Goal: Task Accomplishment & Management: Complete application form

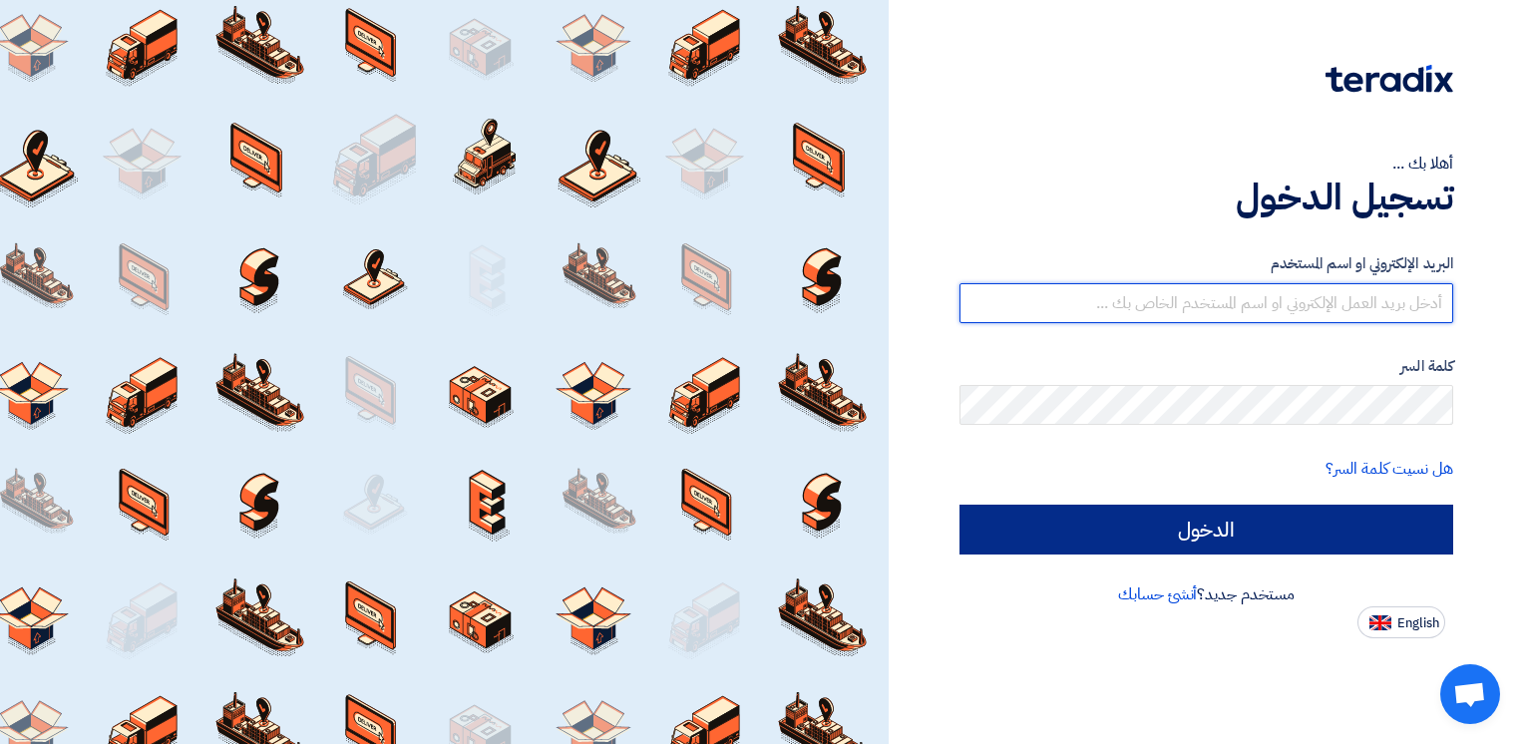
type input "[EMAIL_ADDRESS][DOMAIN_NAME]"
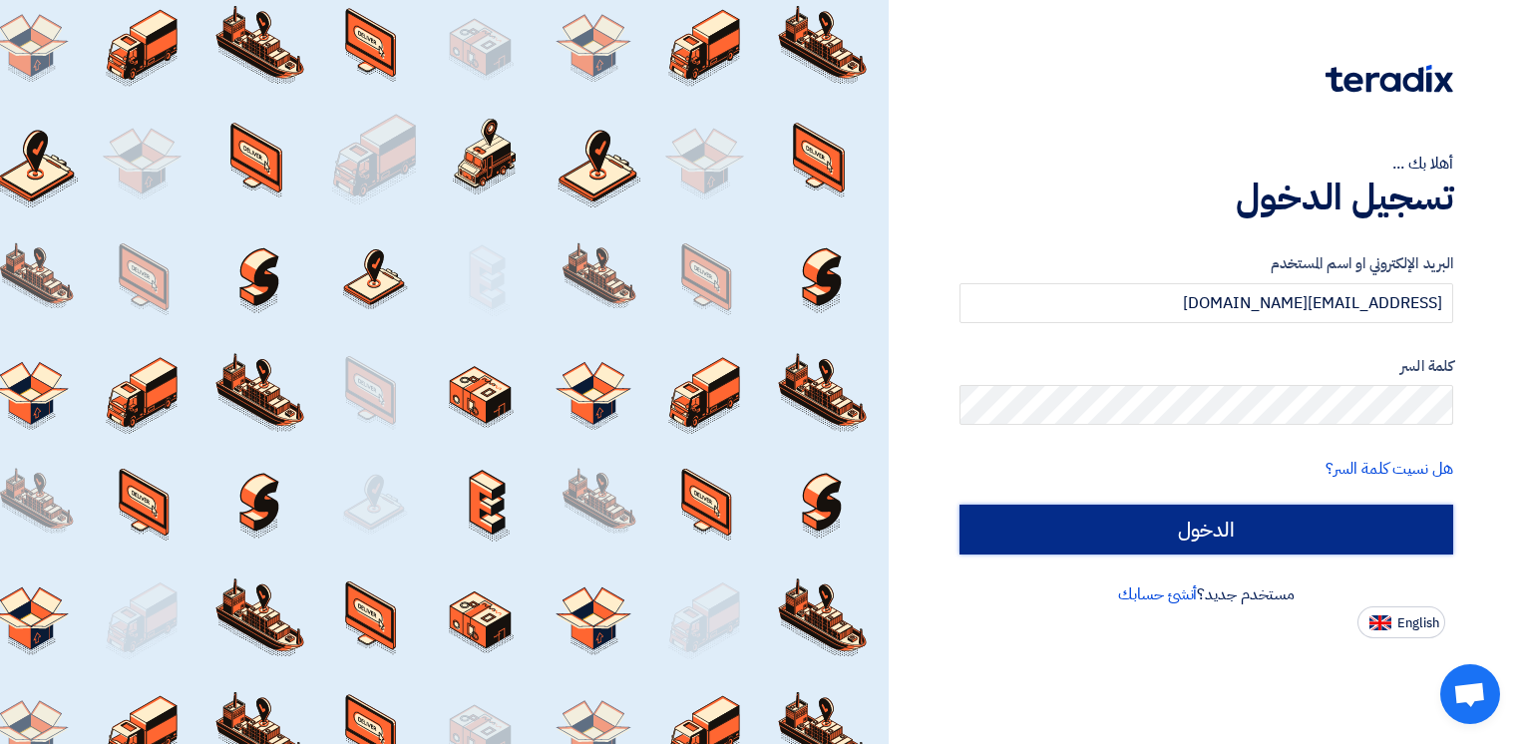
click at [1204, 525] on input "الدخول" at bounding box center [1207, 530] width 494 height 50
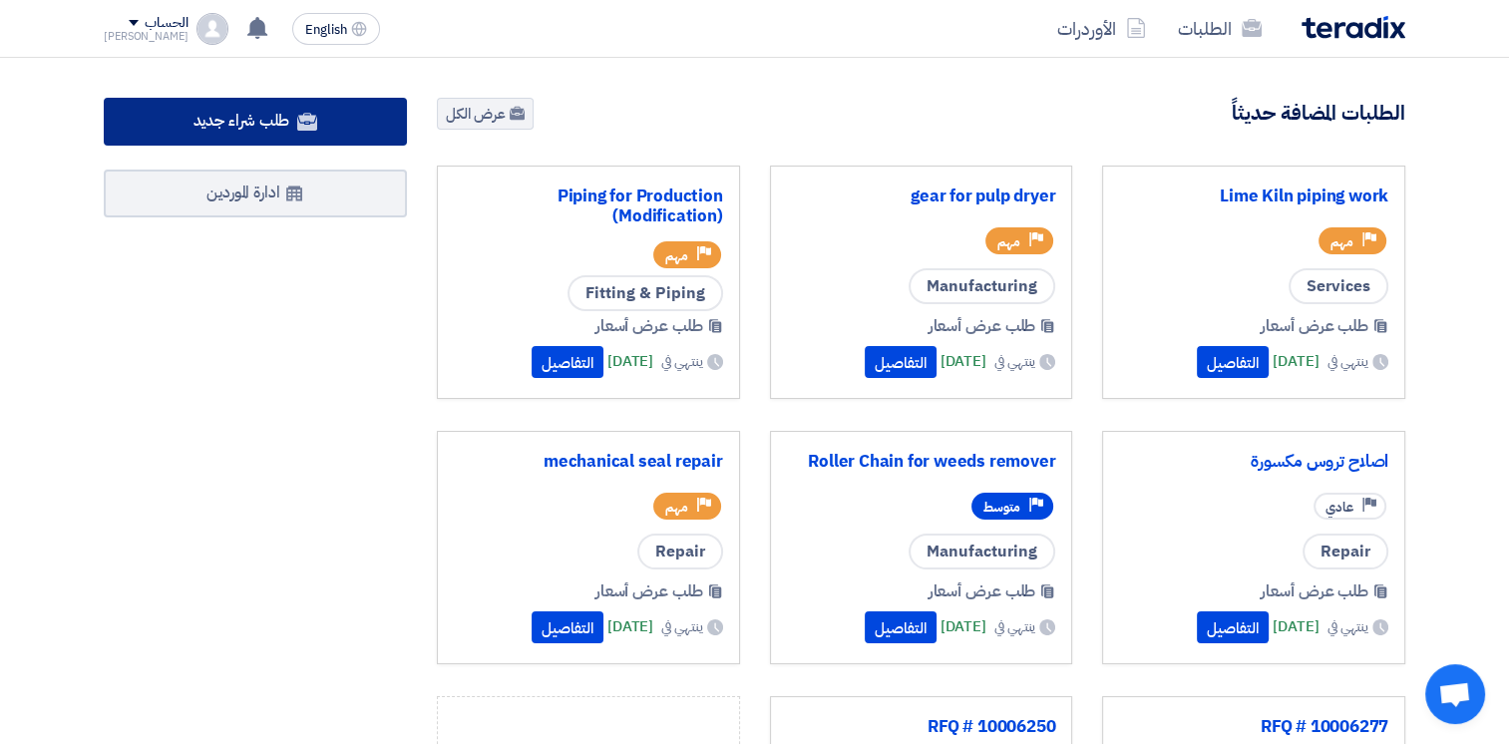
click at [234, 117] on span "طلب شراء جديد" at bounding box center [242, 121] width 97 height 24
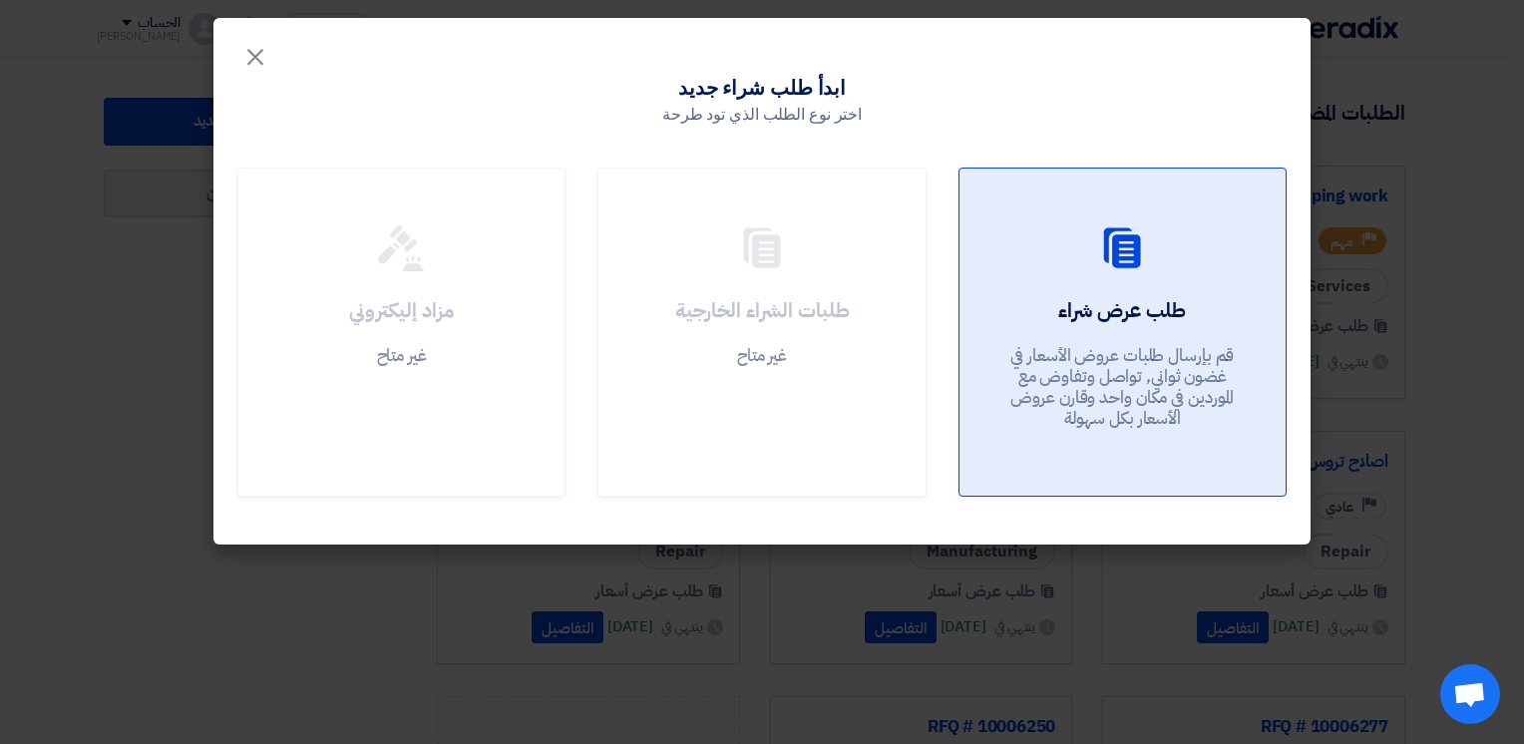
click at [1094, 260] on div at bounding box center [1123, 252] width 278 height 56
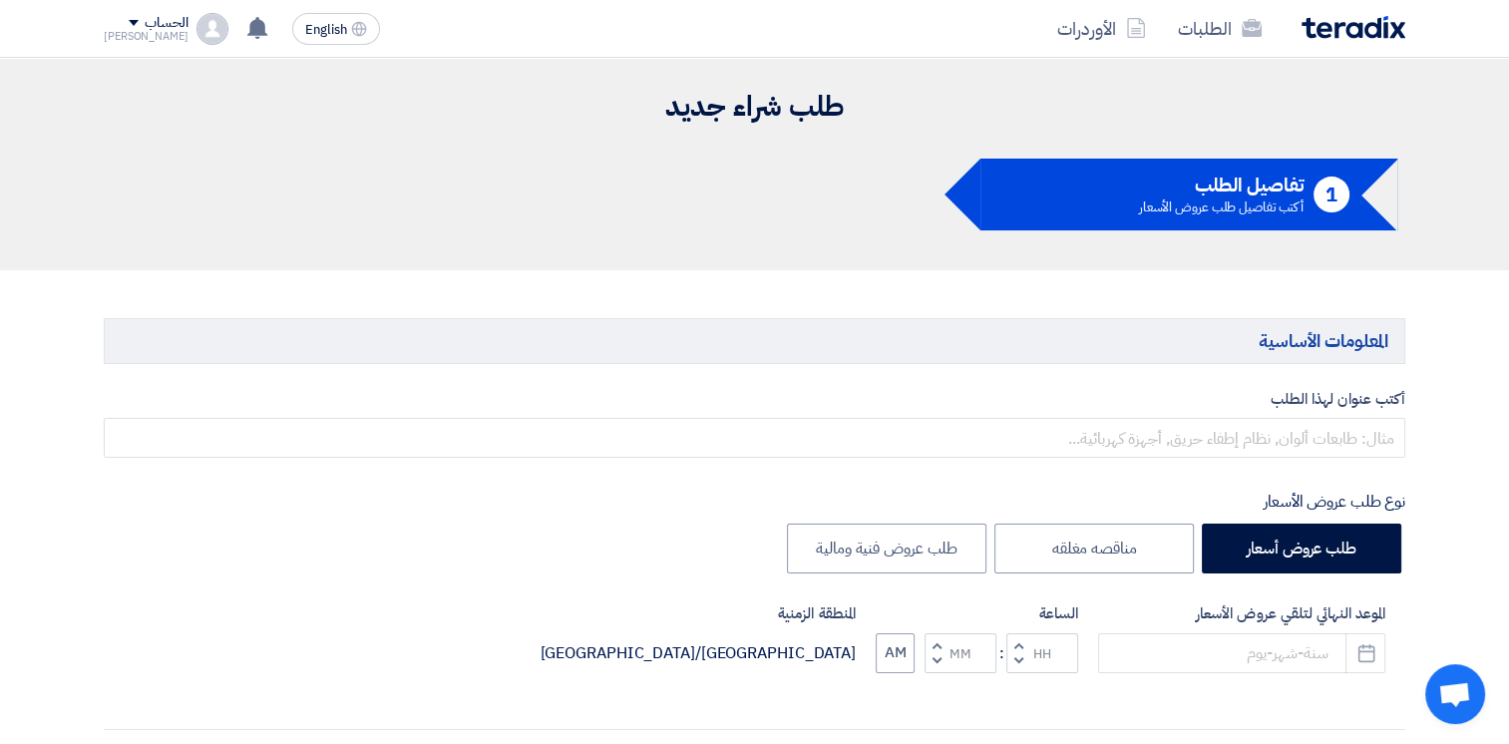
click at [1264, 405] on label "أكتب عنوان لهذا الطلب" at bounding box center [755, 399] width 1302 height 23
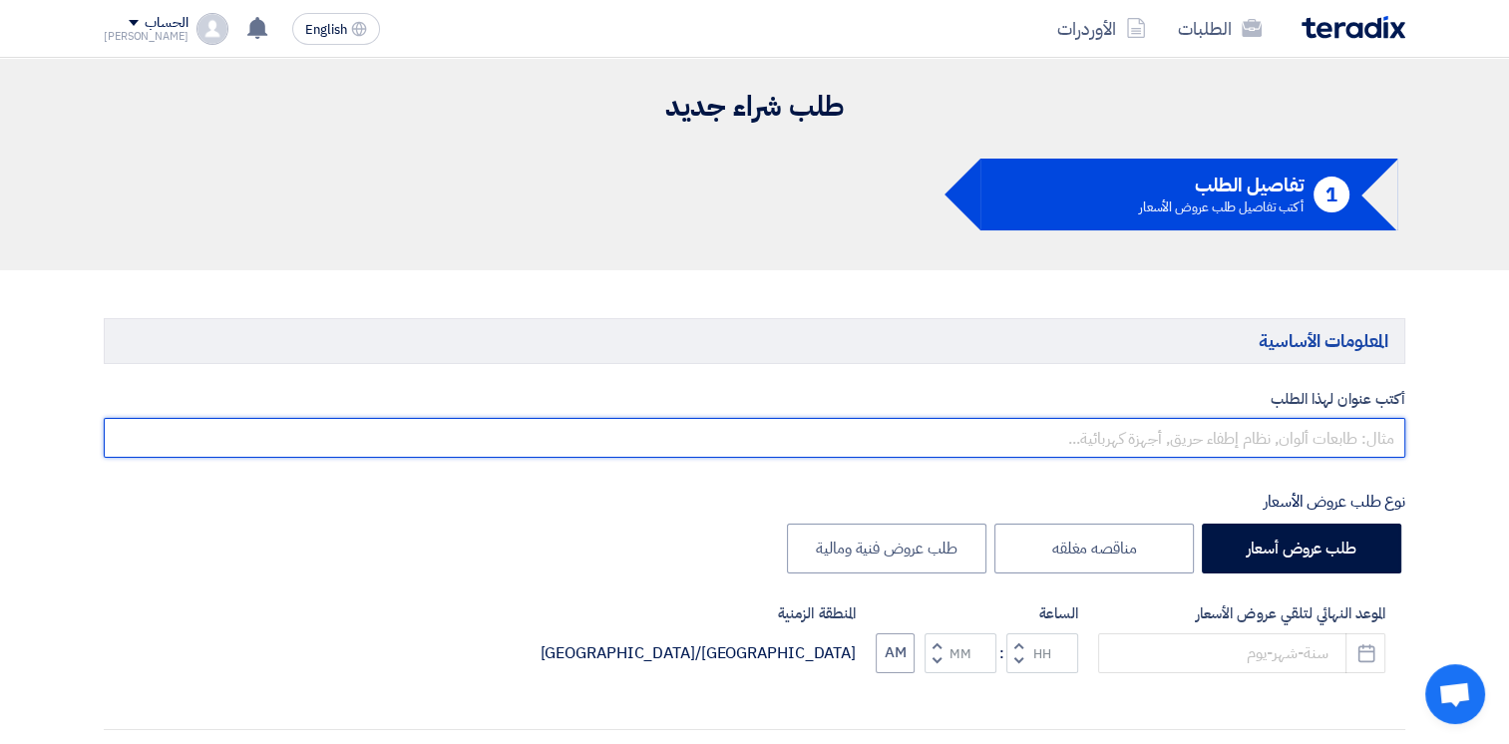
click at [1272, 441] on input "text" at bounding box center [755, 438] width 1302 height 40
type input "h"
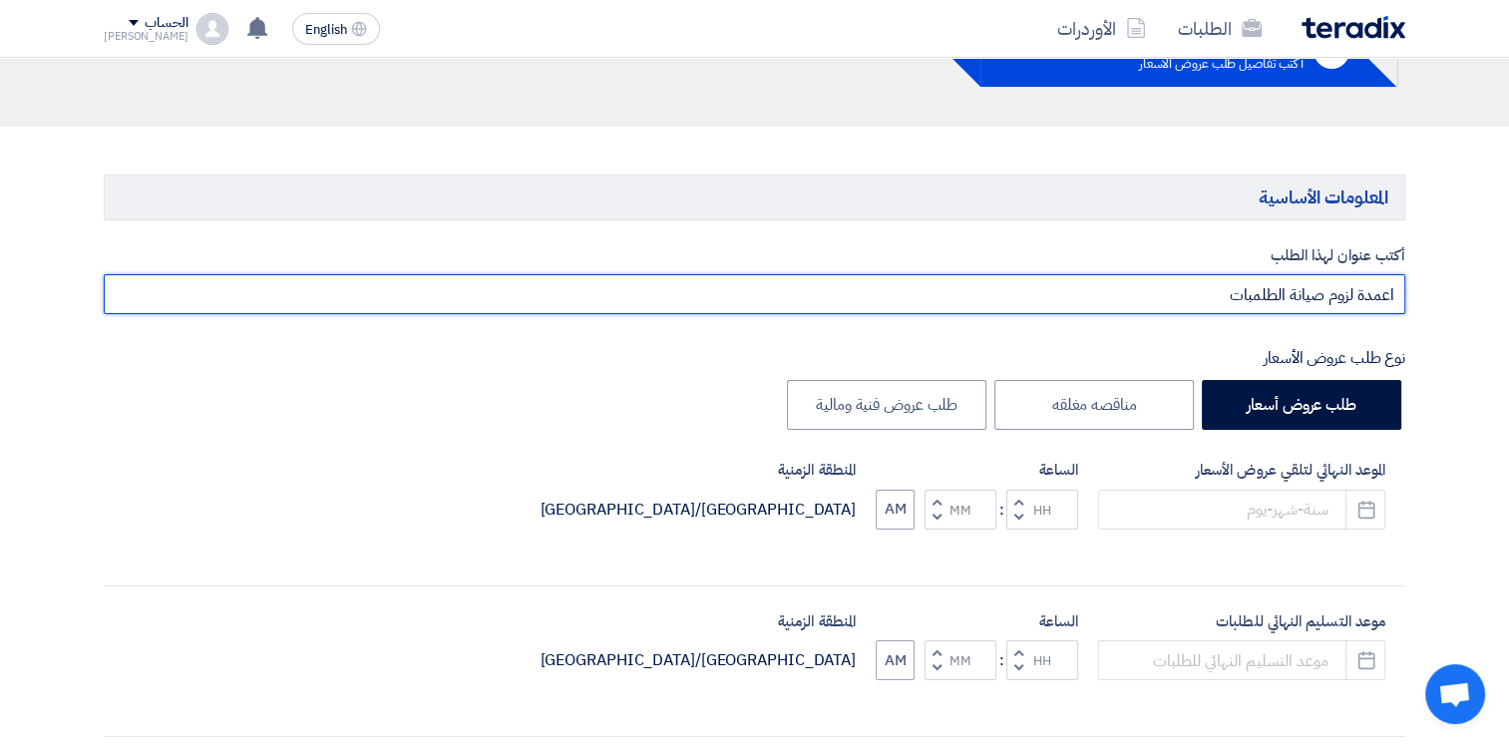
scroll to position [399, 0]
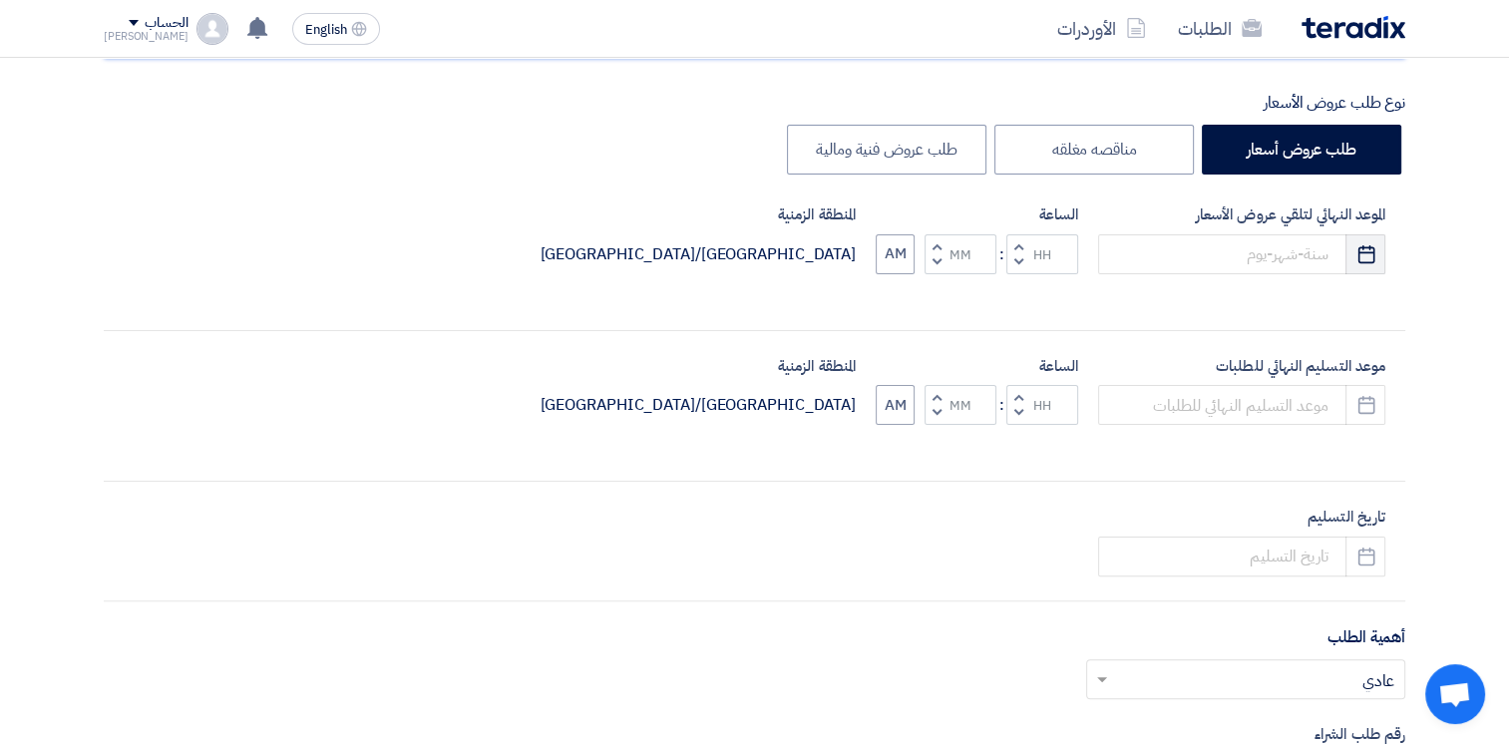
type input "اعمدة لزوم صيانة الطلمبات"
click at [1360, 259] on icon "Pick a date" at bounding box center [1367, 254] width 20 height 20
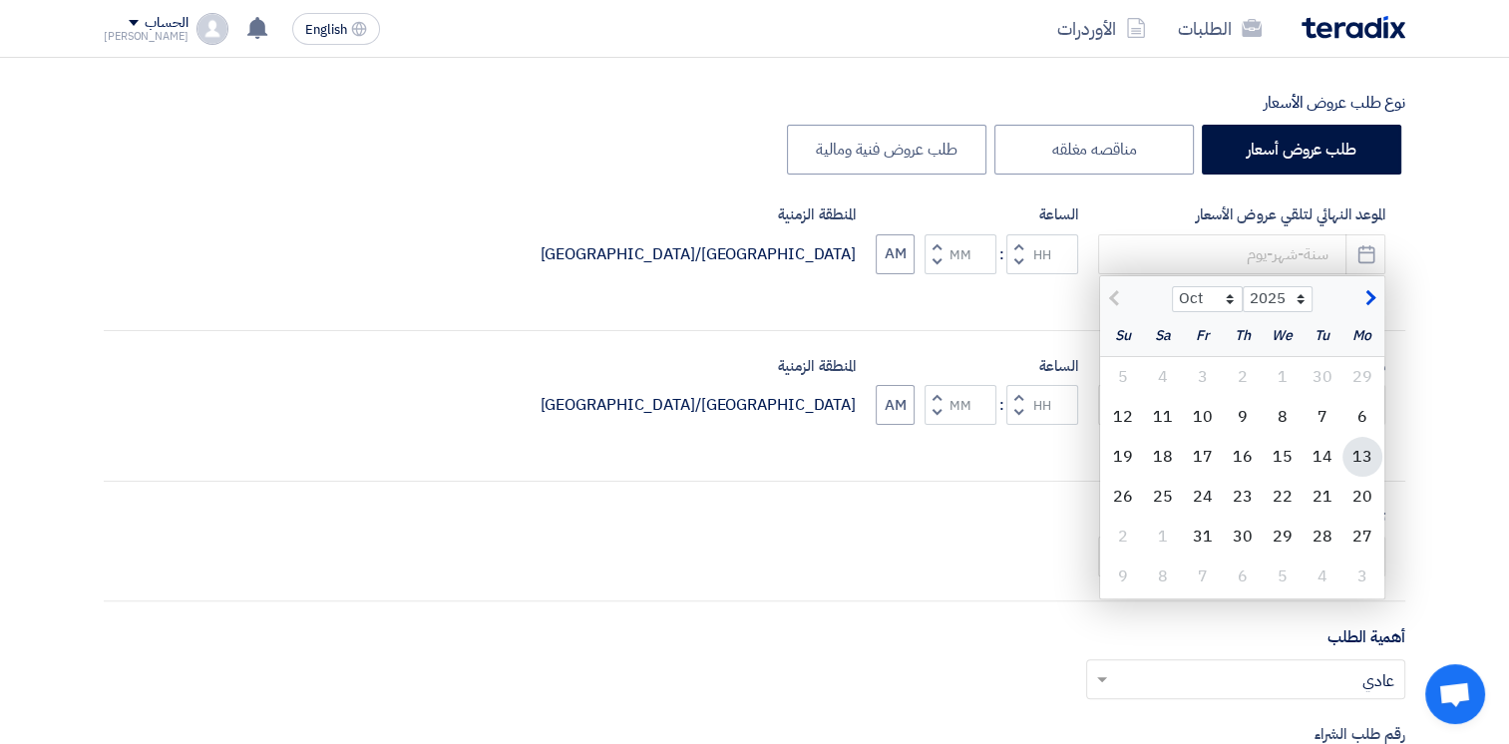
click at [1364, 460] on div "13" at bounding box center [1363, 457] width 40 height 40
type input "[DATE]"
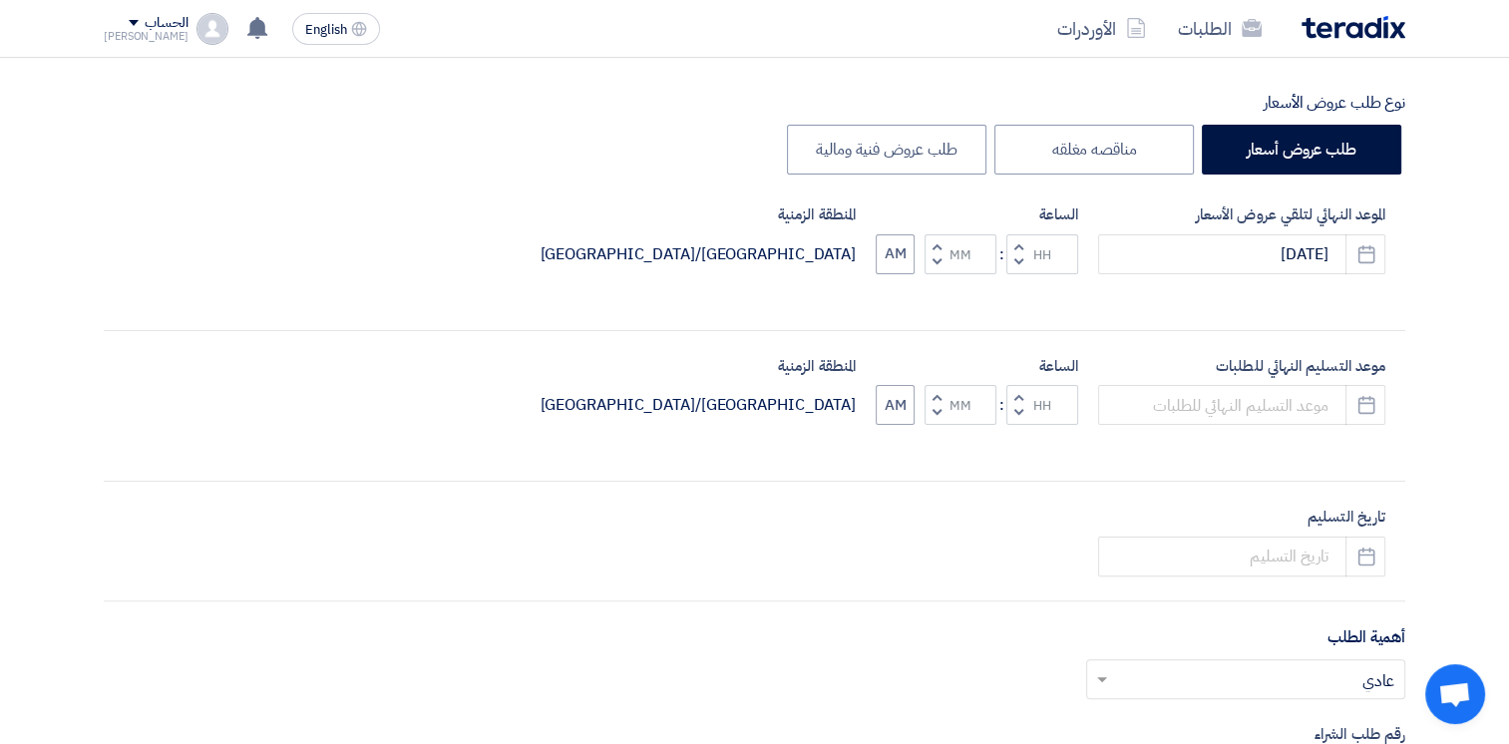
click at [1016, 257] on span "button" at bounding box center [1019, 261] width 7 height 15
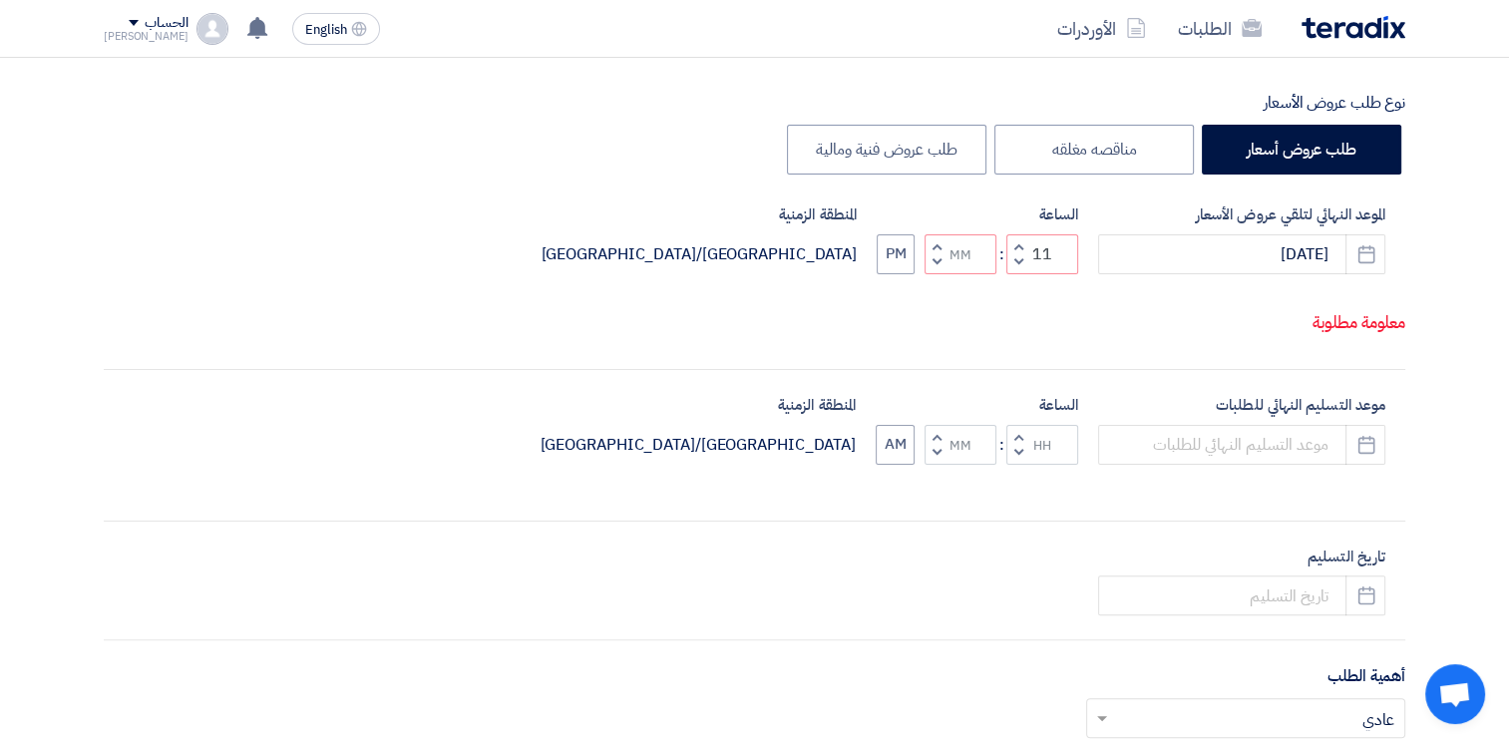
click at [1016, 257] on button "Increment hours" at bounding box center [1019, 246] width 24 height 25
click at [1014, 274] on button "Decrement hours" at bounding box center [1019, 261] width 24 height 25
click at [943, 274] on button "Decrement minutes" at bounding box center [937, 261] width 24 height 25
type input "09"
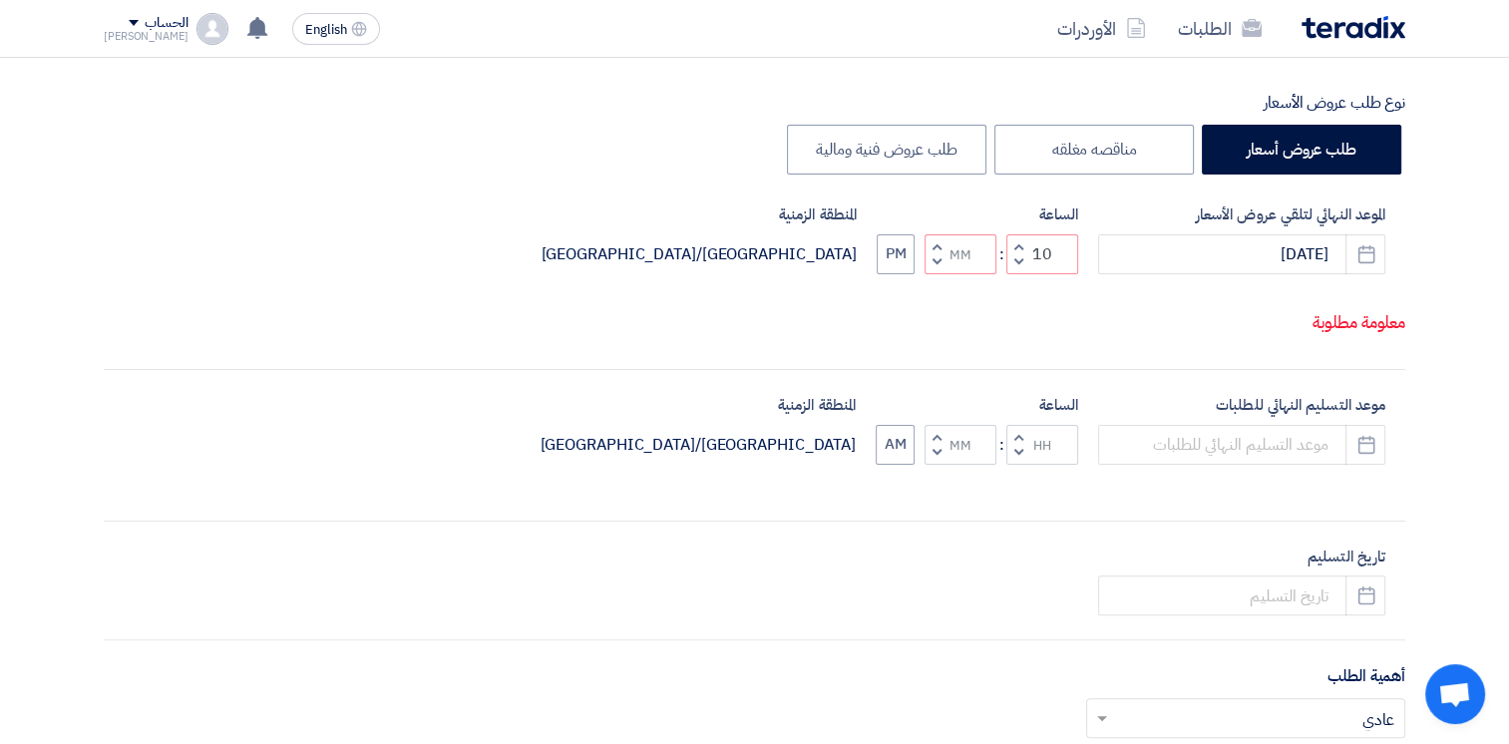
type input "59"
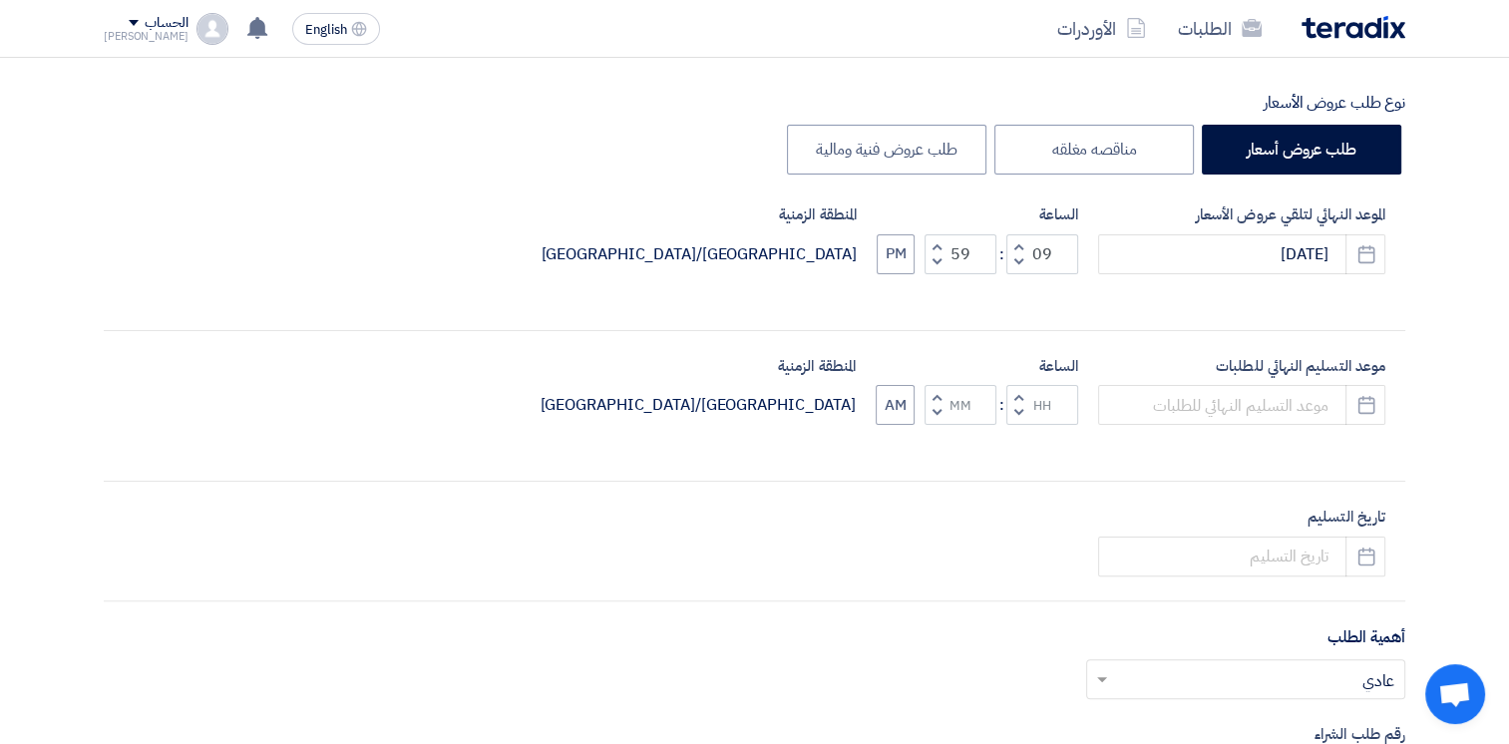
click at [940, 240] on button "Increment minutes" at bounding box center [937, 246] width 24 height 25
type input "10"
type input "00"
click at [873, 249] on div "الموعد النهائي لتلقي عروض الأسعار [DATE] Pick a date الساعة Increment hours 10 …" at bounding box center [755, 255] width 1302 height 103
click at [899, 252] on button "PM" at bounding box center [896, 254] width 38 height 40
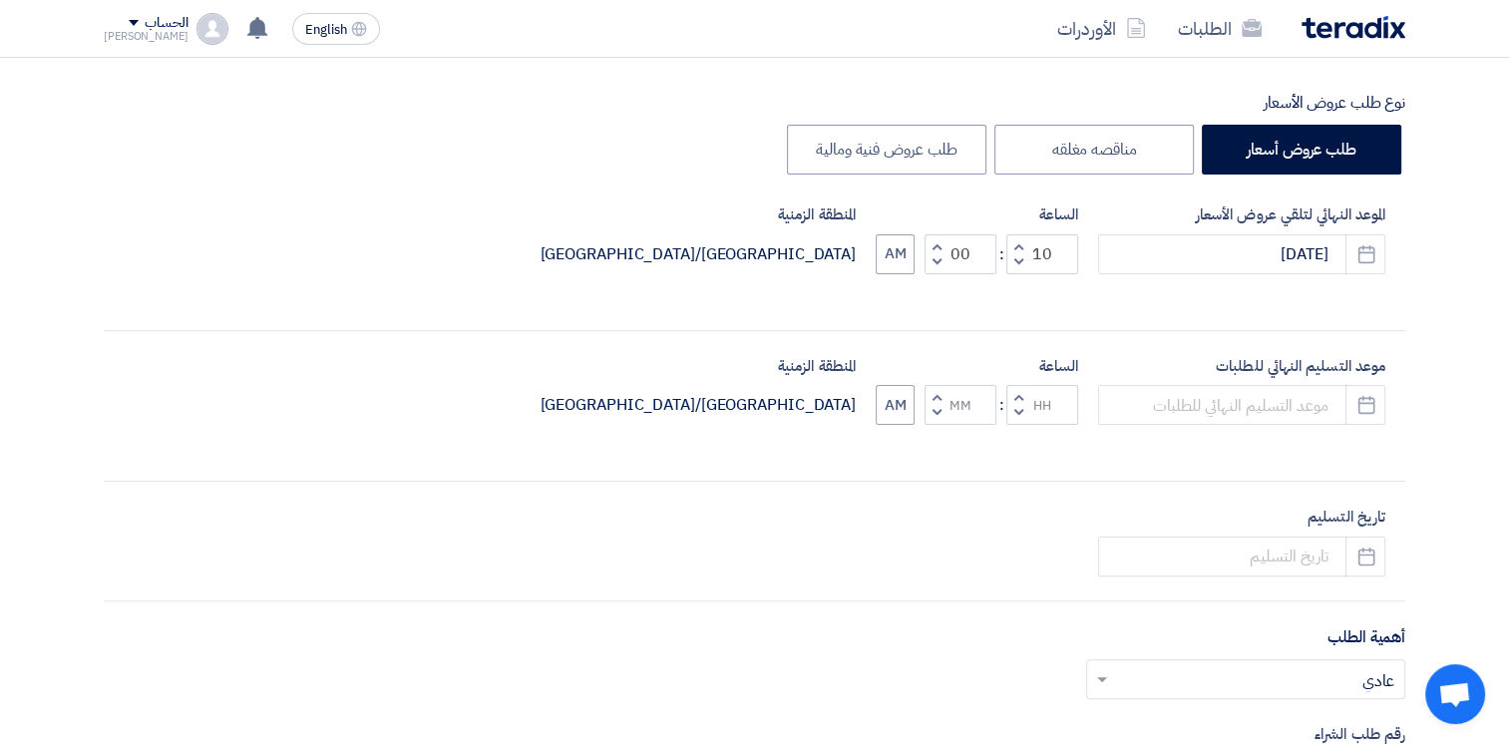
click at [937, 407] on span "button" at bounding box center [937, 412] width 7 height 15
type input "11"
type input "59"
click at [931, 390] on button "Increment minutes" at bounding box center [937, 397] width 24 height 25
type input "12"
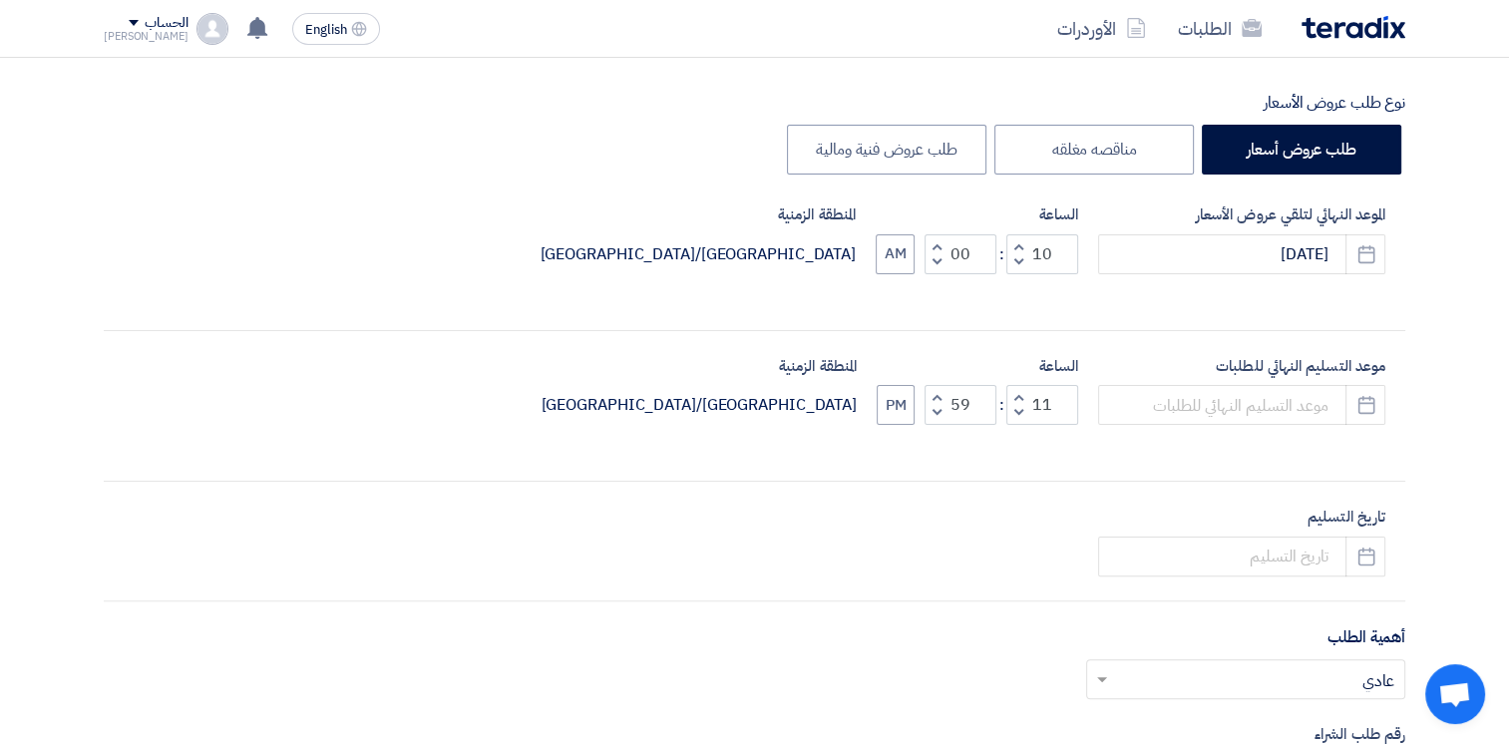
type input "00"
click at [1018, 412] on span "button" at bounding box center [1019, 412] width 7 height 15
type input "10"
click at [898, 410] on button "PM" at bounding box center [896, 405] width 38 height 40
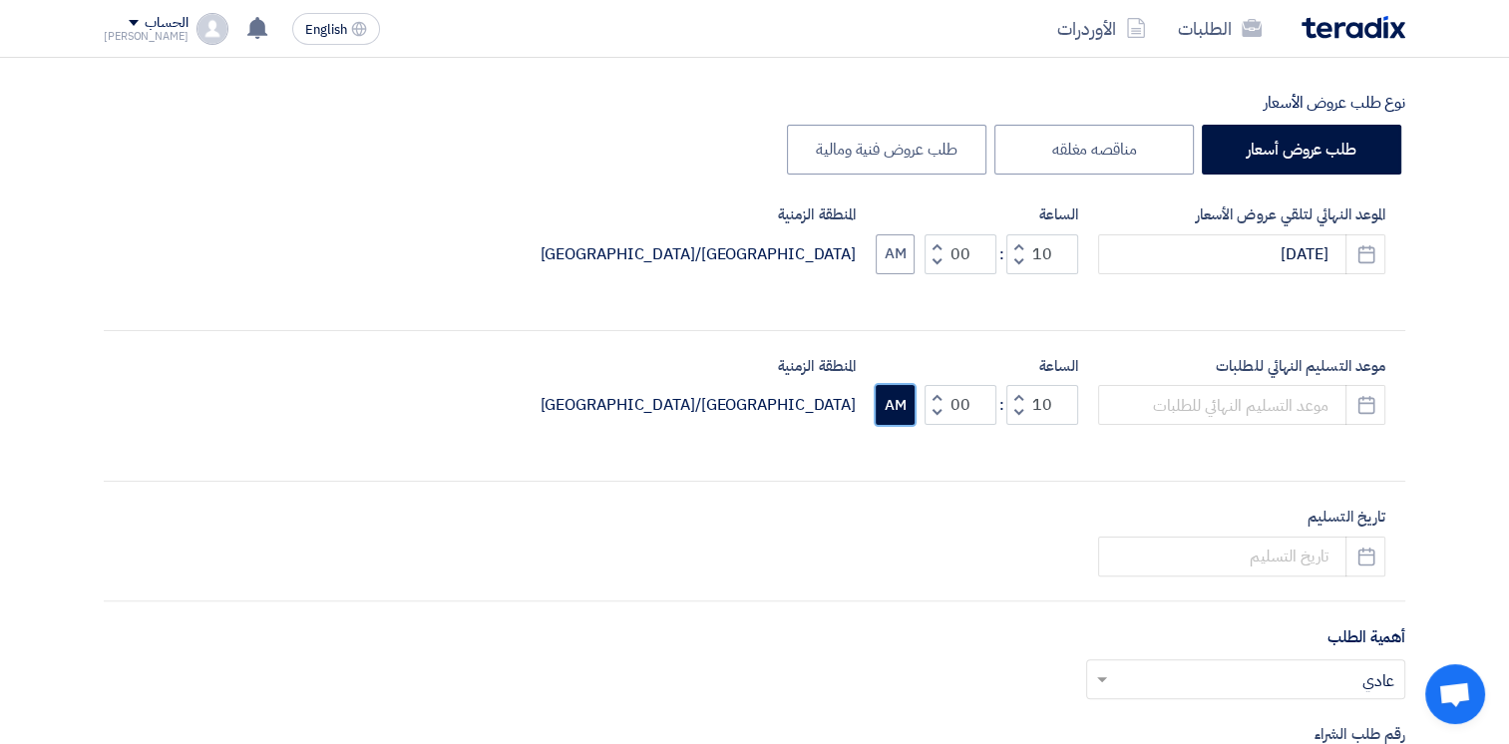
click at [898, 410] on button "AM" at bounding box center [895, 405] width 39 height 40
click at [898, 410] on button "PM" at bounding box center [896, 405] width 38 height 40
click at [1370, 392] on button "Pick a date" at bounding box center [1366, 405] width 40 height 40
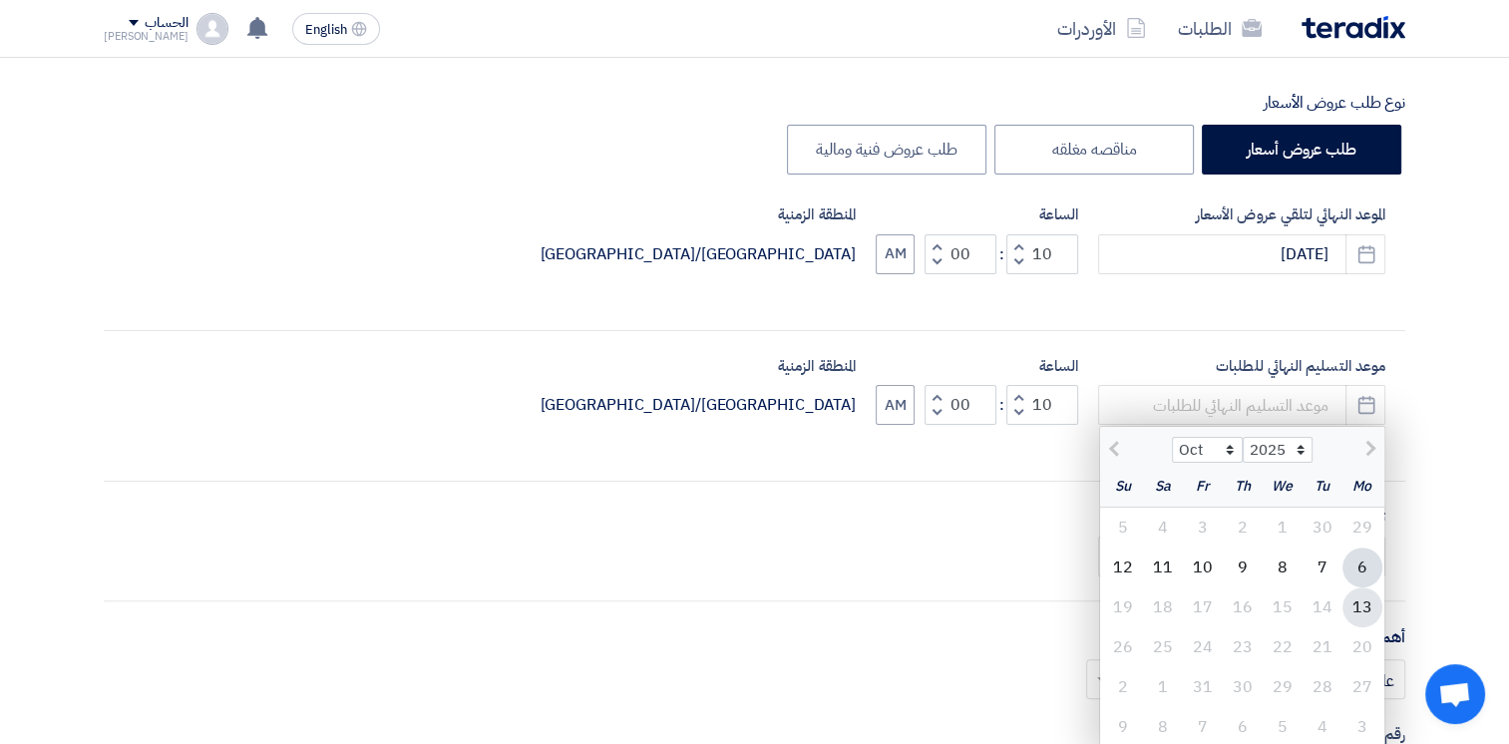
click at [1354, 609] on div "13" at bounding box center [1363, 608] width 40 height 40
type input "[DATE]"
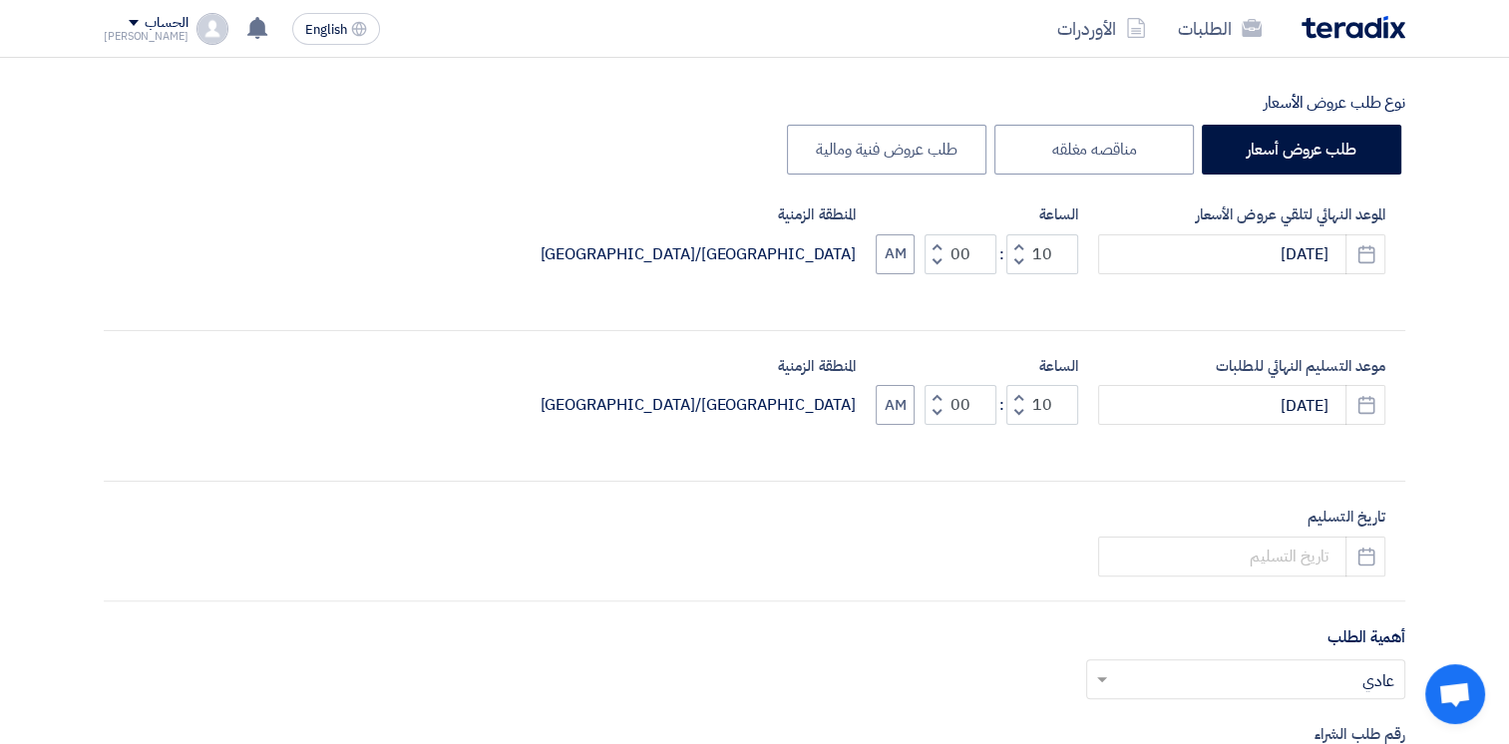
scroll to position [599, 0]
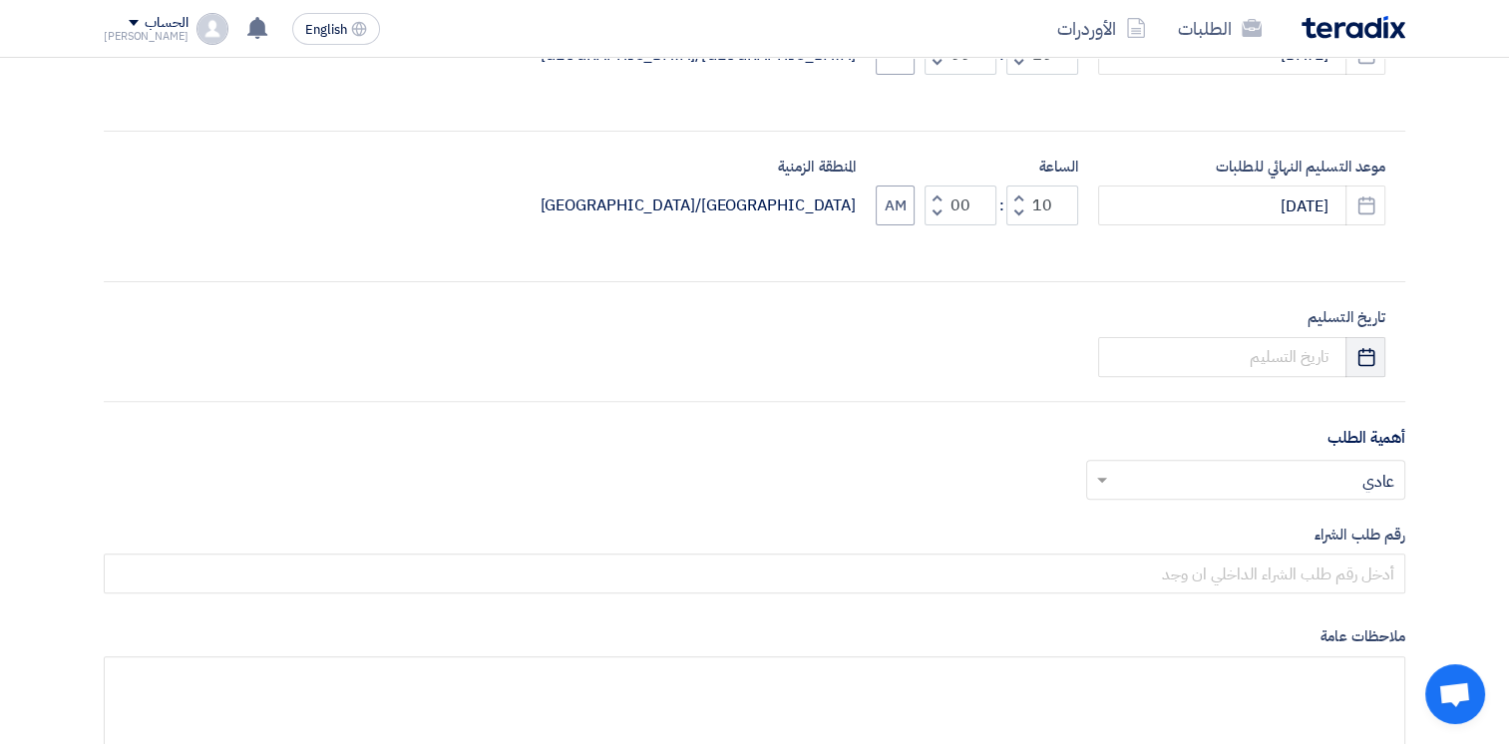
click at [1353, 351] on button "Pick a date" at bounding box center [1366, 357] width 40 height 40
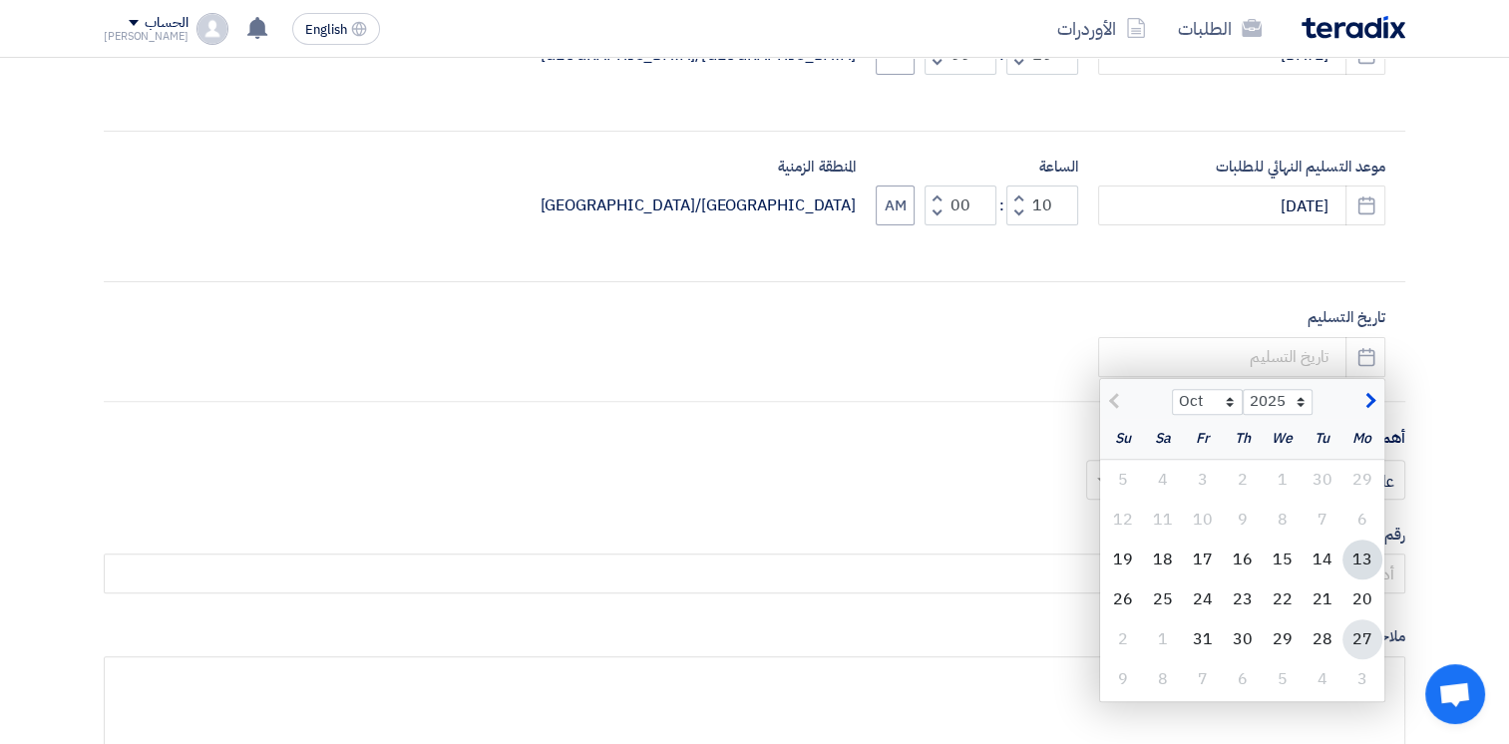
click at [1361, 633] on div "27" at bounding box center [1363, 640] width 40 height 40
type input "[DATE]"
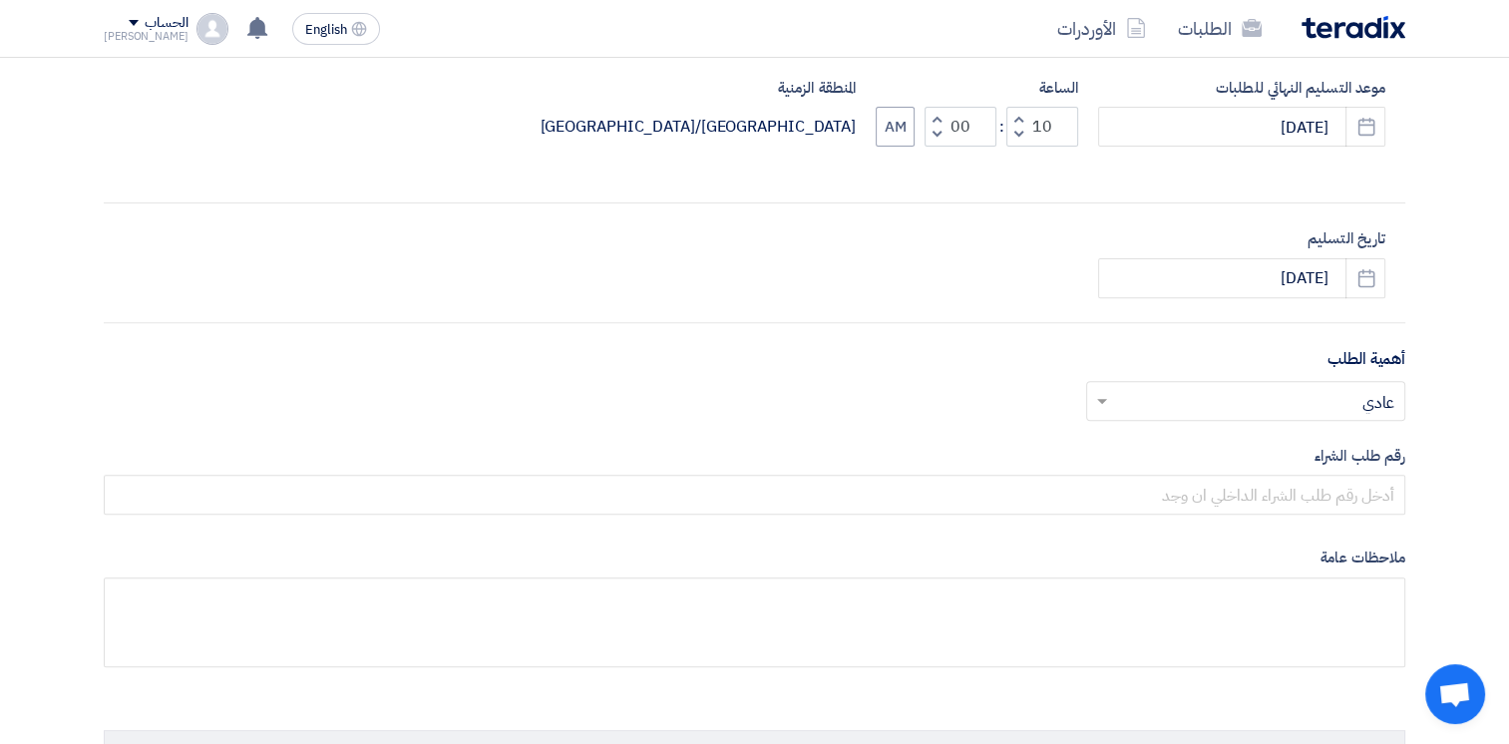
scroll to position [798, 0]
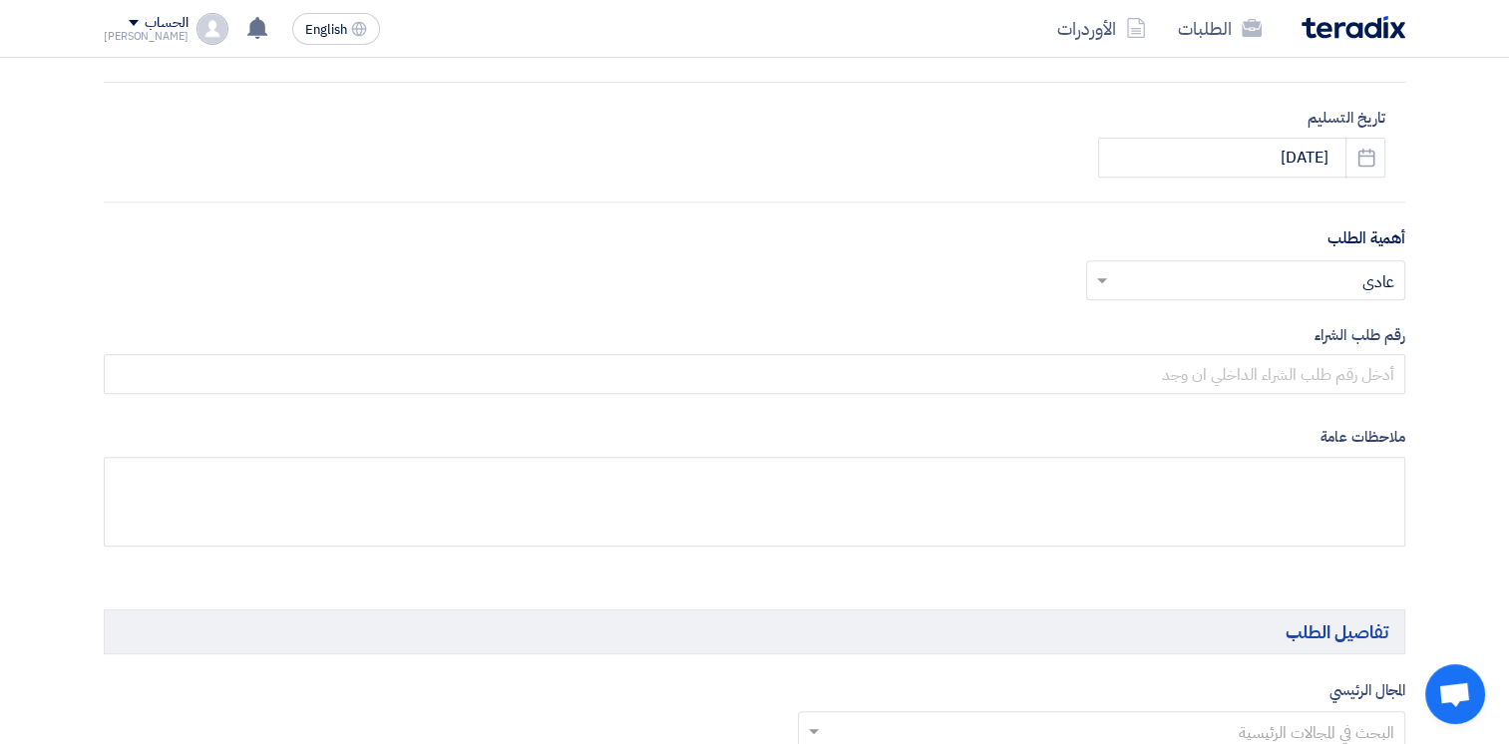
click at [1292, 278] on input "text" at bounding box center [1256, 281] width 279 height 33
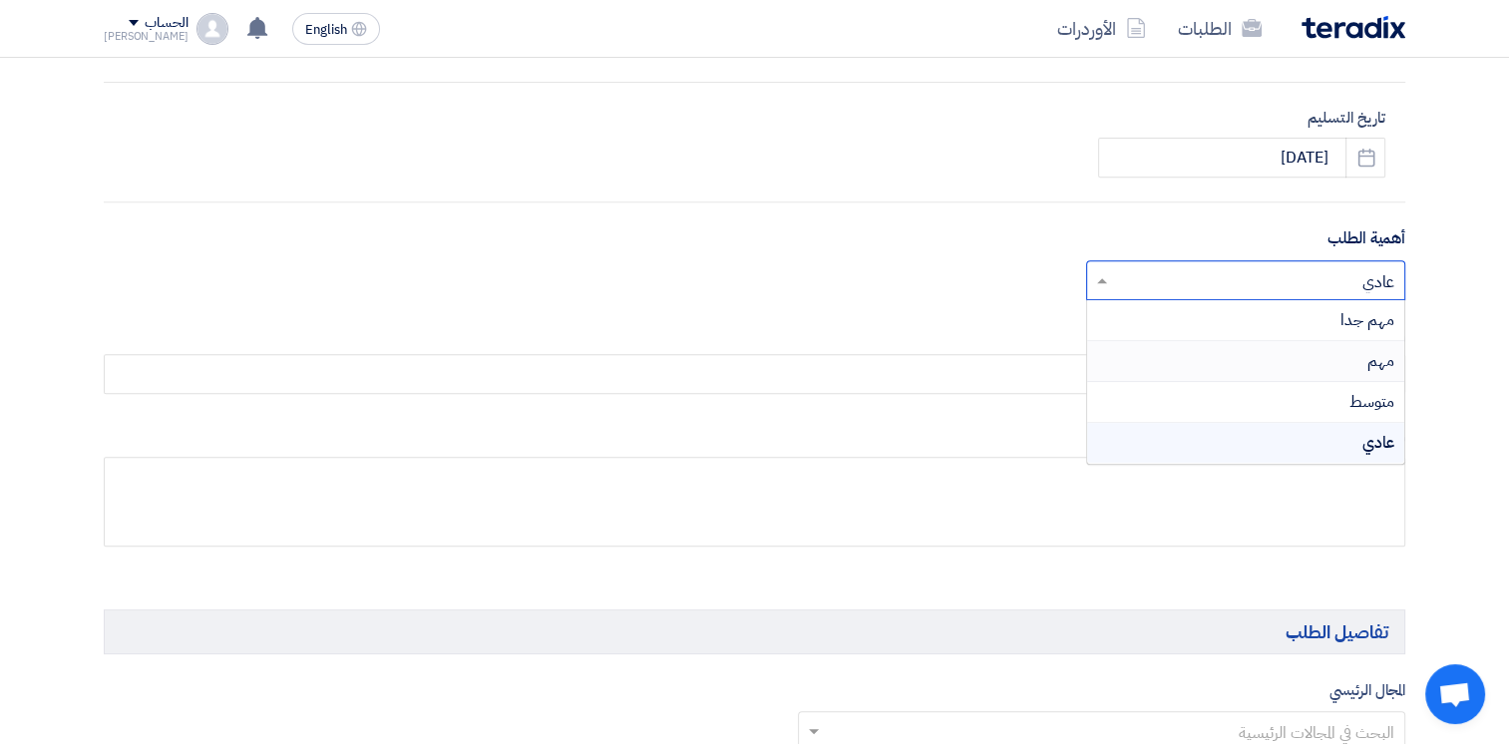
click at [1363, 361] on div "مهم" at bounding box center [1245, 361] width 317 height 41
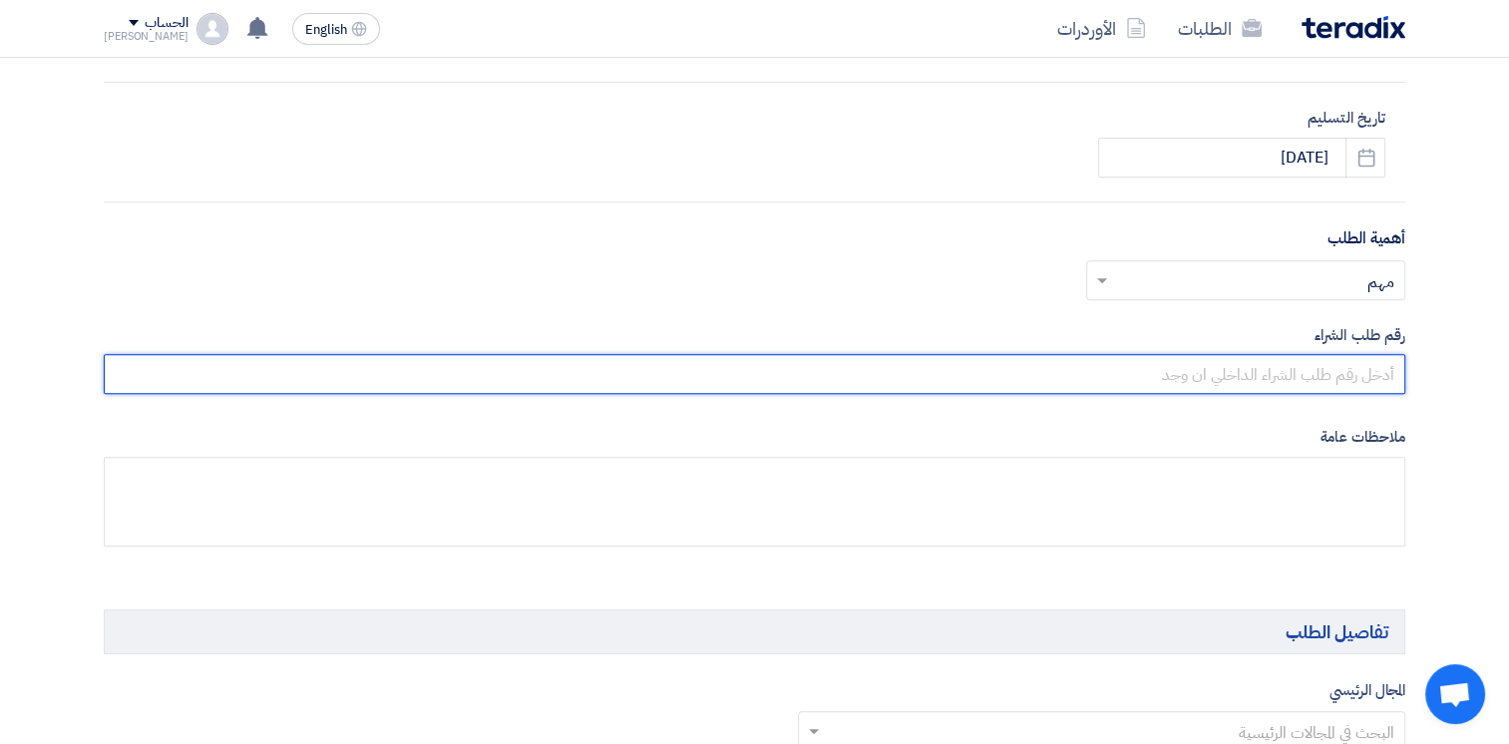
click at [1336, 369] on input "text" at bounding box center [755, 374] width 1302 height 40
type input "10007893"
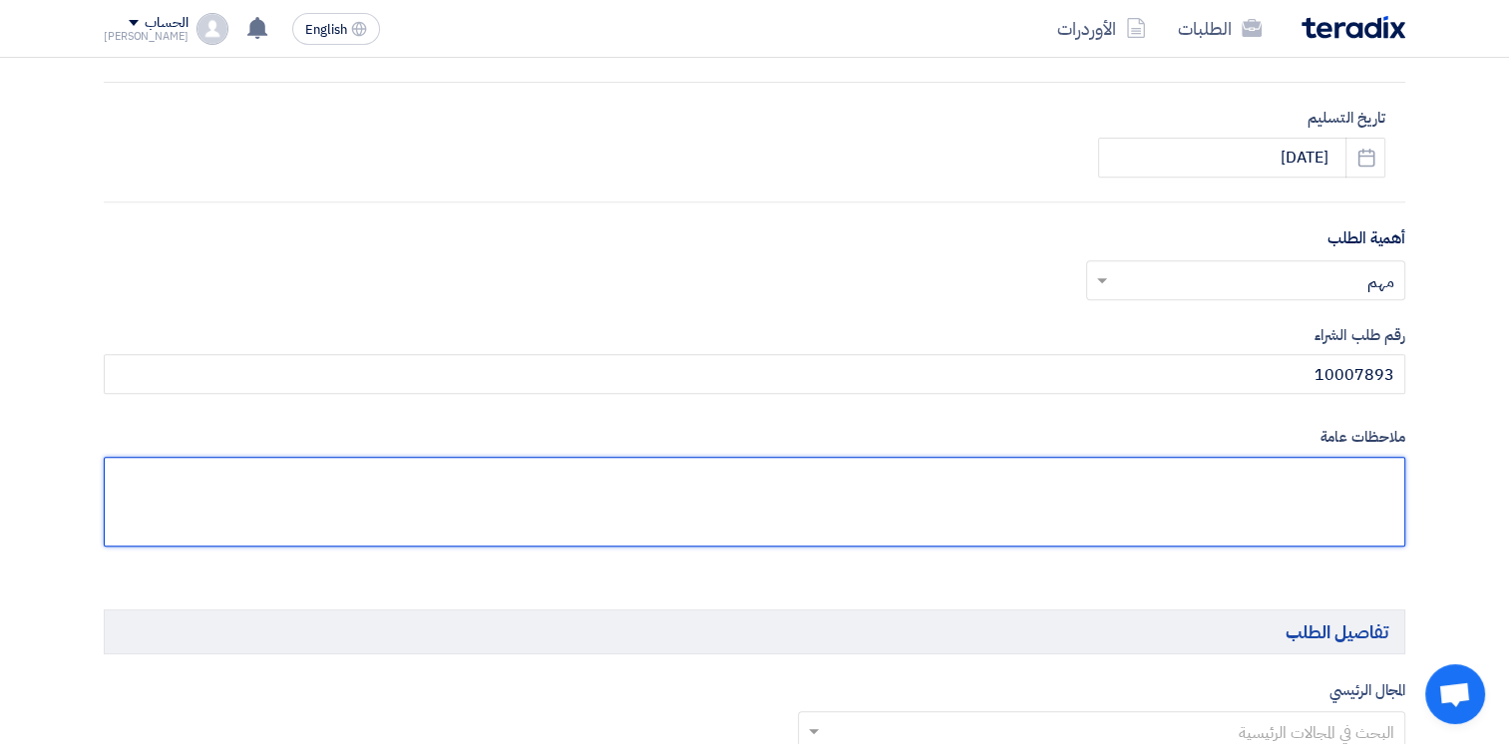
click at [1280, 533] on textarea at bounding box center [755, 502] width 1302 height 90
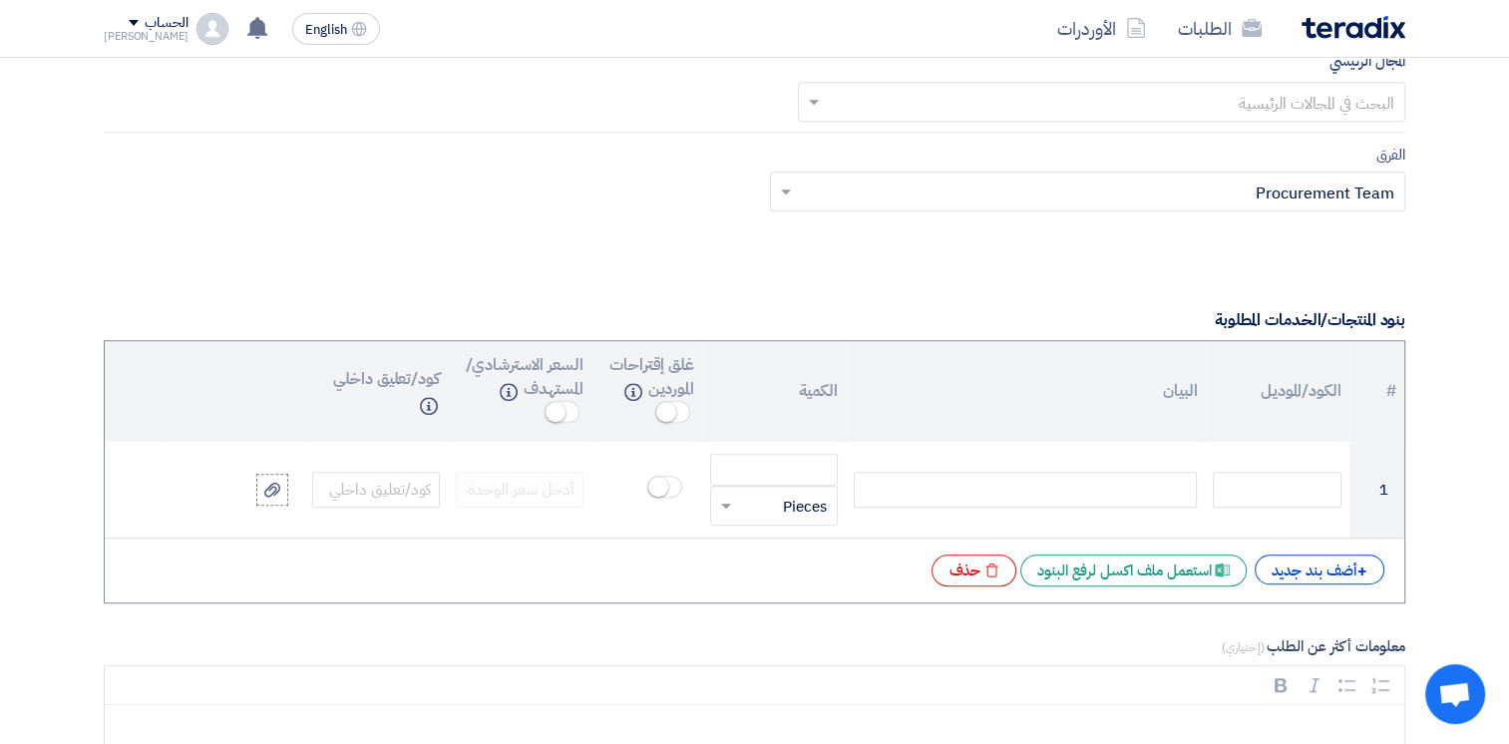
scroll to position [1596, 0]
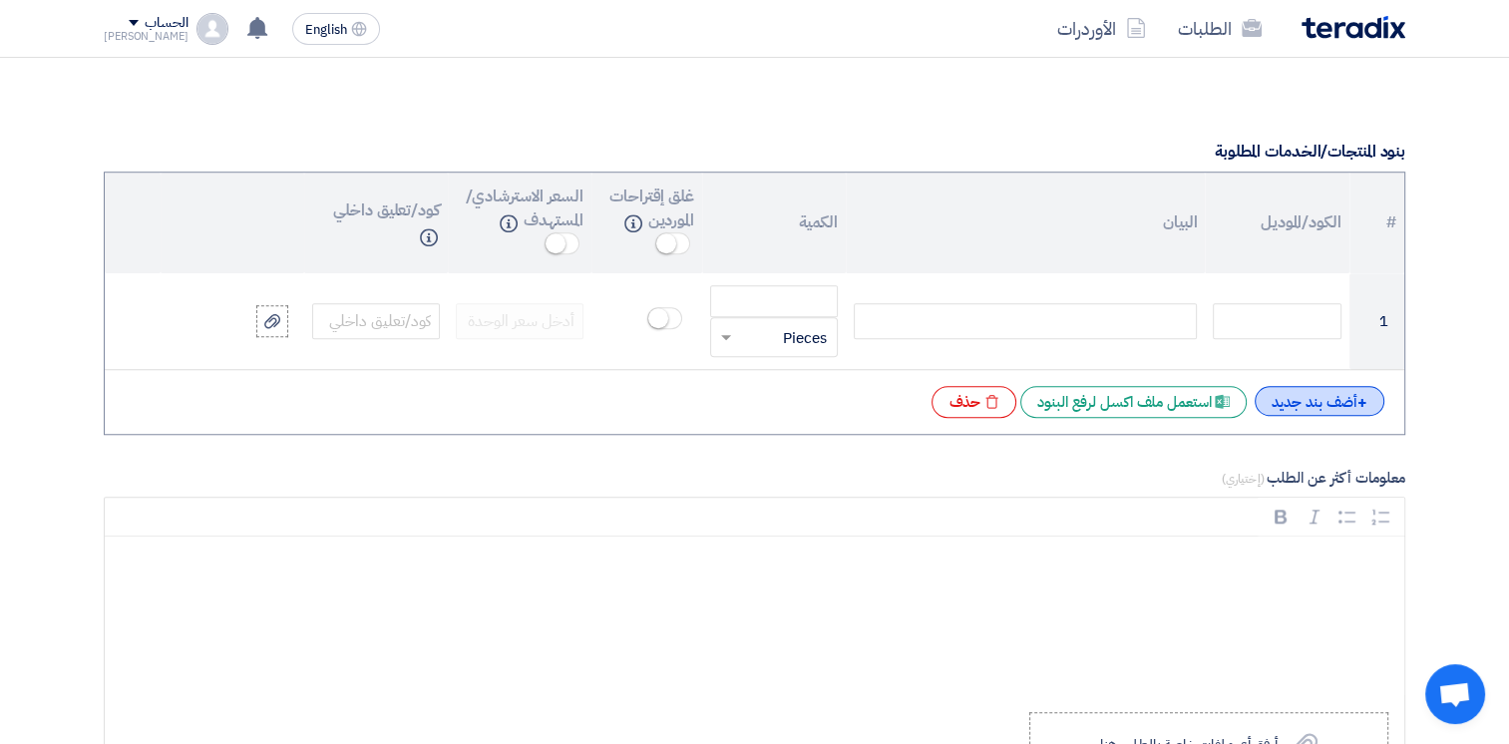
click at [1316, 408] on div "+ أضف بند جديد" at bounding box center [1320, 401] width 130 height 30
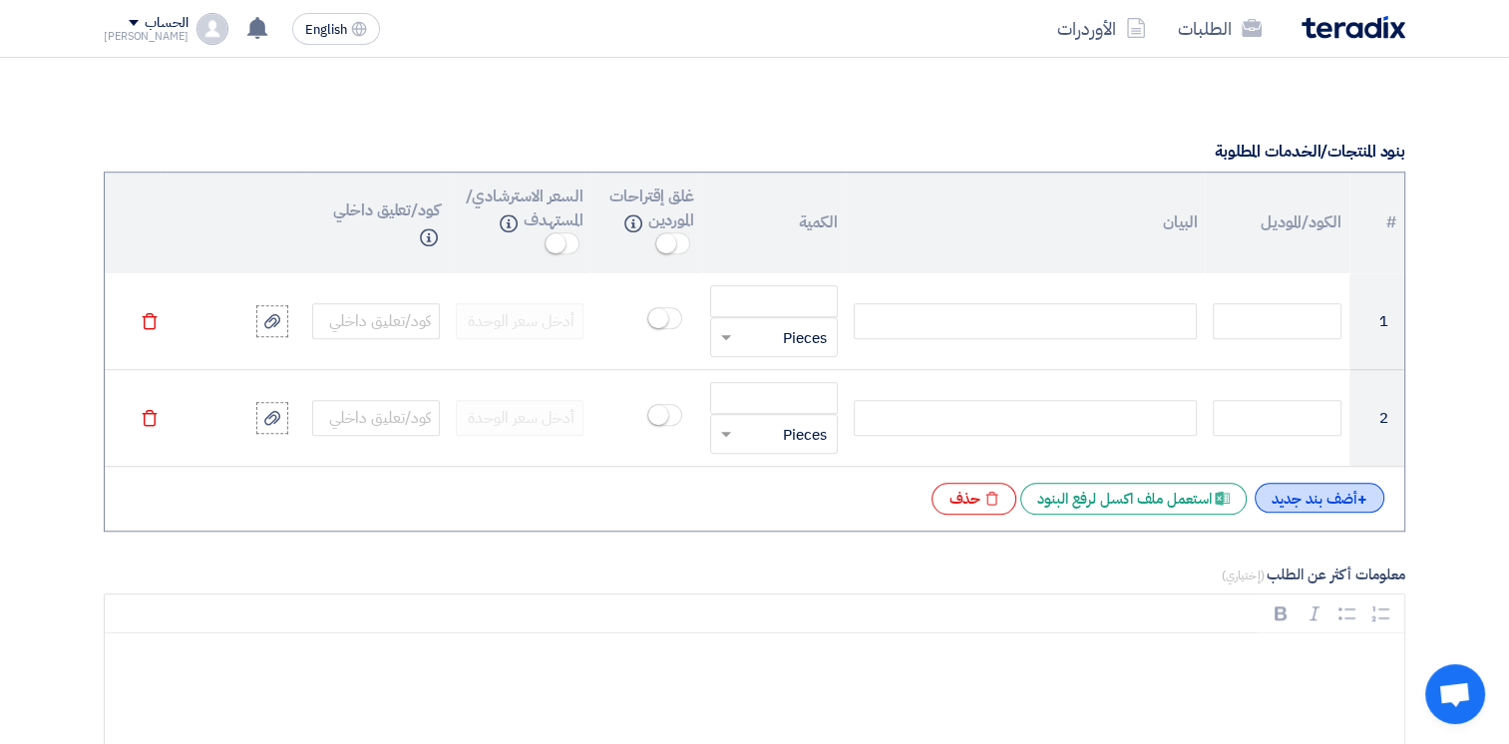
click at [1333, 502] on div "+ أضف بند جديد" at bounding box center [1320, 498] width 130 height 30
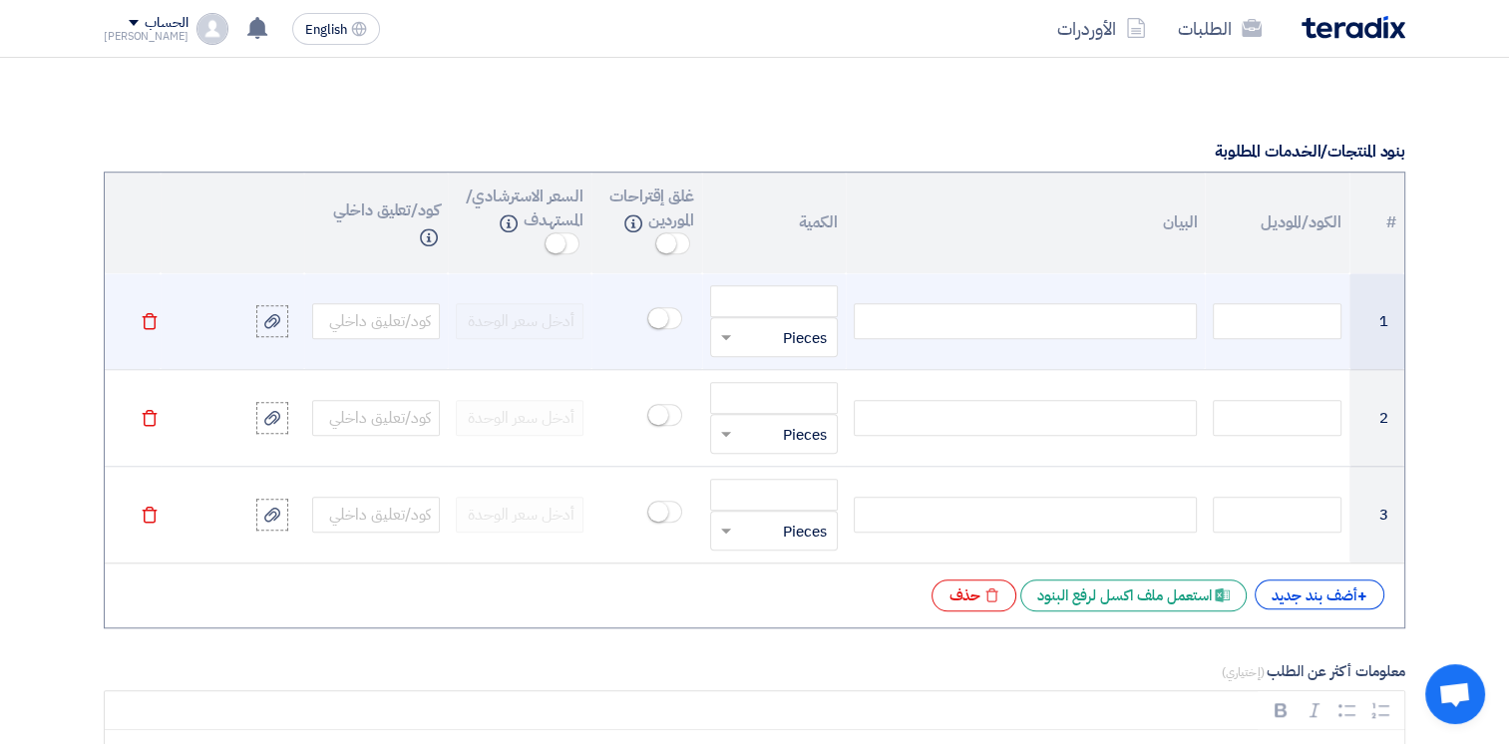
click at [1085, 318] on div at bounding box center [1025, 321] width 343 height 36
click at [1117, 316] on div "Round bar 85 mm, mat : CK45" at bounding box center [1025, 321] width 343 height 36
click at [799, 285] on input "number" at bounding box center [774, 301] width 128 height 32
click at [809, 333] on input "text" at bounding box center [787, 337] width 84 height 32
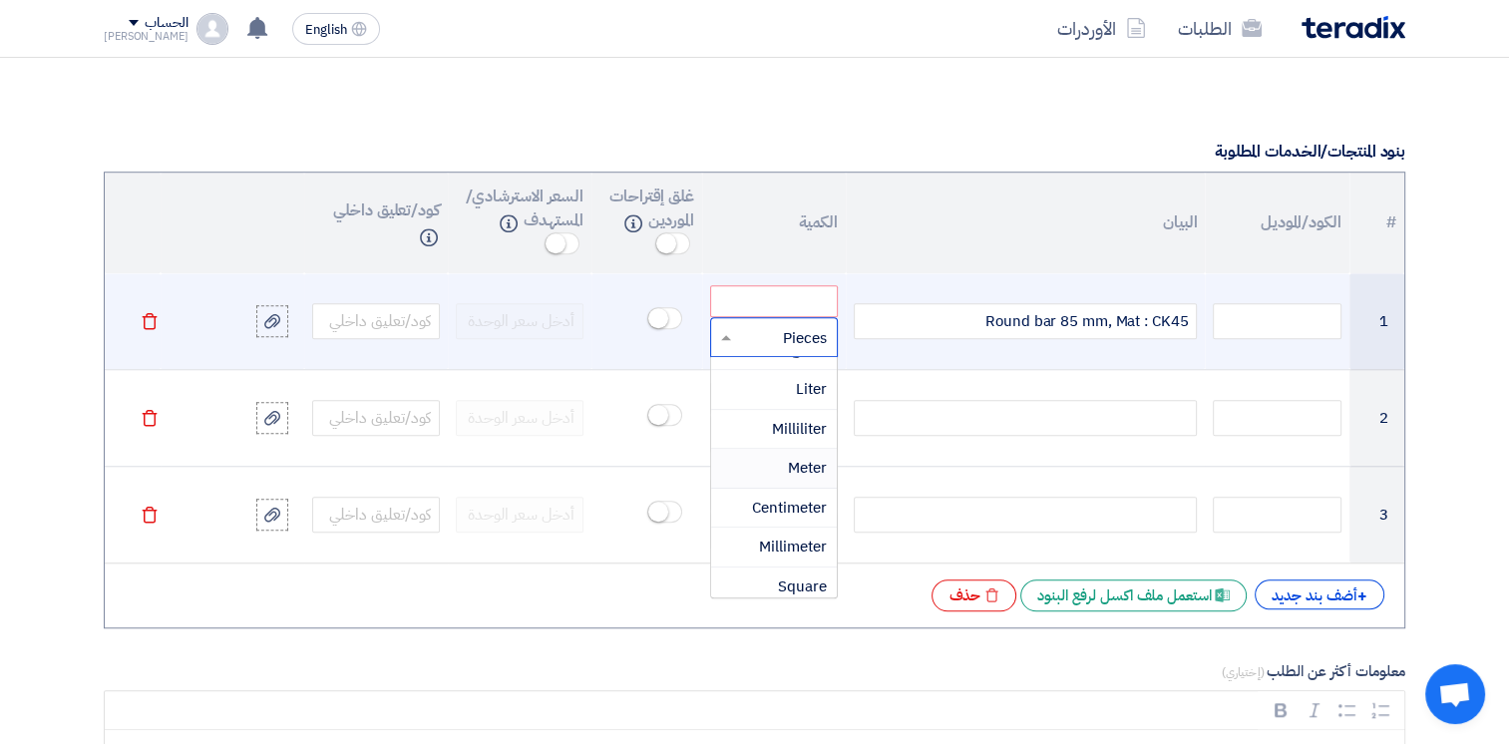
click at [805, 469] on span "Meter" at bounding box center [807, 468] width 39 height 22
click at [790, 296] on input "number" at bounding box center [774, 301] width 128 height 32
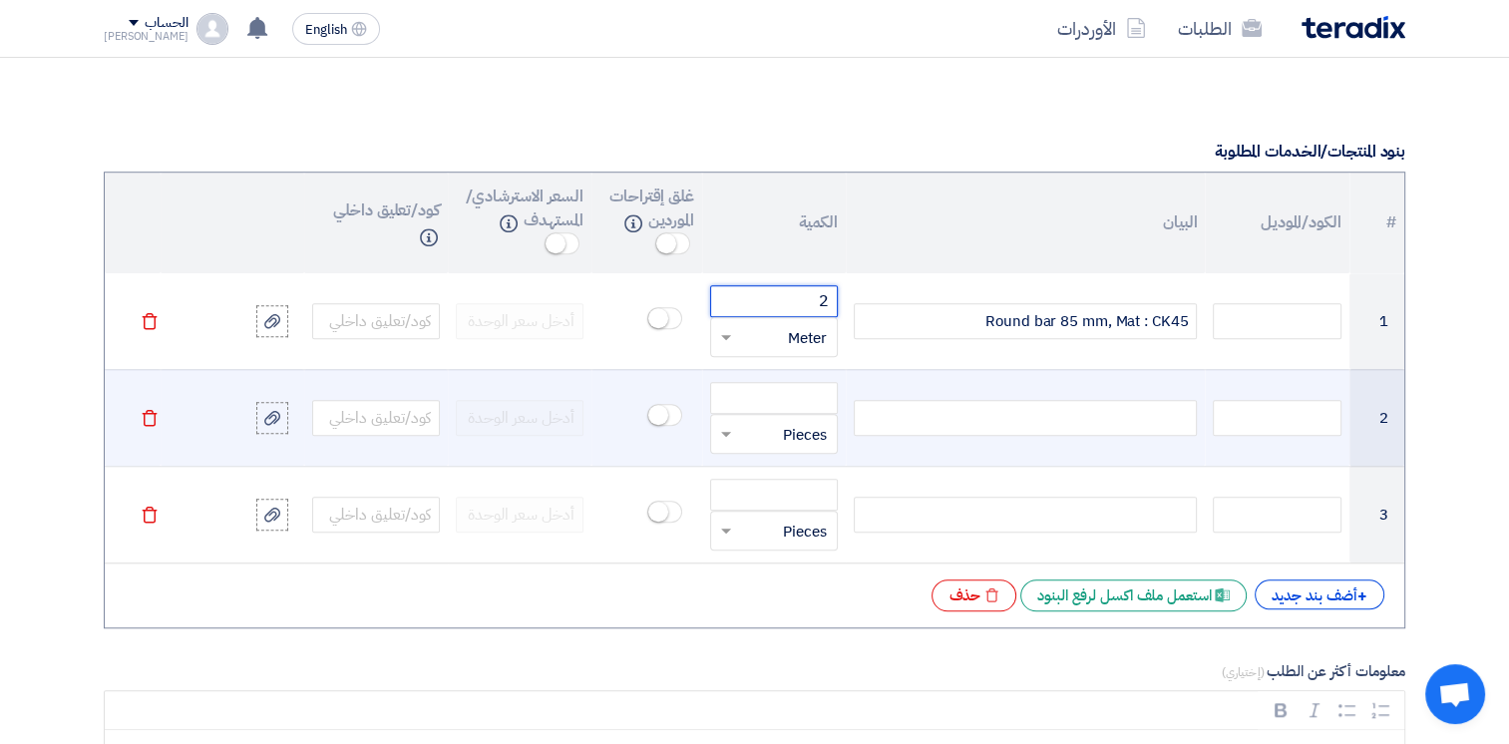
type input "2"
click at [799, 441] on input "text" at bounding box center [787, 434] width 84 height 32
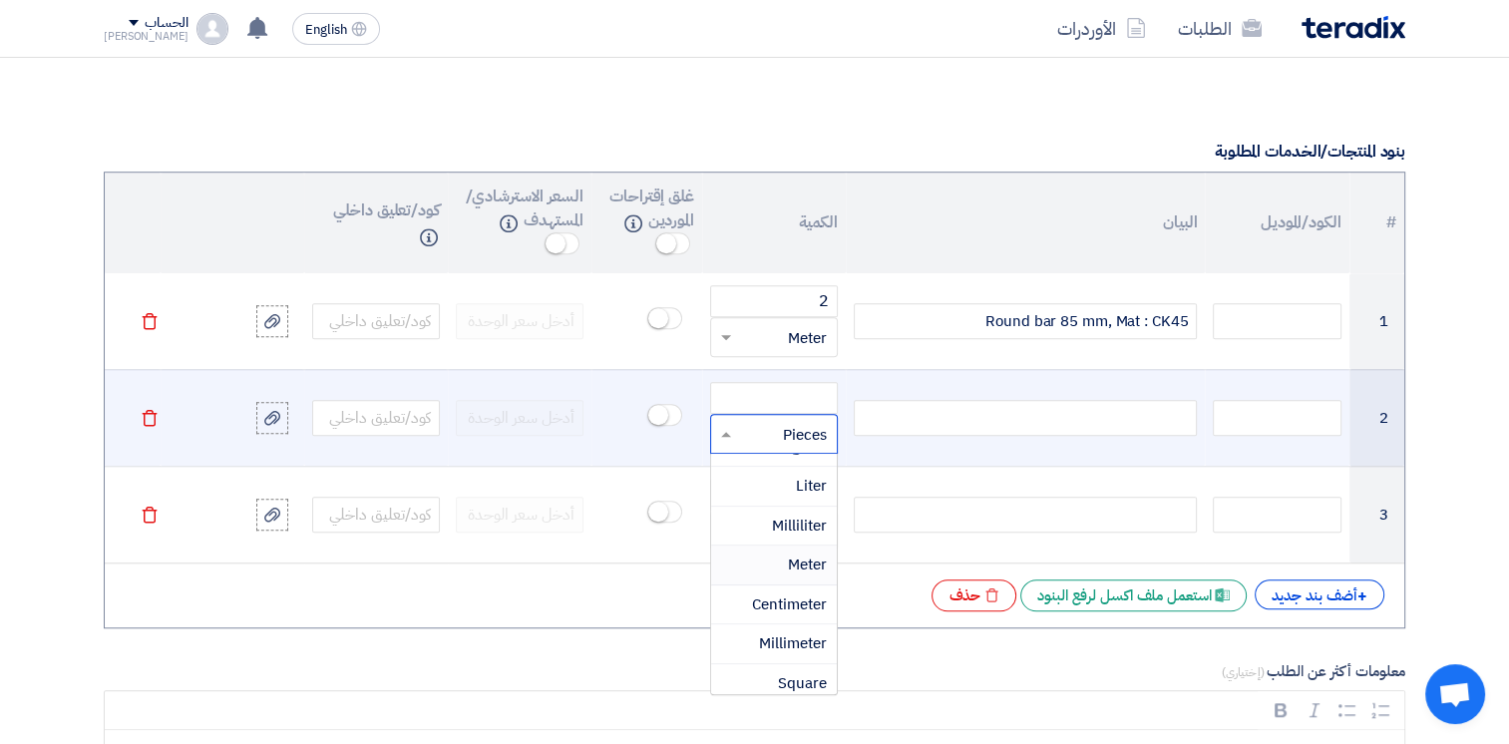
click at [798, 561] on span "Meter" at bounding box center [807, 565] width 39 height 22
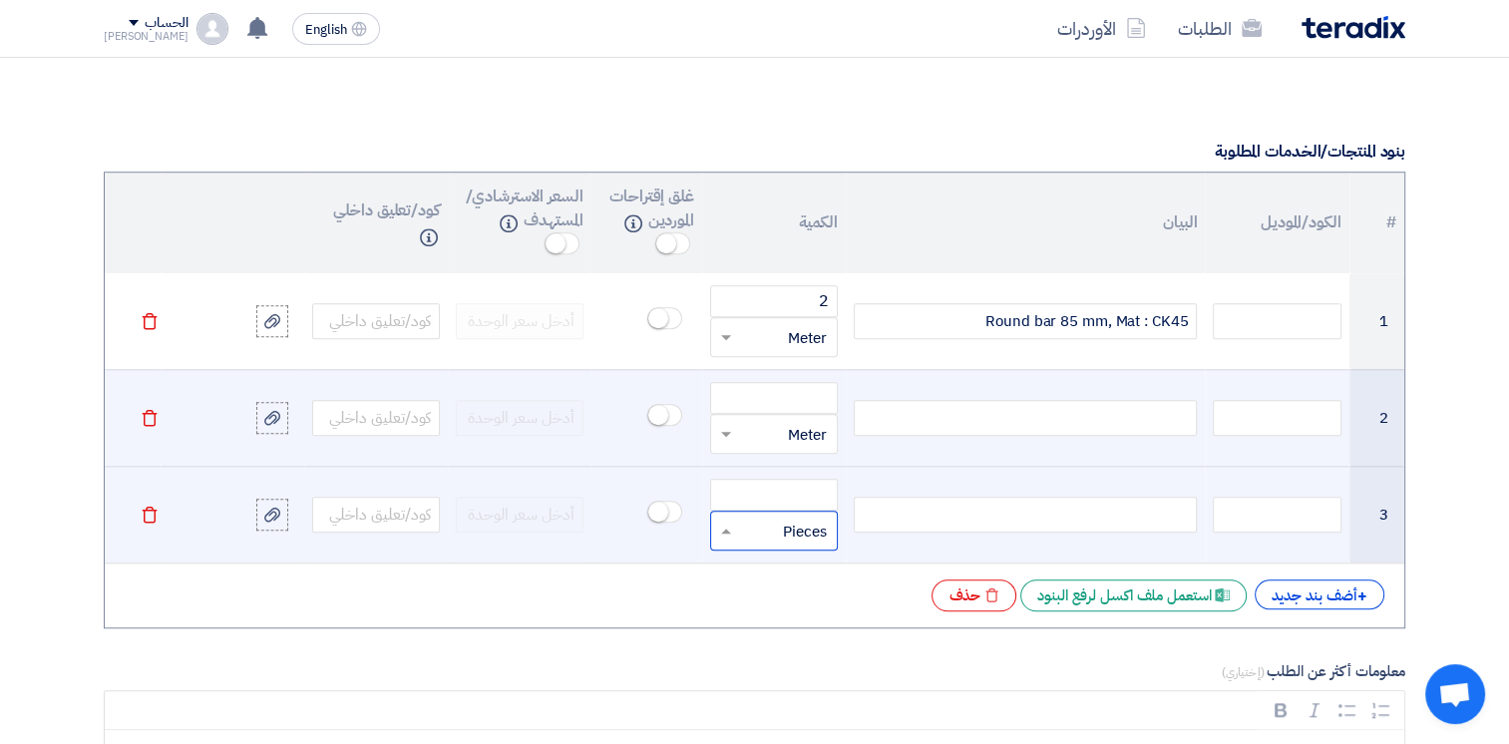
click at [790, 537] on input "text" at bounding box center [787, 531] width 84 height 32
click at [794, 411] on span "Meter" at bounding box center [807, 418] width 39 height 22
click at [810, 401] on input "number" at bounding box center [774, 398] width 128 height 32
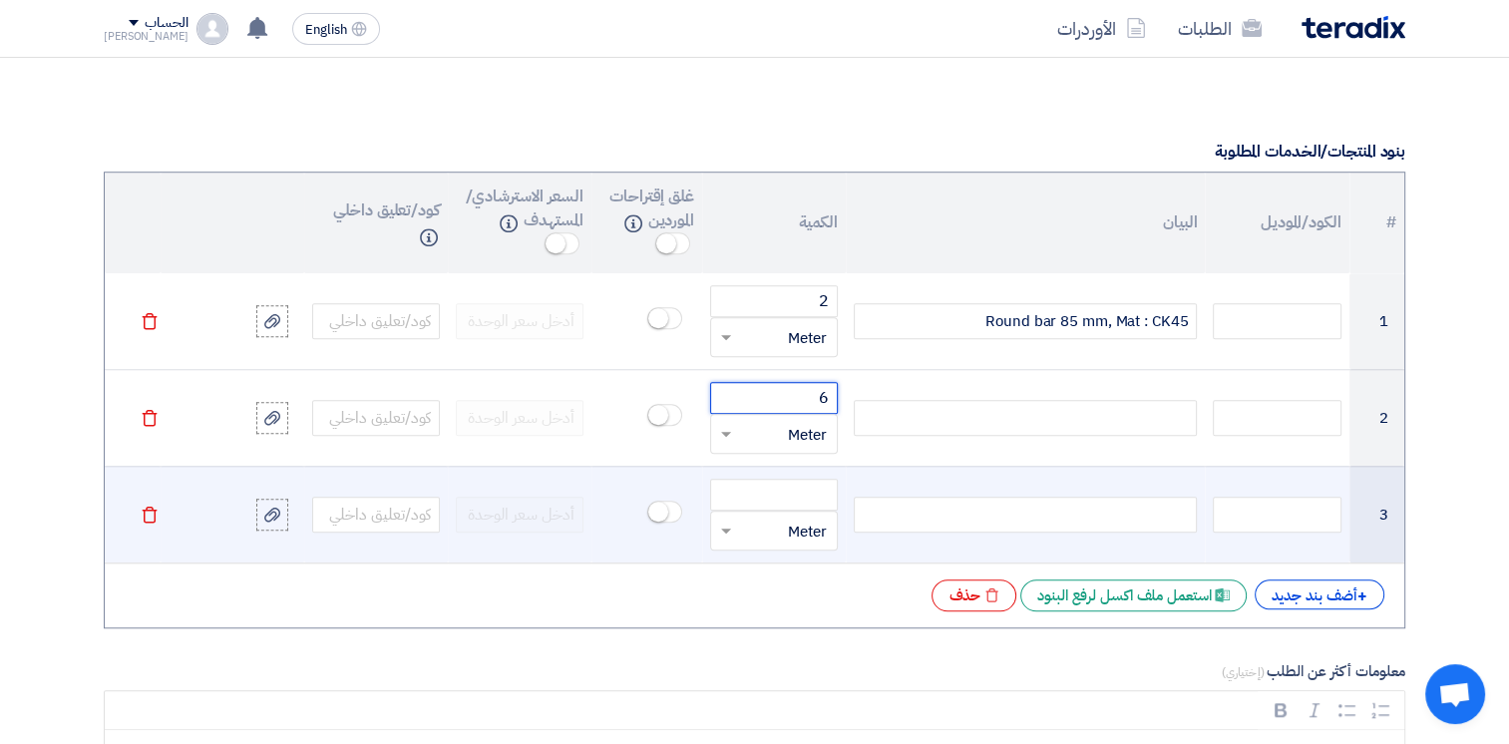
type input "6"
click at [827, 511] on div "قطعة × Meter" at bounding box center [774, 531] width 128 height 40
click at [797, 529] on input "text" at bounding box center [787, 531] width 84 height 32
click at [788, 493] on span "Meter" at bounding box center [807, 496] width 39 height 22
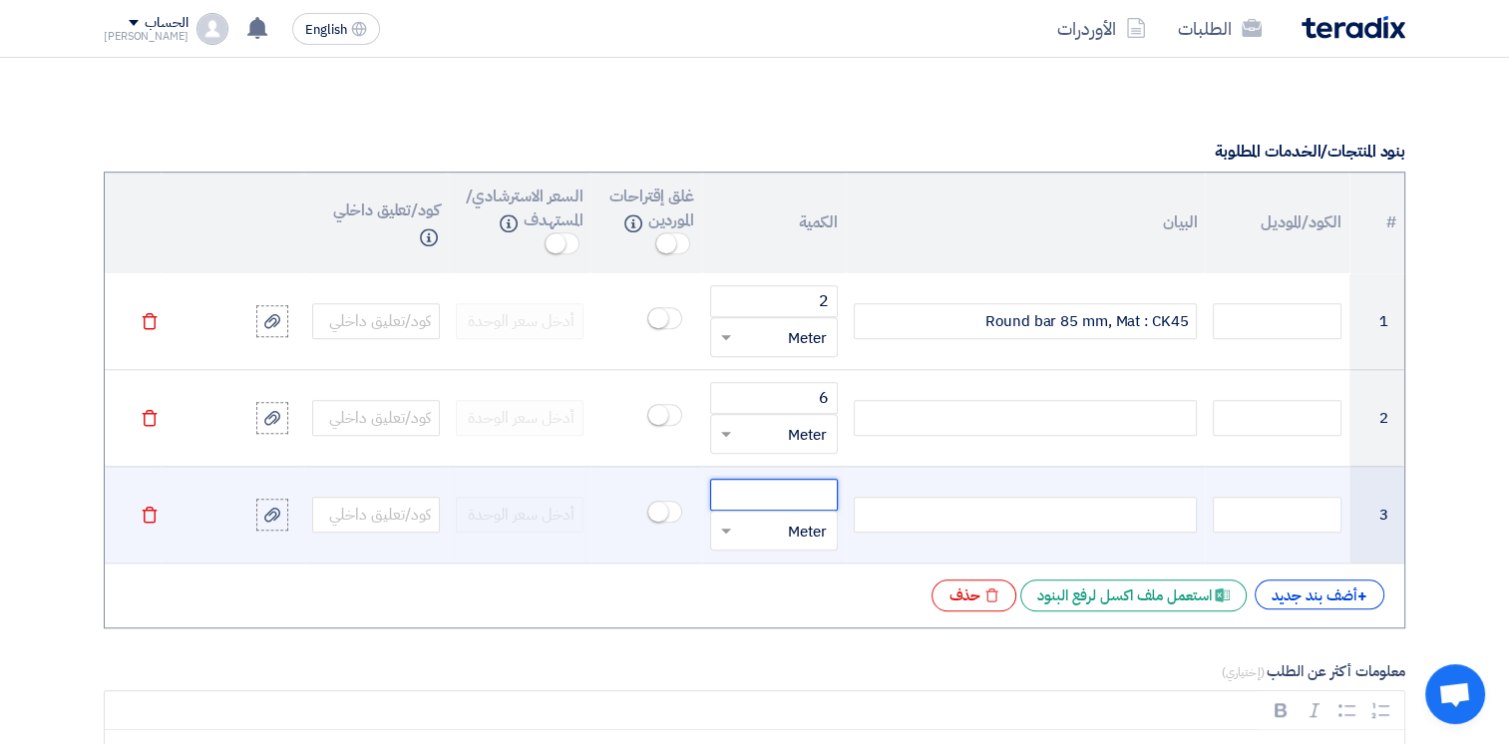
click at [792, 488] on input "number" at bounding box center [774, 495] width 128 height 32
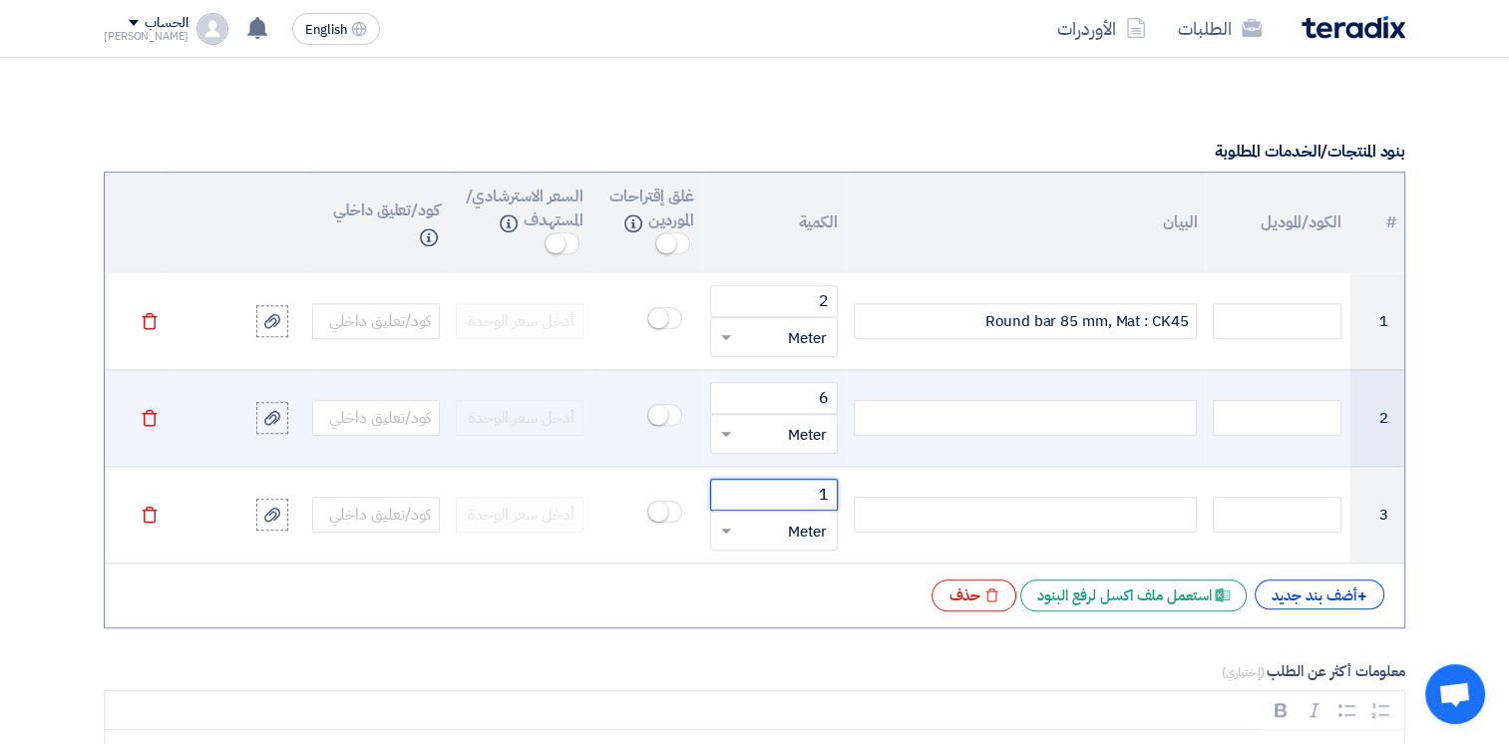
type input "1"
click at [1084, 414] on div at bounding box center [1025, 418] width 343 height 36
click at [1122, 421] on div at bounding box center [1025, 418] width 343 height 36
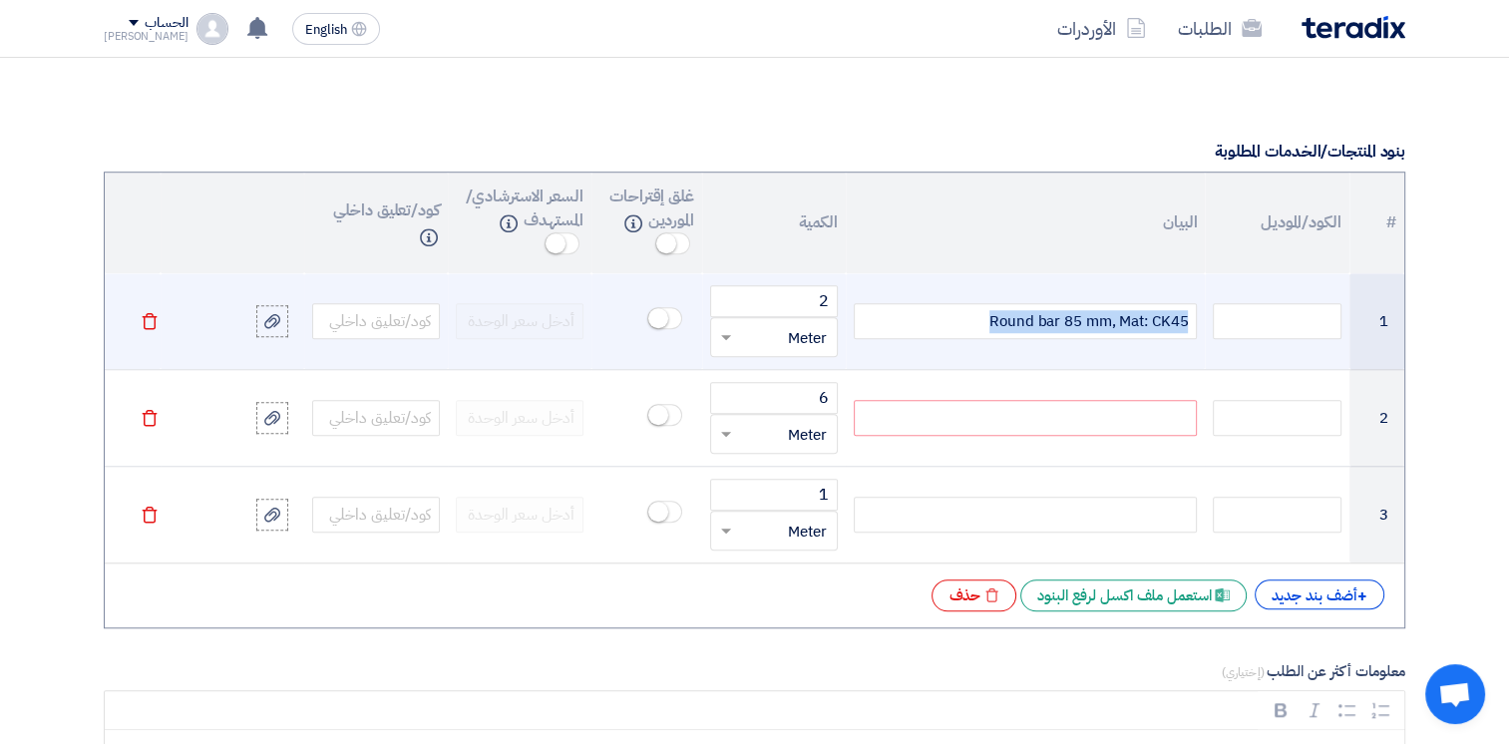
drag, startPoint x: 981, startPoint y: 315, endPoint x: 1180, endPoint y: 317, distance: 199.5
click at [1235, 316] on tr "1 Round bar 85 mm, Mat: CK45 2 قطعة × Meter [GEOGRAPHIC_DATA]" at bounding box center [755, 321] width 1300 height 97
copy div "Round bar 85 mm, Mat: CK45"
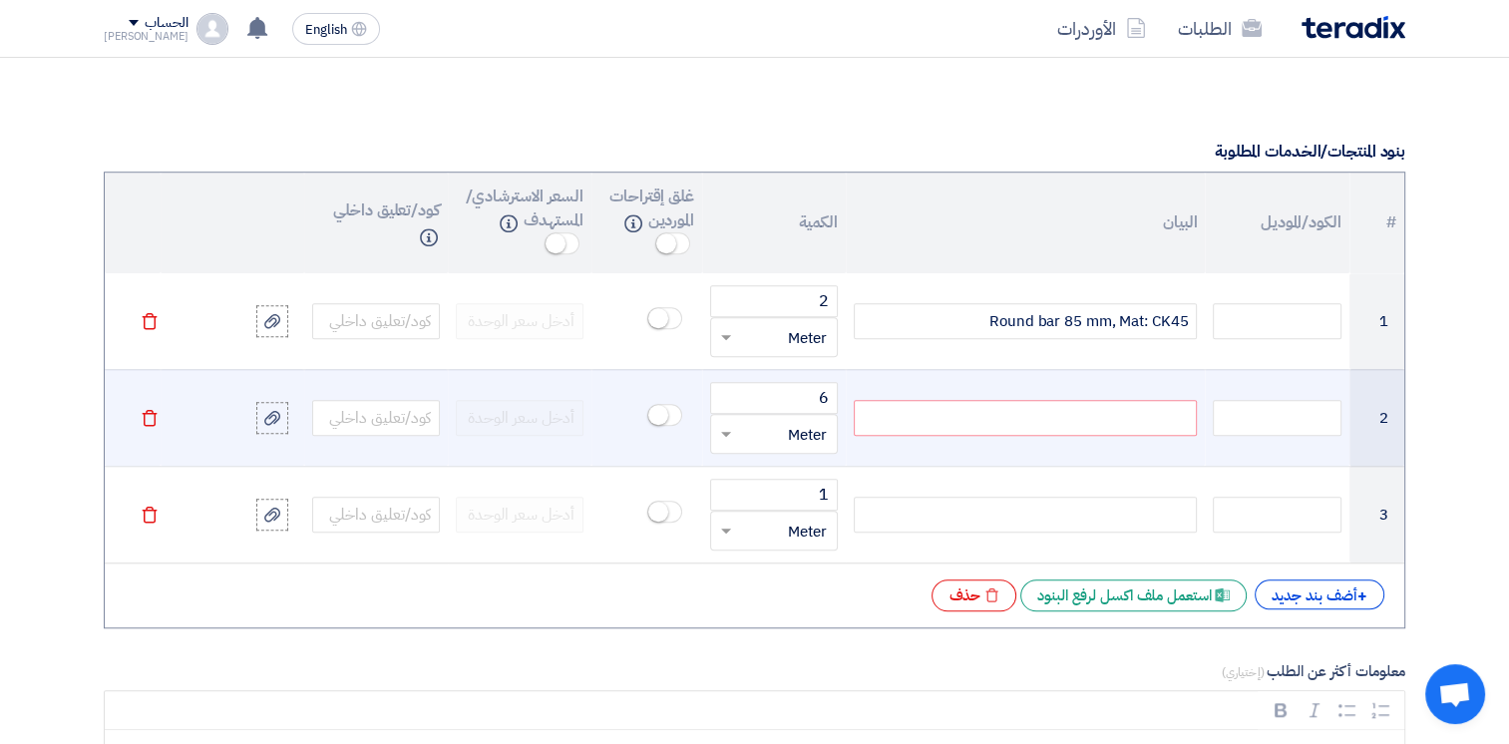
click at [986, 421] on div at bounding box center [1025, 418] width 343 height 36
paste div
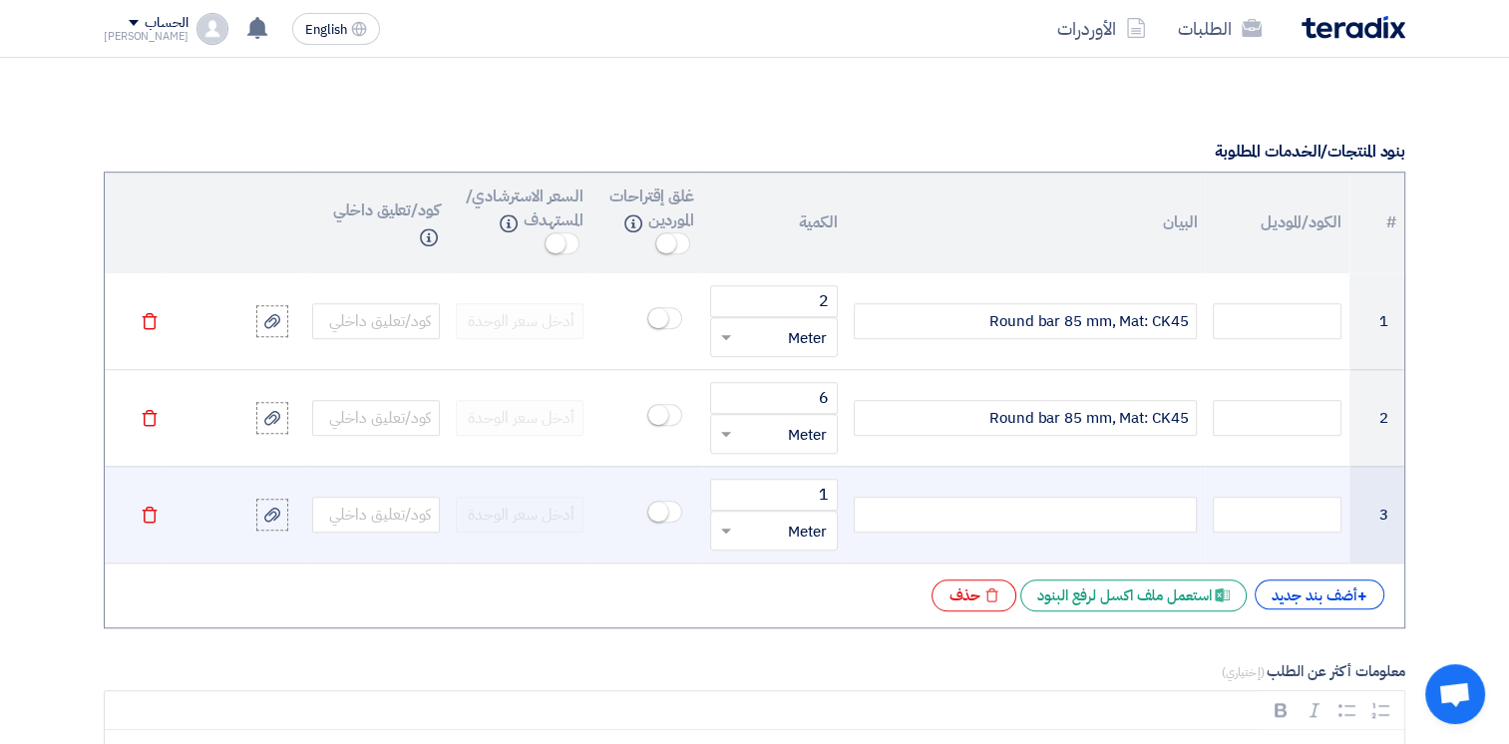
click at [1050, 512] on div at bounding box center [1025, 515] width 343 height 36
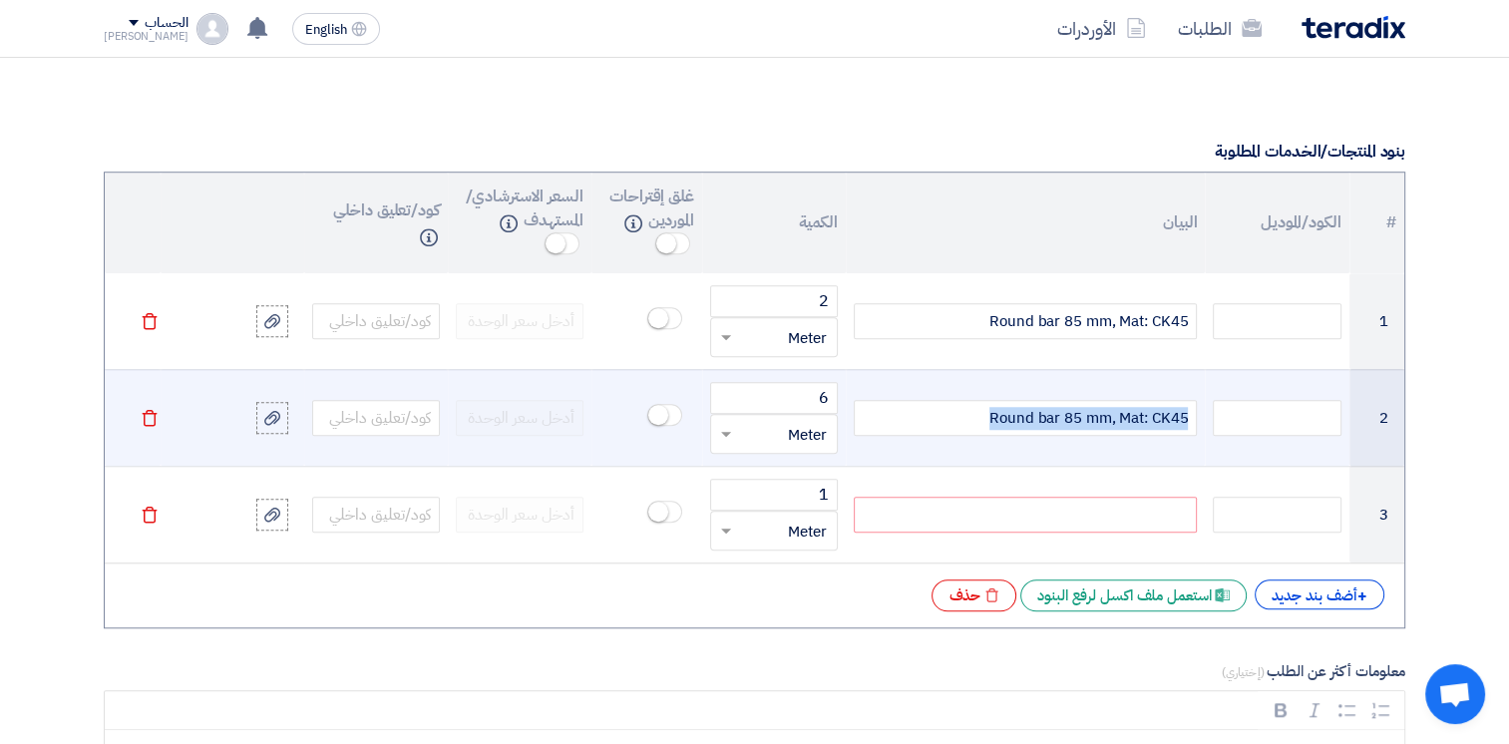
drag, startPoint x: 989, startPoint y: 416, endPoint x: 1157, endPoint y: 417, distance: 168.6
click at [1231, 413] on tr "2 Round bar 85 mm, Mat: CK45 6 قطعة × Meter [GEOGRAPHIC_DATA]" at bounding box center [755, 417] width 1300 height 97
copy span "Round bar 85 mm, Mat: CK45"
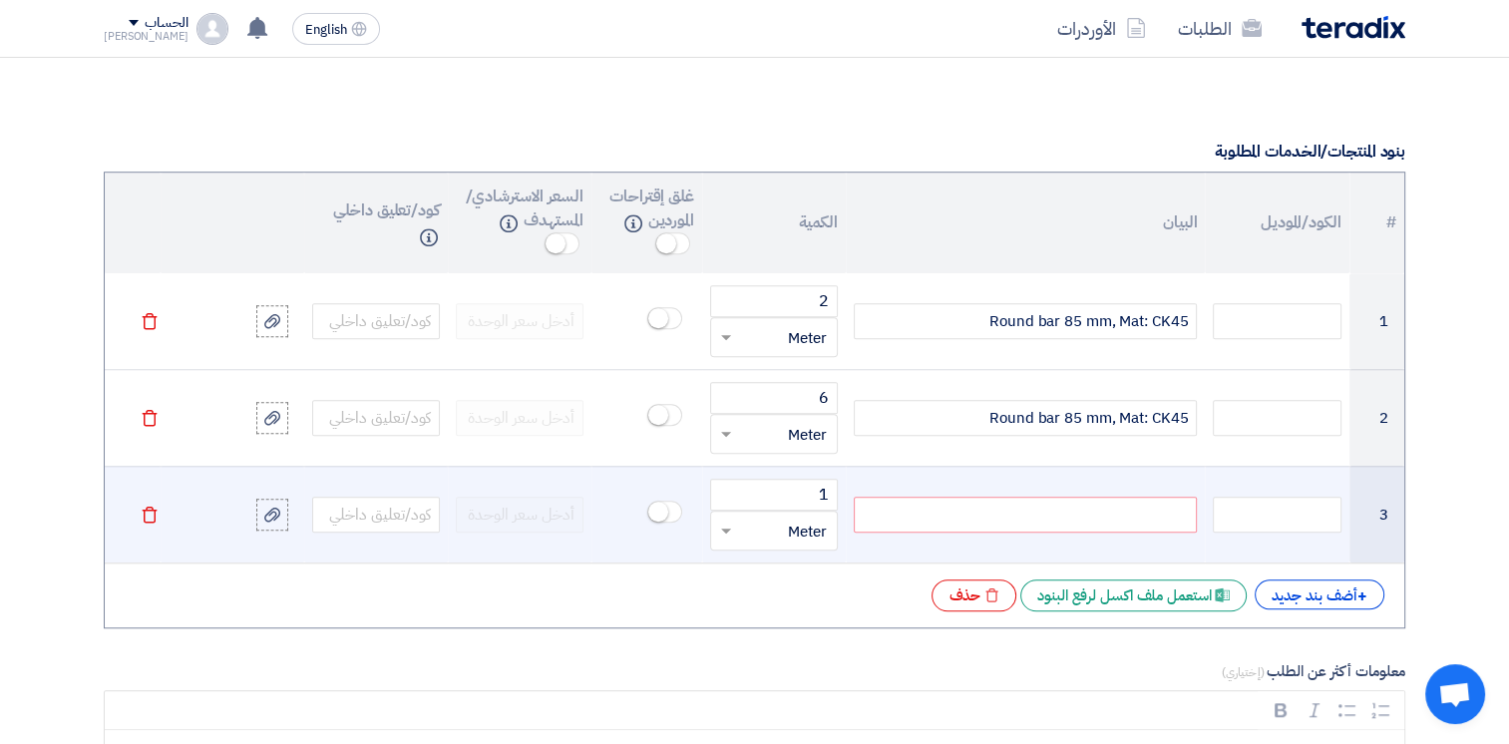
click at [1061, 516] on div at bounding box center [1025, 515] width 343 height 36
paste div
drag, startPoint x: 1066, startPoint y: 506, endPoint x: 1078, endPoint y: 507, distance: 12.0
click at [1078, 507] on span "Round bar 85 mm, Mat: CK45" at bounding box center [1089, 515] width 199 height 23
drag, startPoint x: 1152, startPoint y: 514, endPoint x: 1190, endPoint y: 515, distance: 37.9
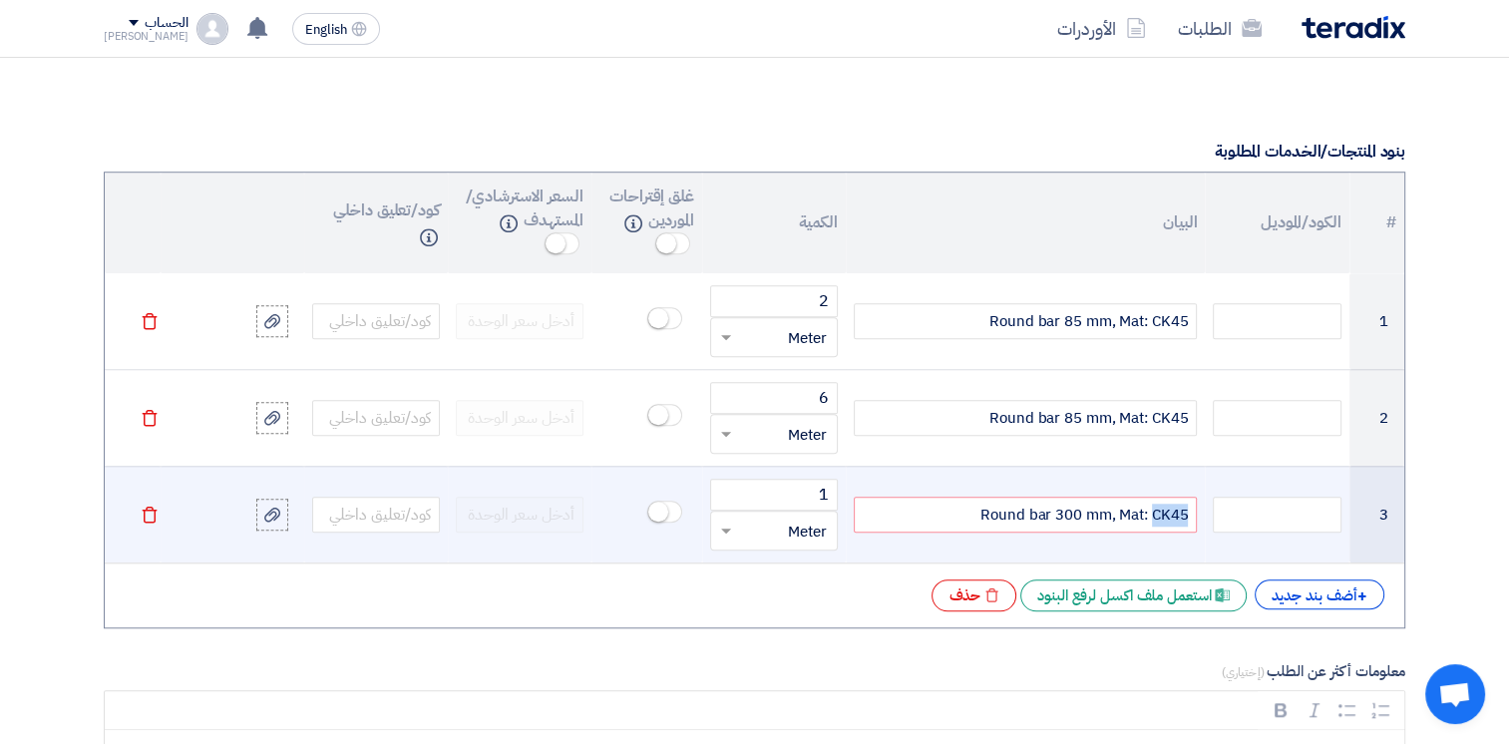
click at [1190, 515] on div "Round bar 300 mm, Mat: CK45" at bounding box center [1025, 515] width 343 height 36
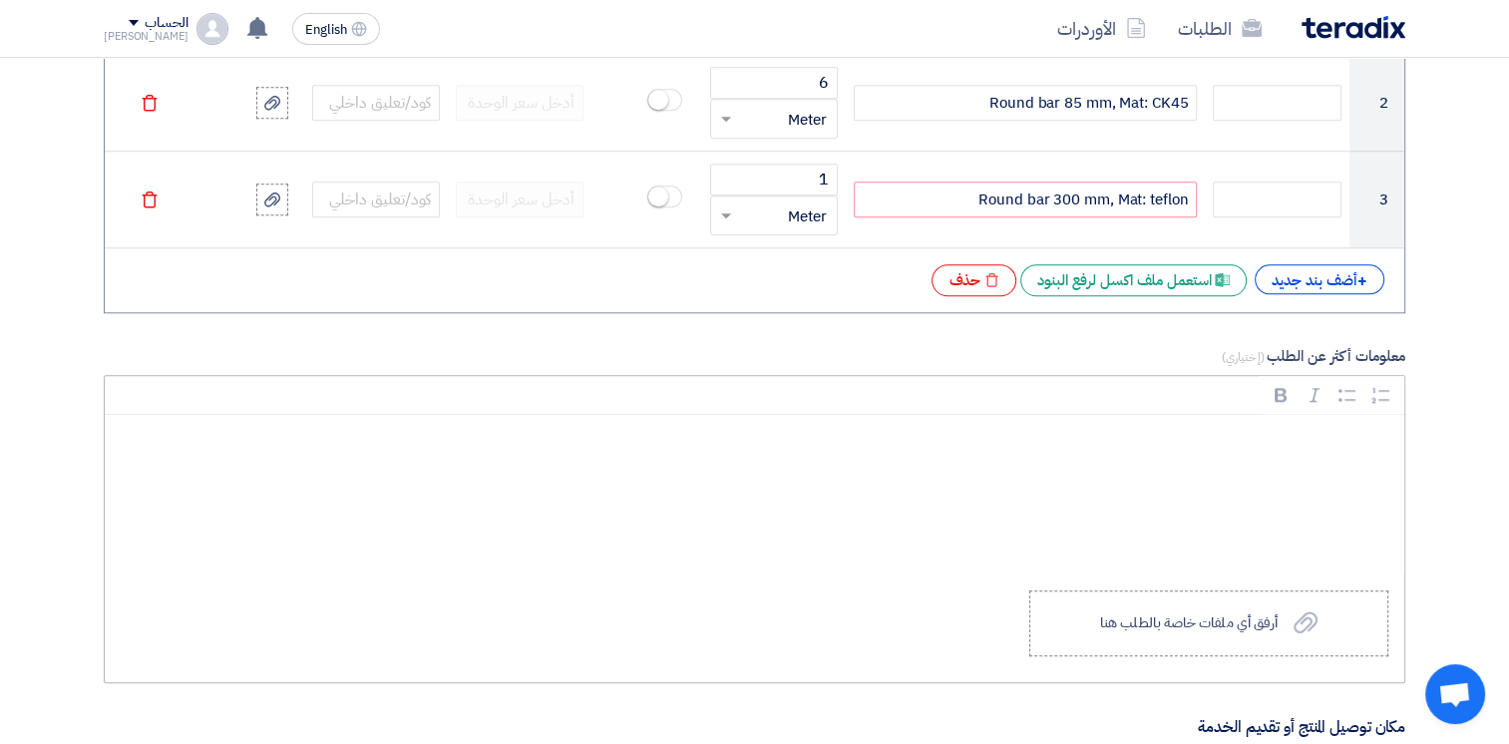
scroll to position [1995, 0]
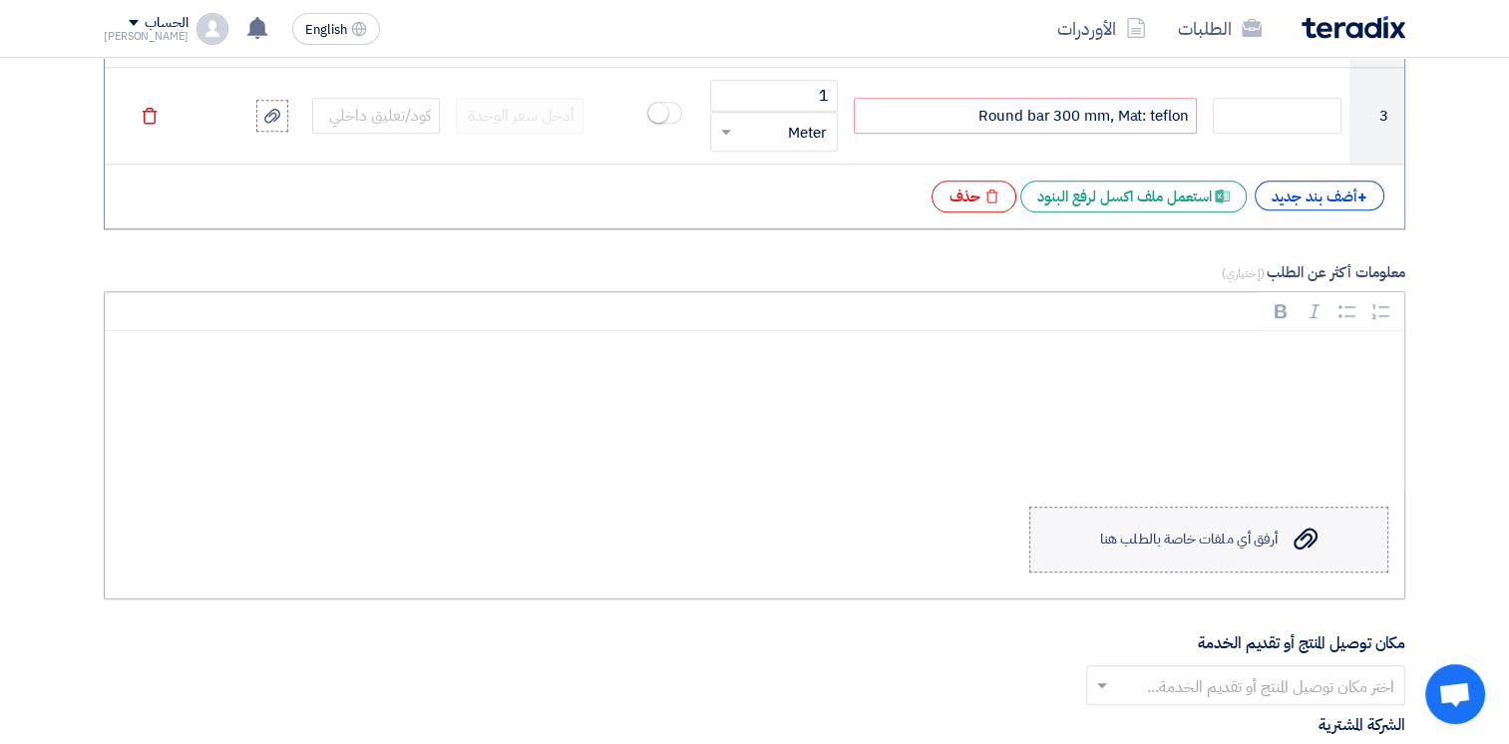
click at [1227, 518] on label "Upload a file أرفق أي ملفات خاصة بالطلب هنا" at bounding box center [1209, 540] width 359 height 66
click at [0, 0] on input "Upload a file أرفق أي ملفات خاصة بالطلب هنا" at bounding box center [0, 0] width 0 height 0
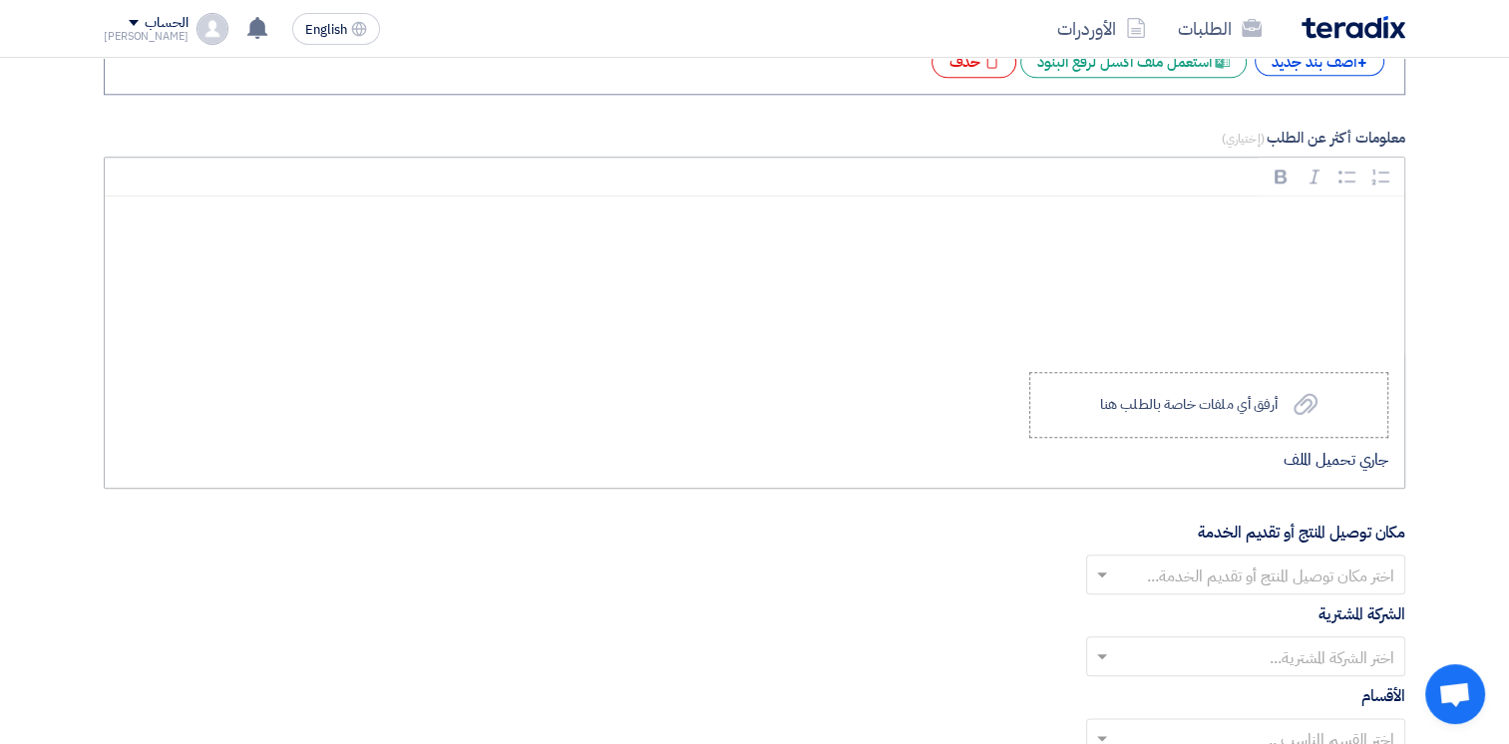
scroll to position [2294, 0]
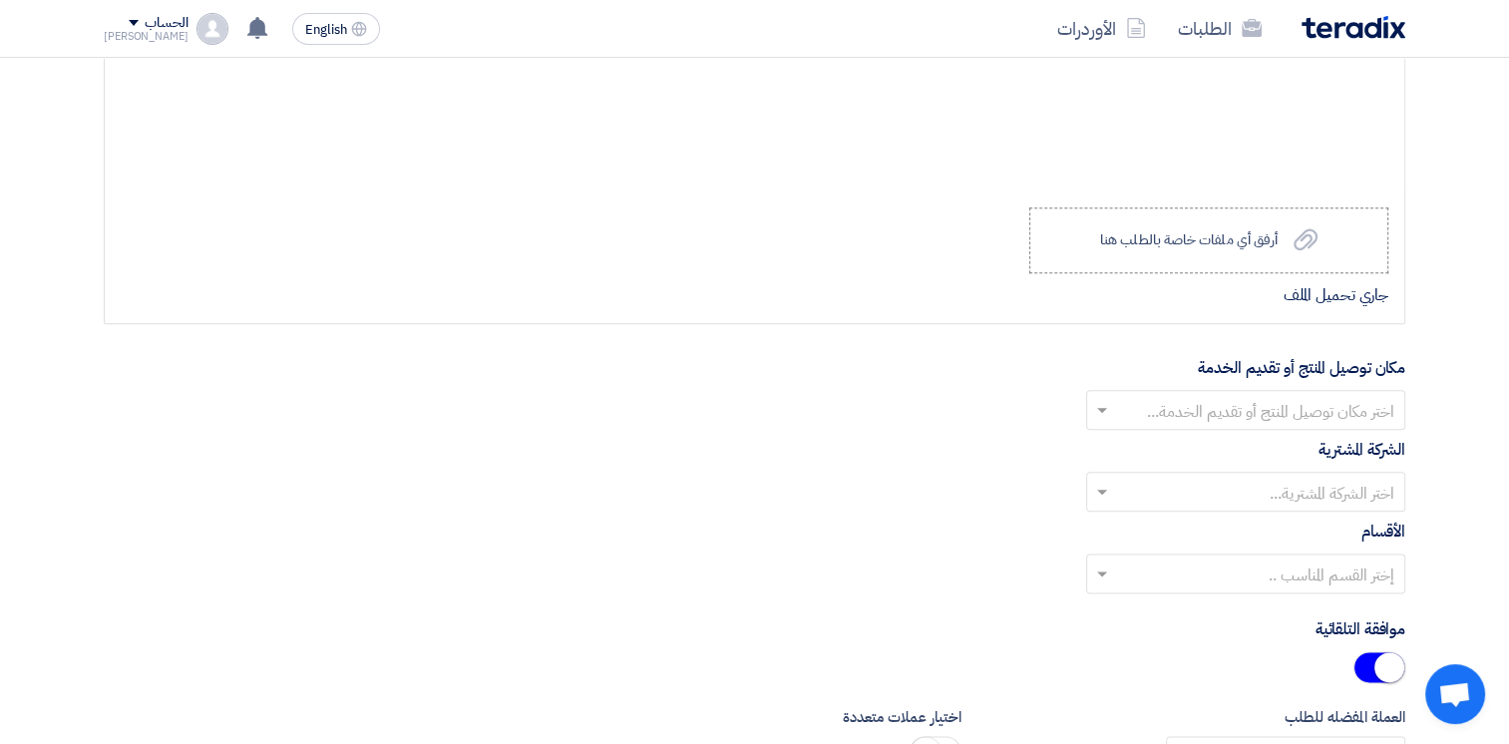
click at [1269, 399] on input "text" at bounding box center [1256, 411] width 279 height 33
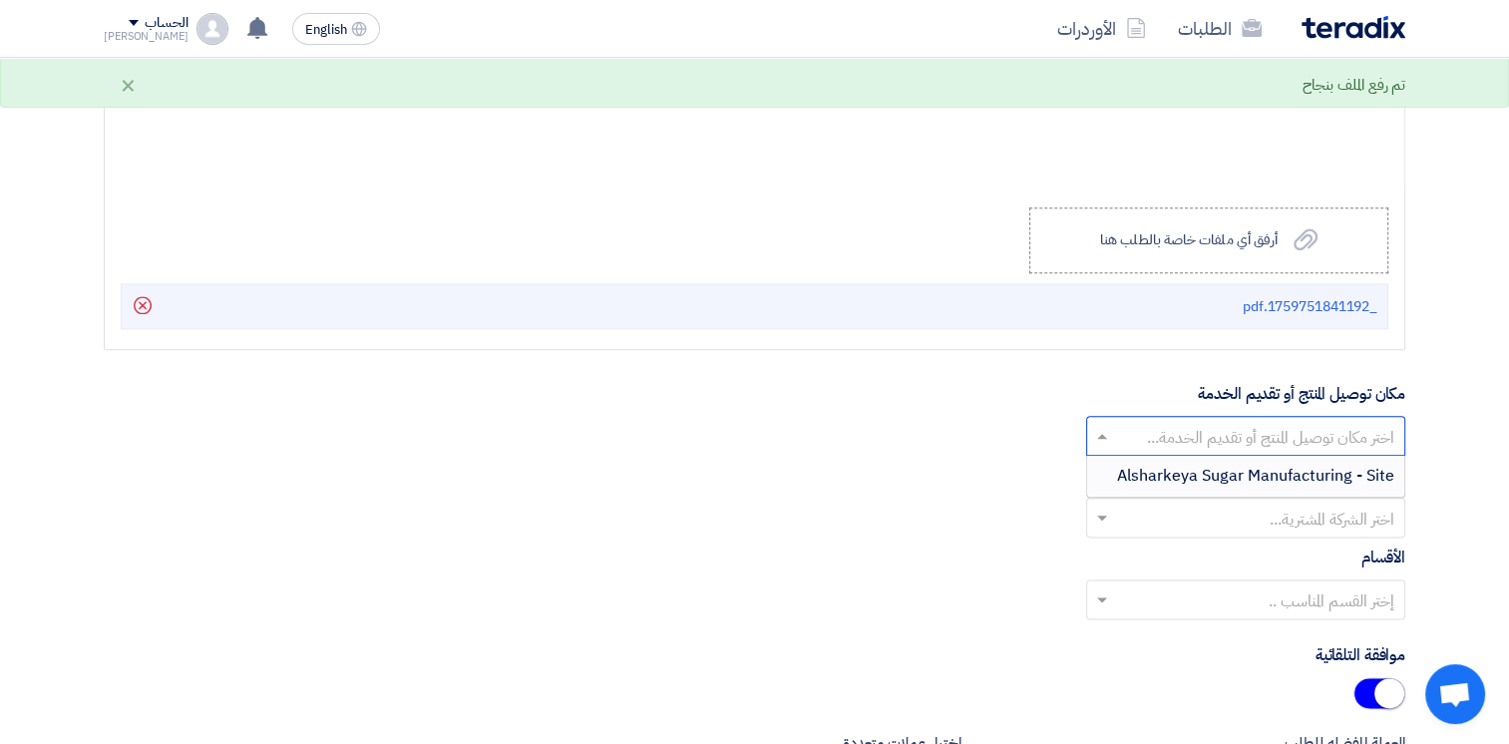
click at [1328, 456] on div "Alsharkeya Sugar Manufacturing - Site" at bounding box center [1245, 476] width 317 height 40
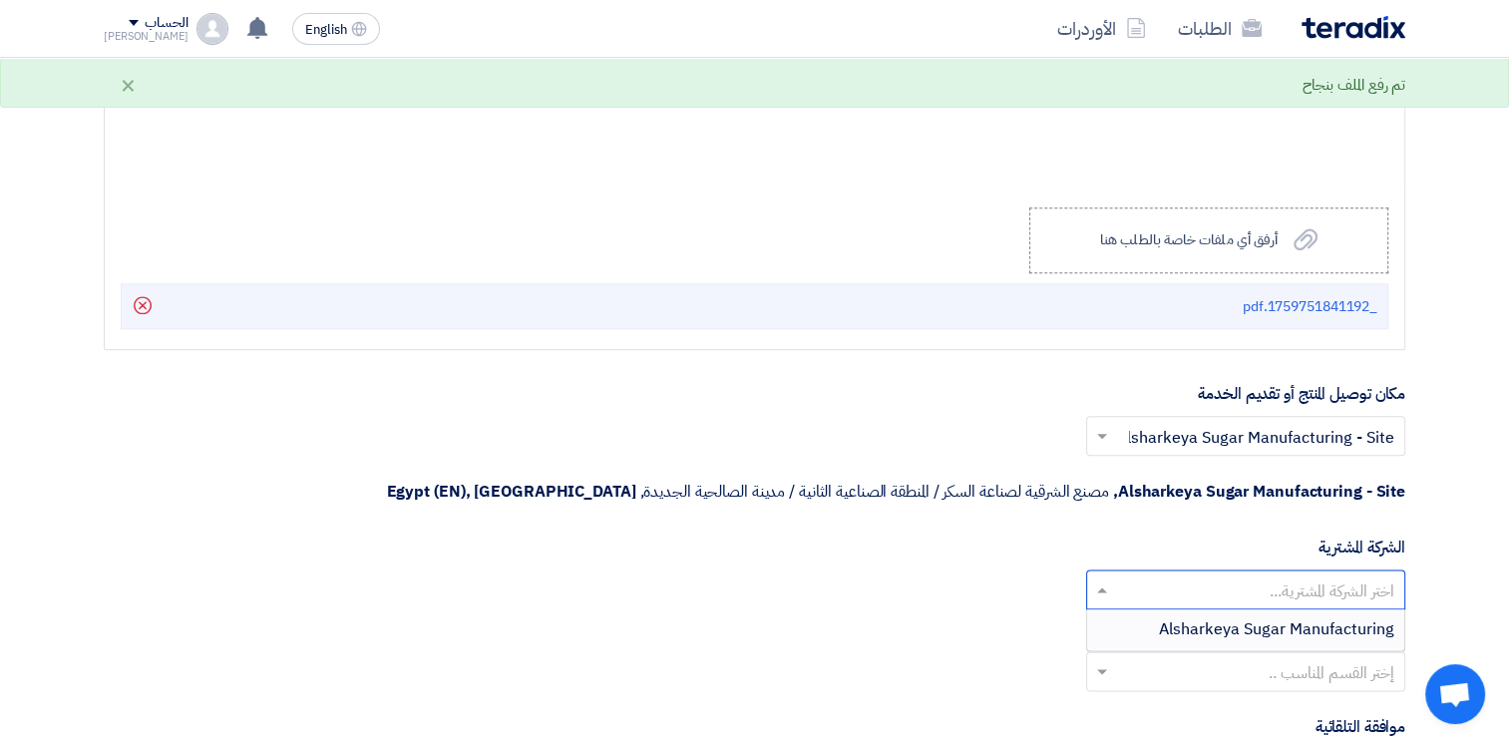
click at [1309, 575] on input "text" at bounding box center [1256, 591] width 279 height 33
click at [1326, 618] on span "Alsharkeya Sugar Manufacturing" at bounding box center [1276, 630] width 235 height 24
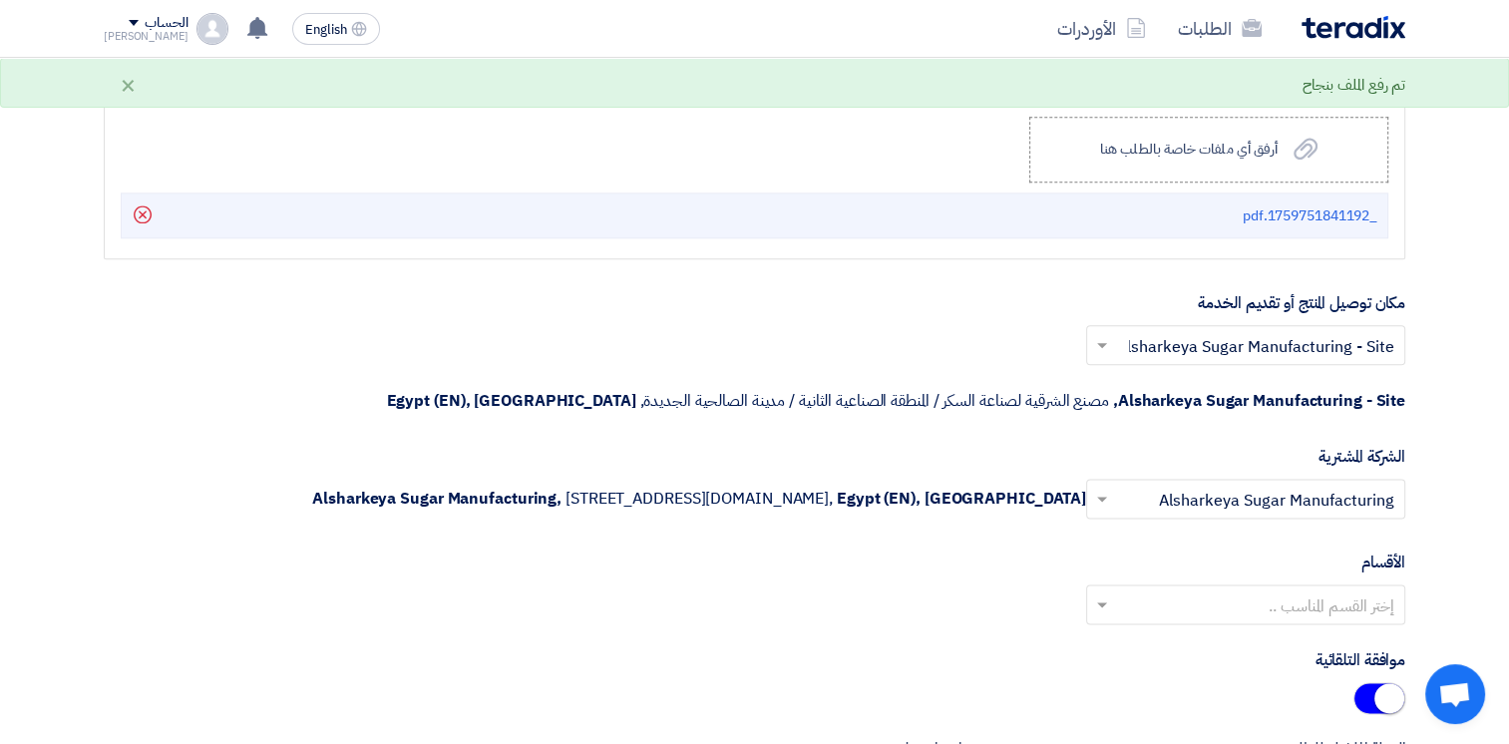
scroll to position [2494, 0]
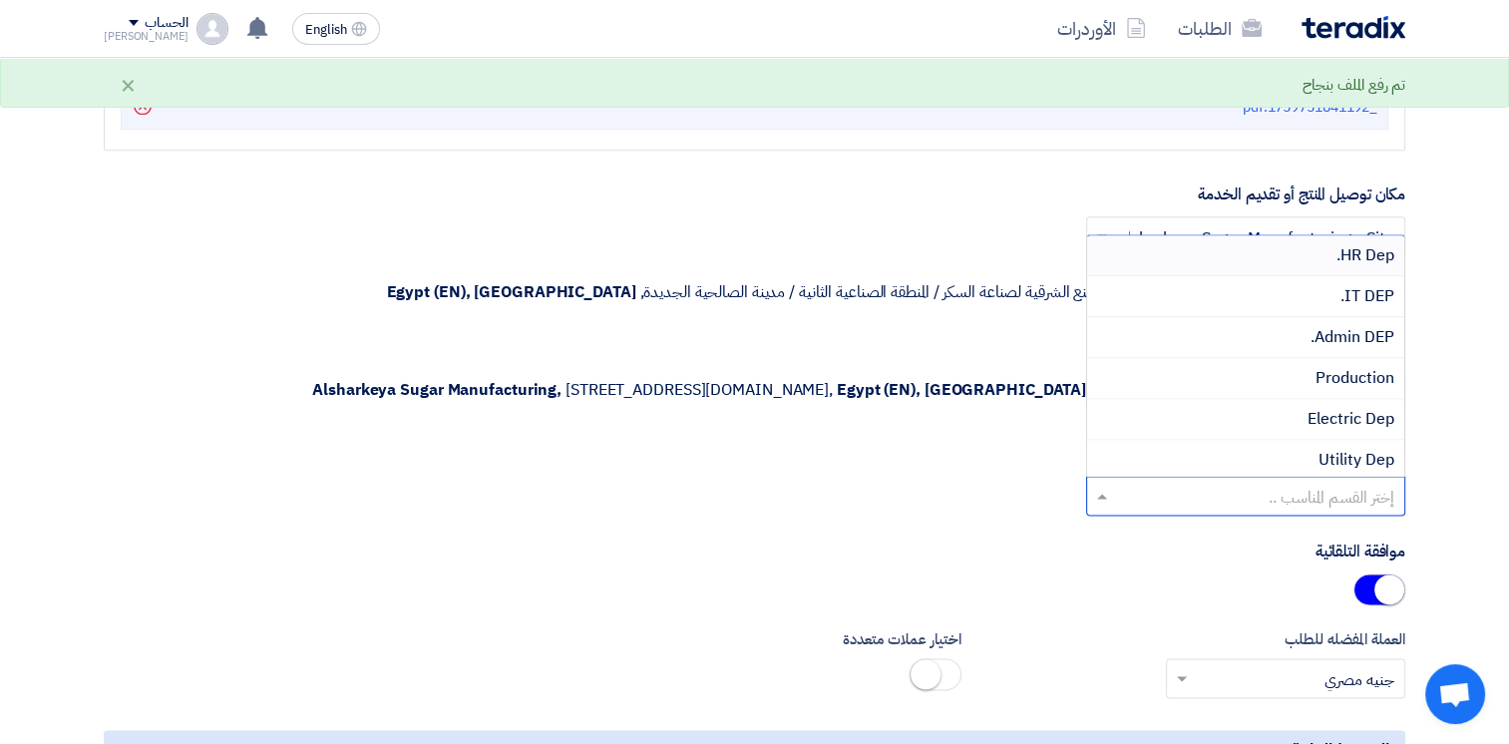
click at [1303, 481] on input "text" at bounding box center [1256, 497] width 279 height 33
click at [1322, 292] on span "Mechanical Dep" at bounding box center [1337, 301] width 115 height 24
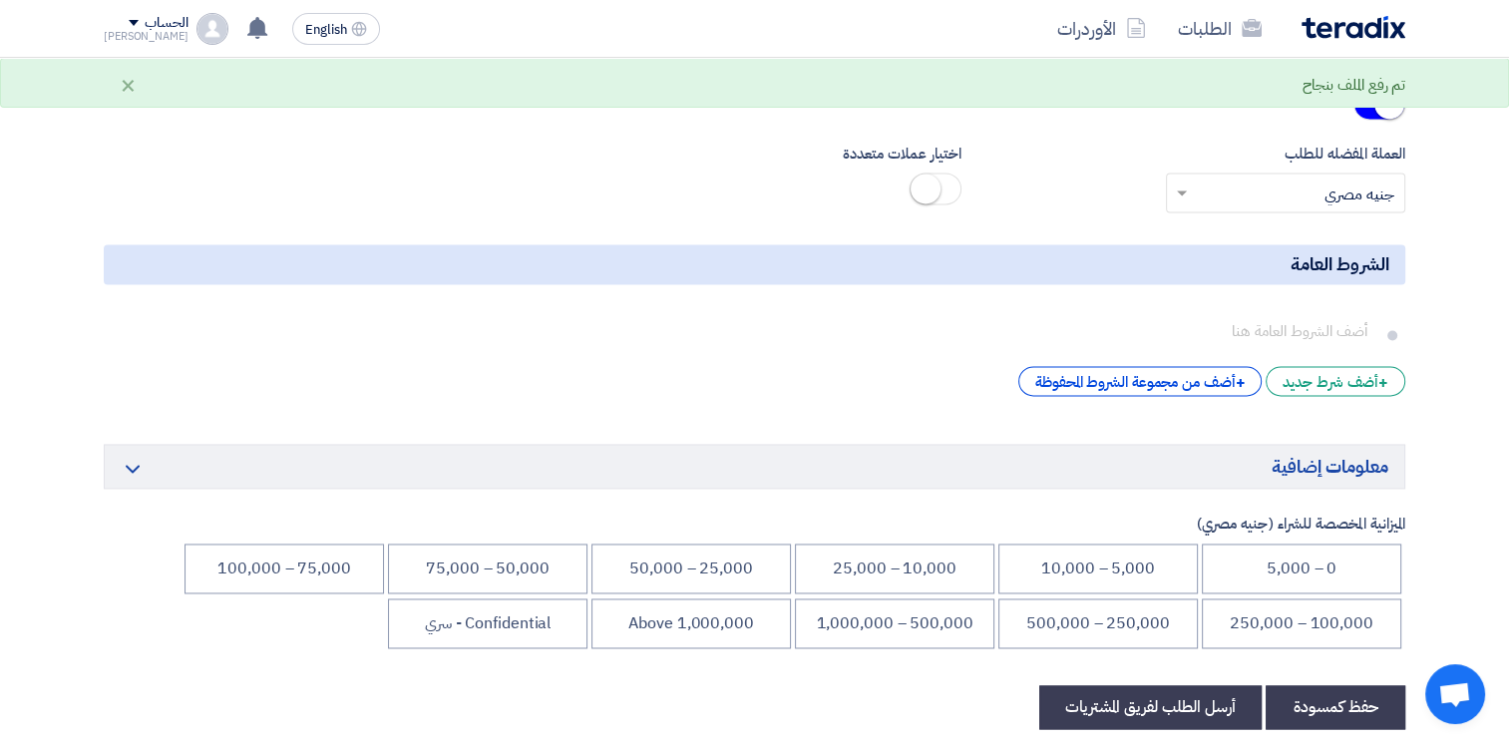
scroll to position [2993, 0]
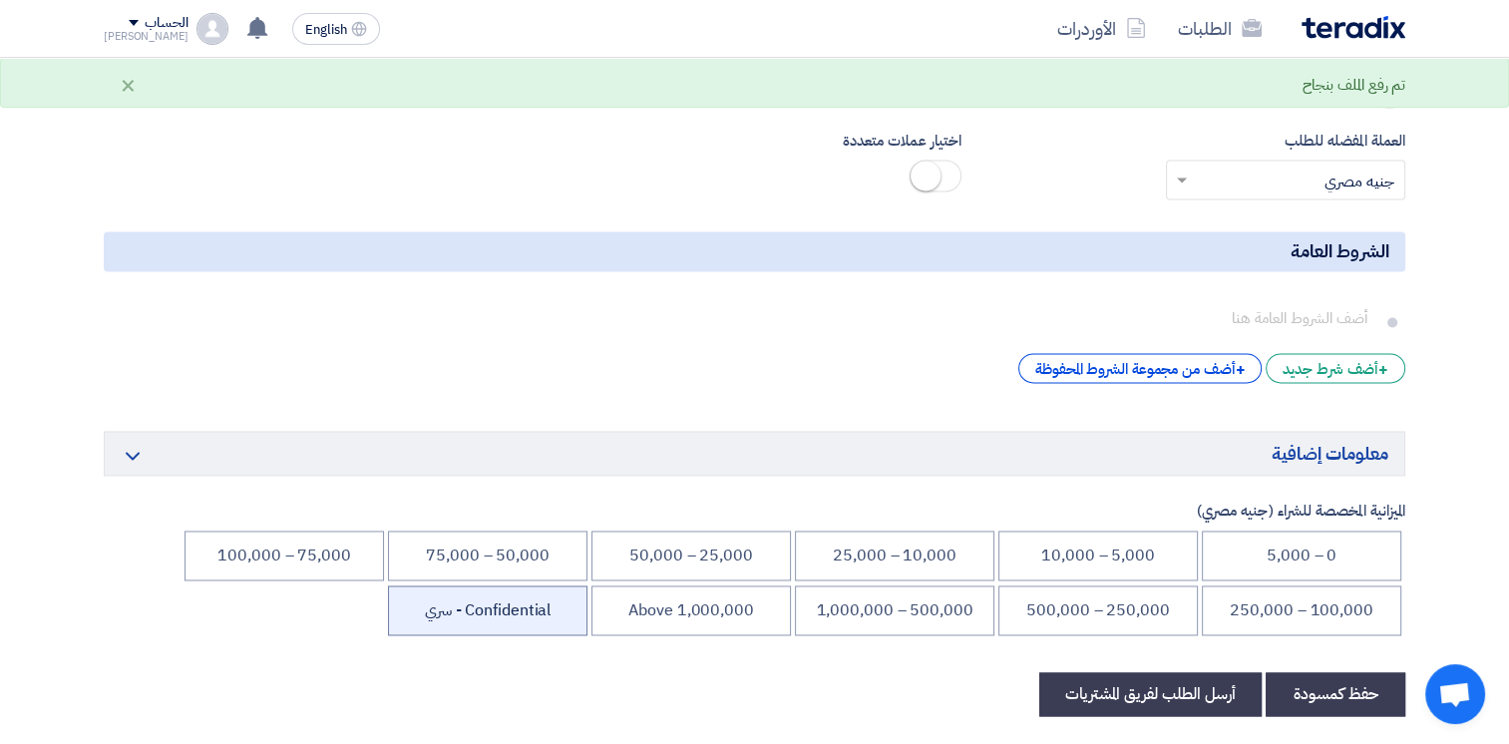
click at [462, 619] on li "Confidential - سري" at bounding box center [488, 611] width 200 height 50
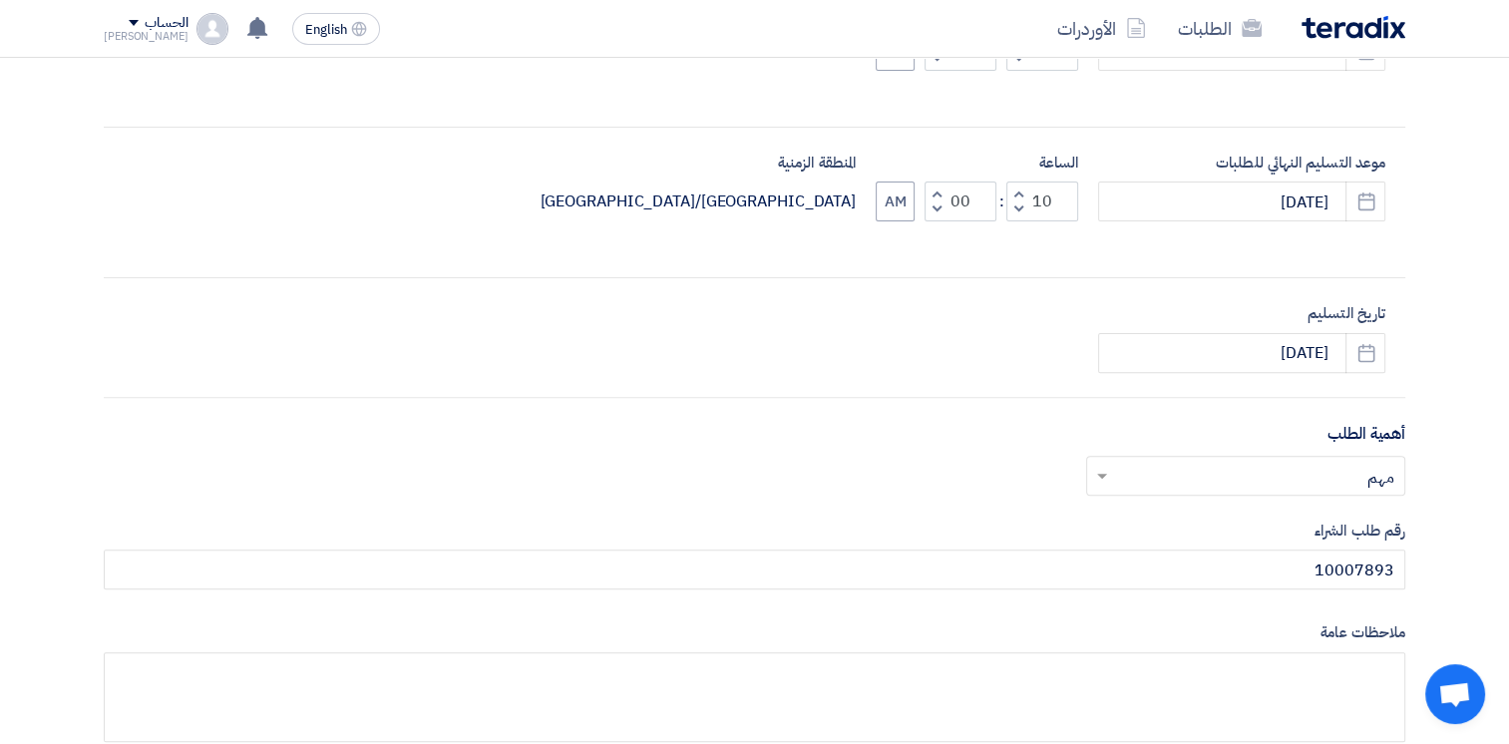
scroll to position [299, 0]
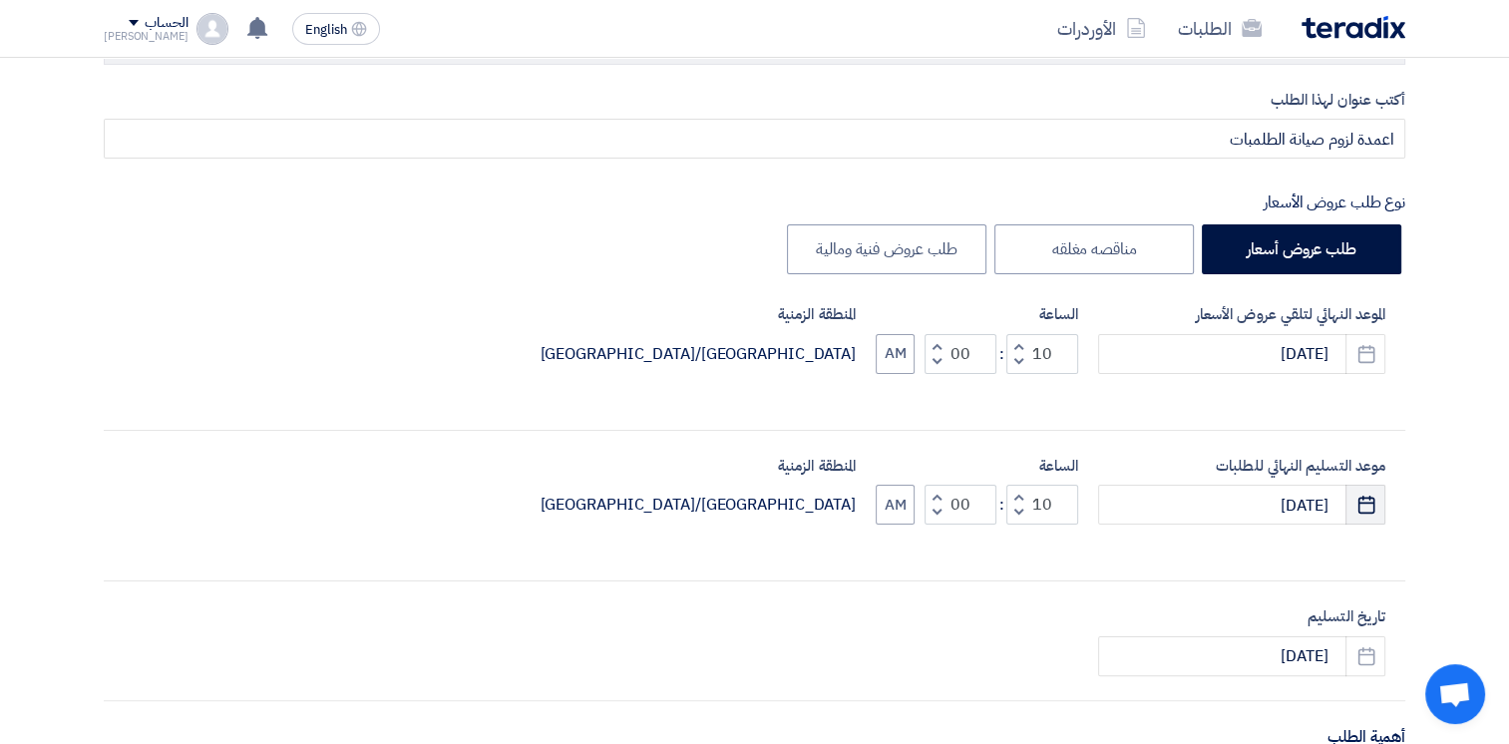
click at [1362, 501] on icon "Pick a date" at bounding box center [1367, 505] width 20 height 20
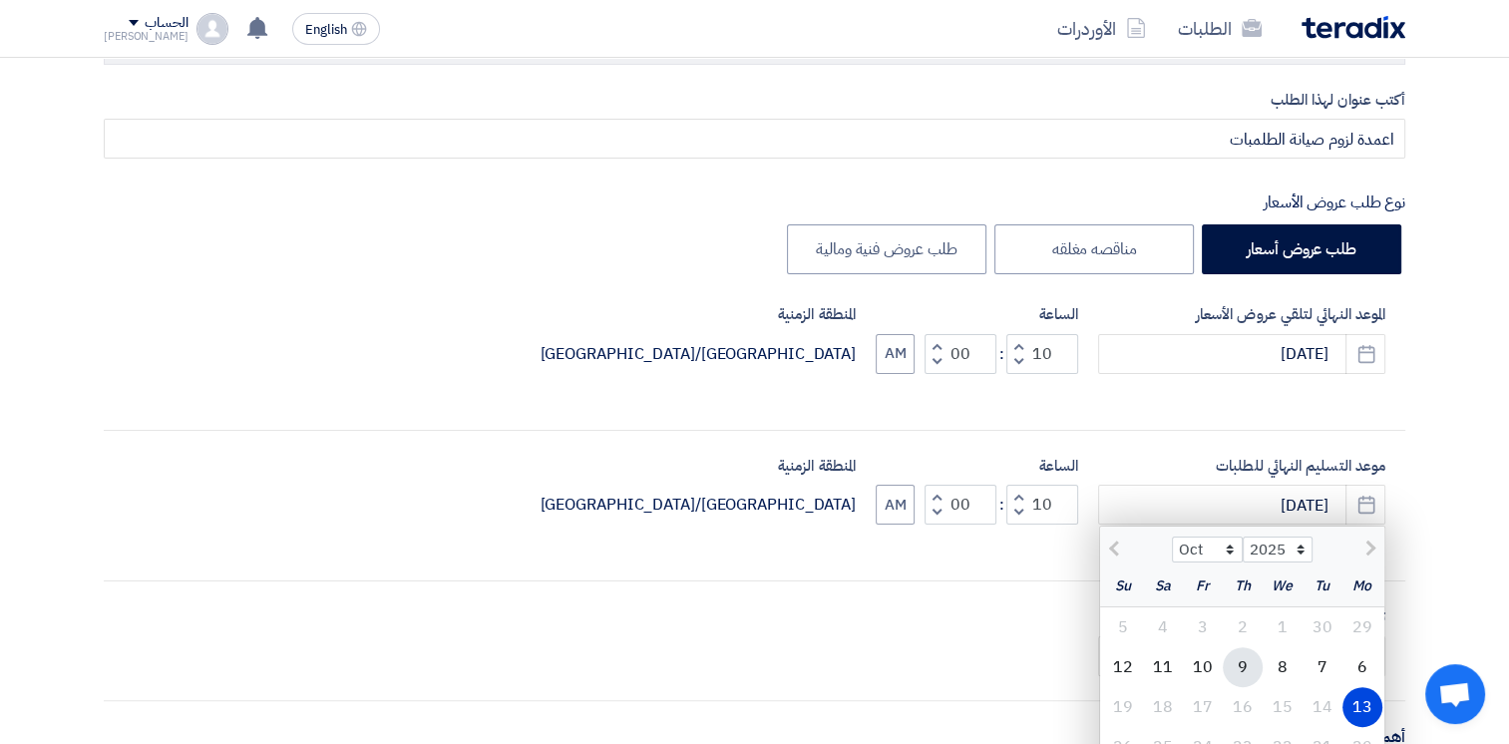
click at [1233, 670] on div "9" at bounding box center [1243, 667] width 40 height 40
type input "[DATE]"
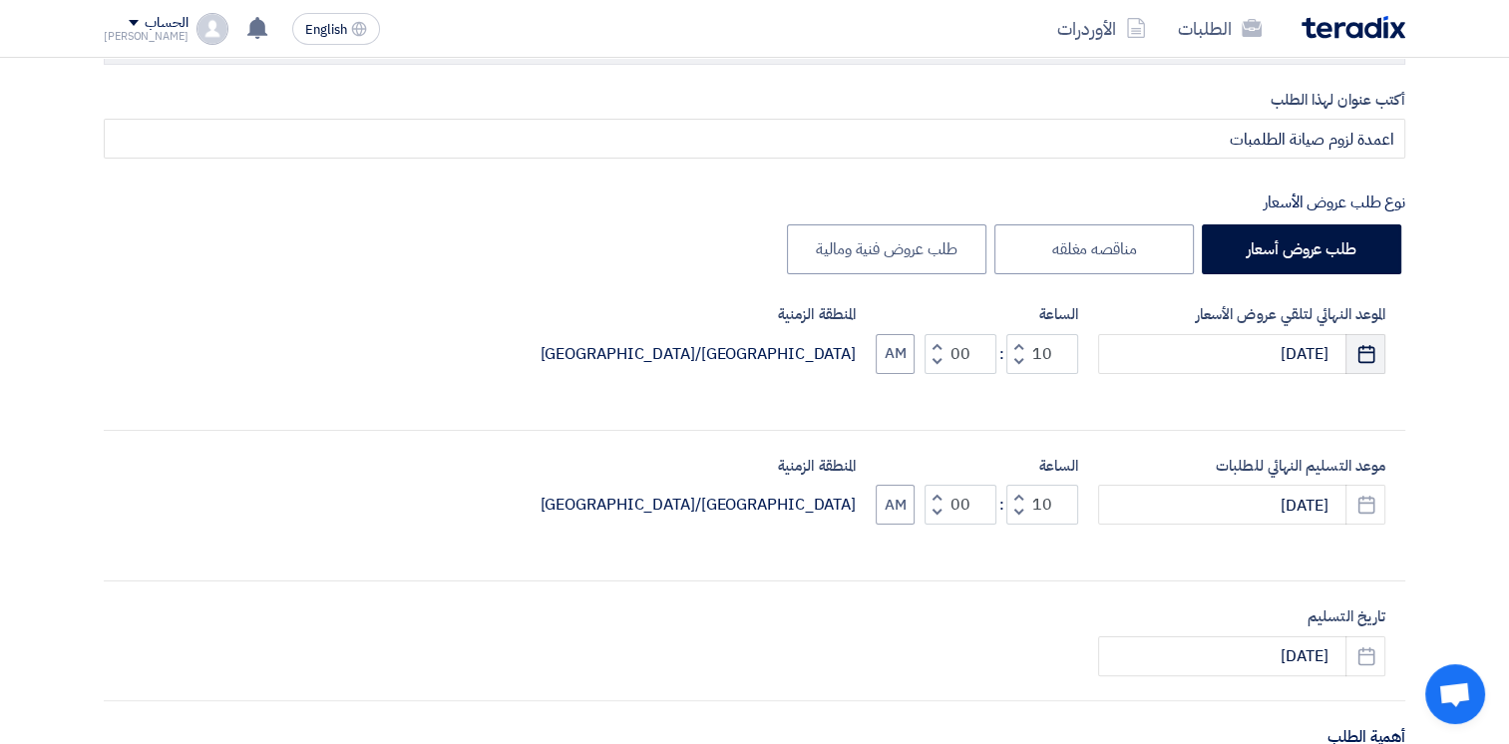
click at [1369, 350] on use "button" at bounding box center [1366, 353] width 17 height 18
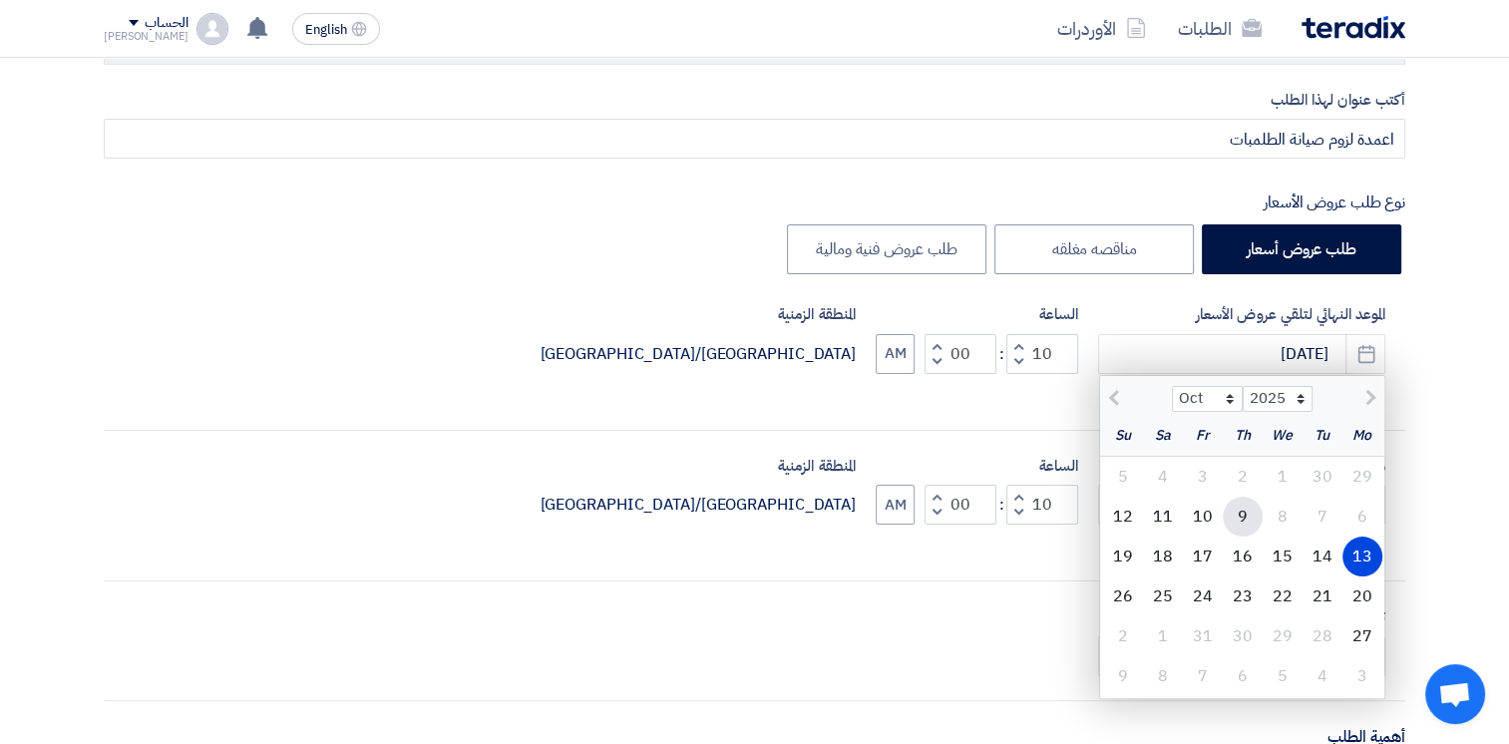
click at [1242, 517] on div "9" at bounding box center [1243, 517] width 40 height 40
type input "[DATE]"
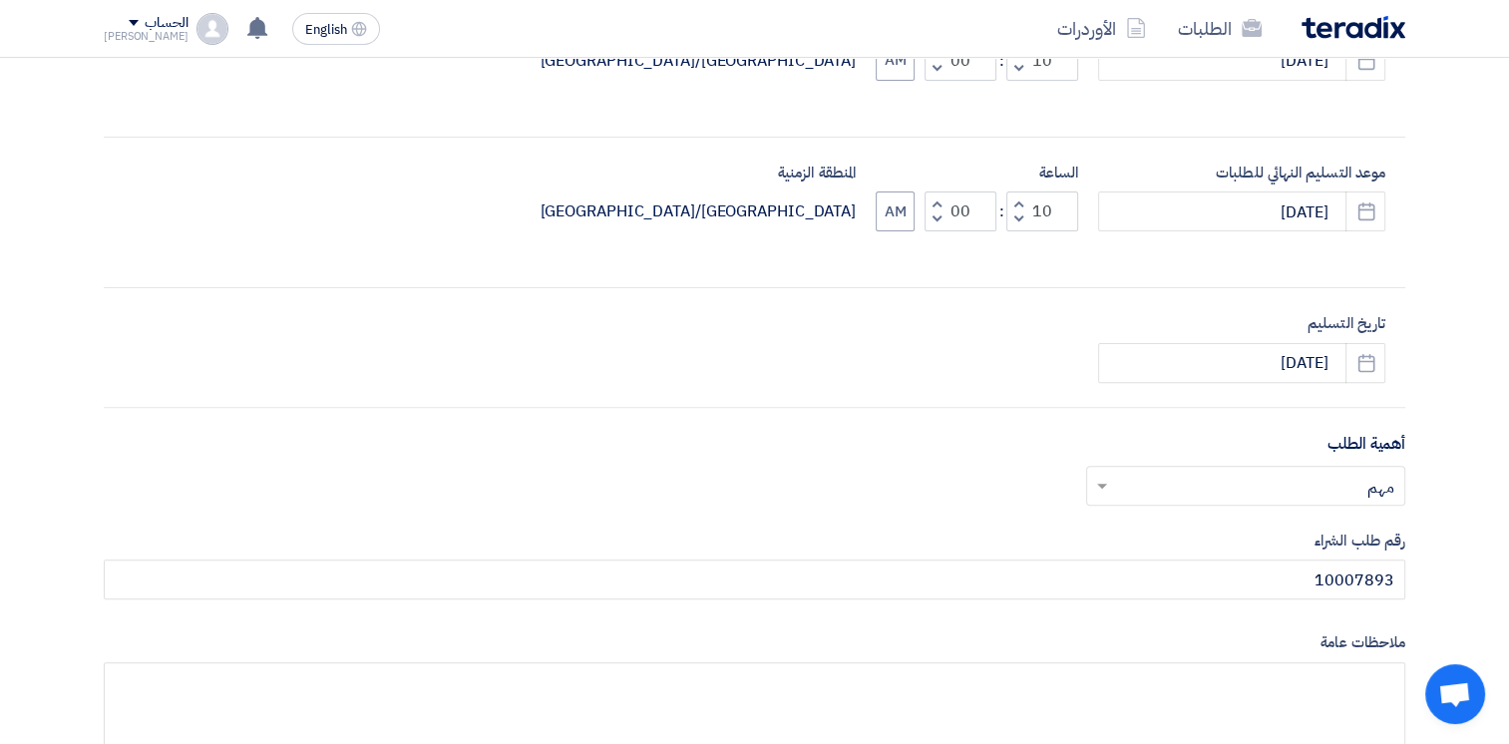
scroll to position [698, 0]
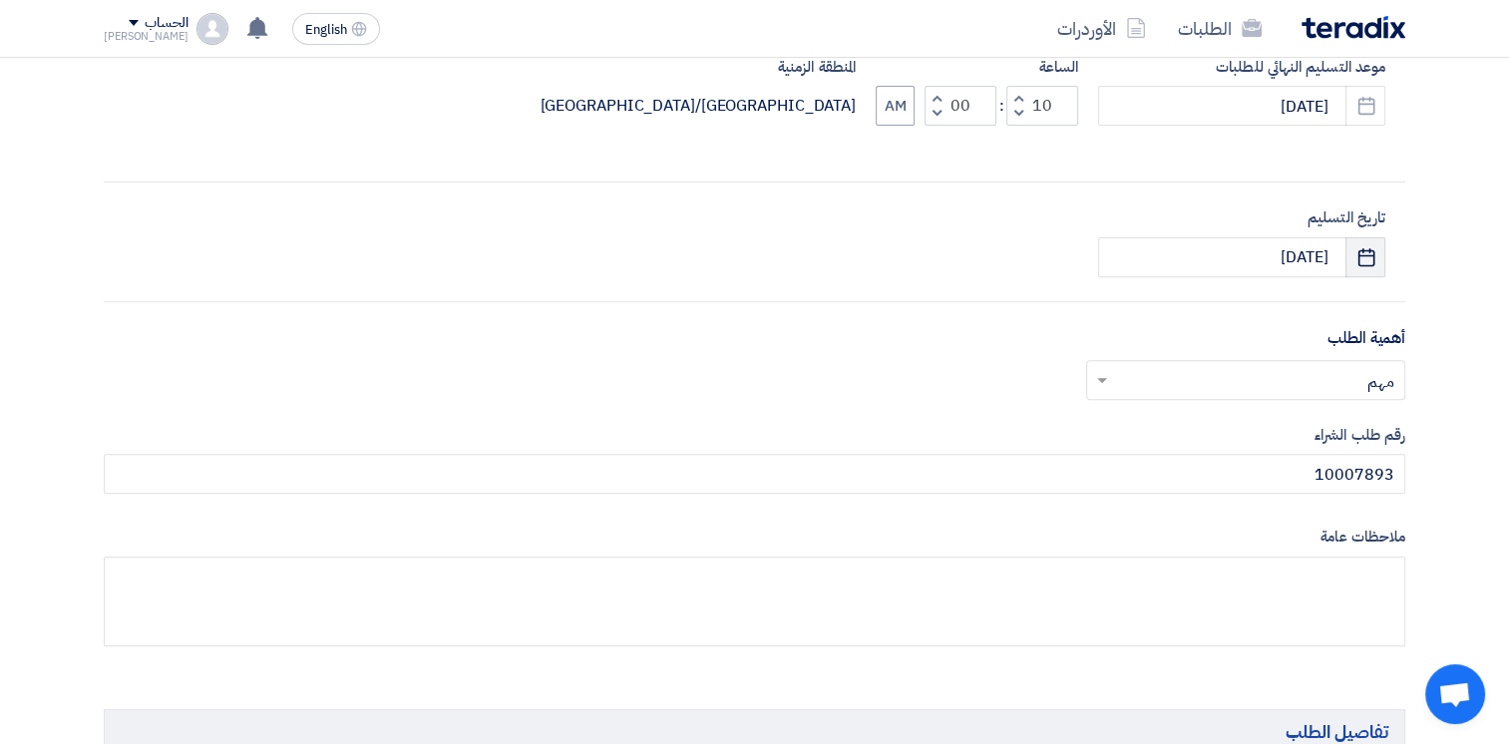
click at [1369, 255] on icon "Pick a date" at bounding box center [1367, 257] width 20 height 20
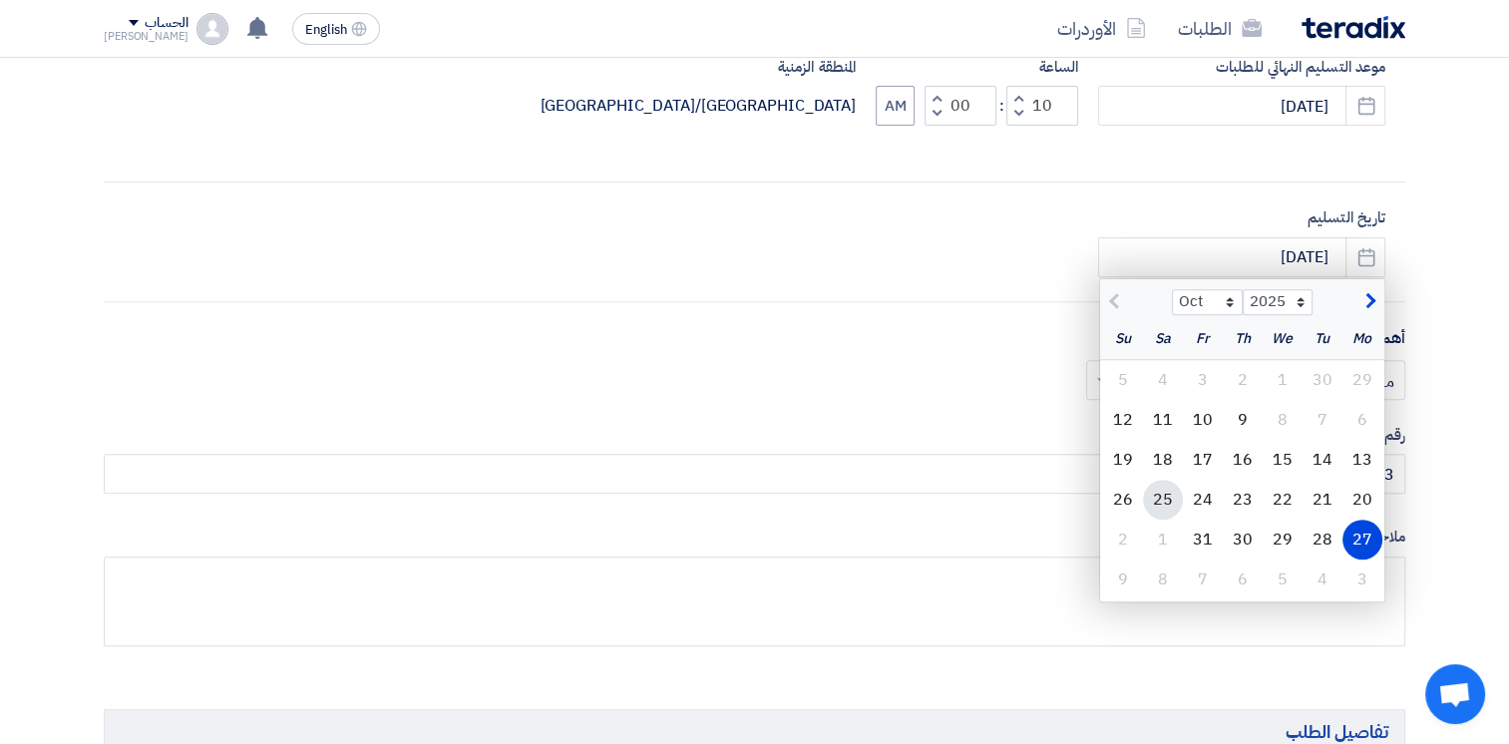
click at [1163, 501] on div "25" at bounding box center [1163, 500] width 40 height 40
type input "[DATE]"
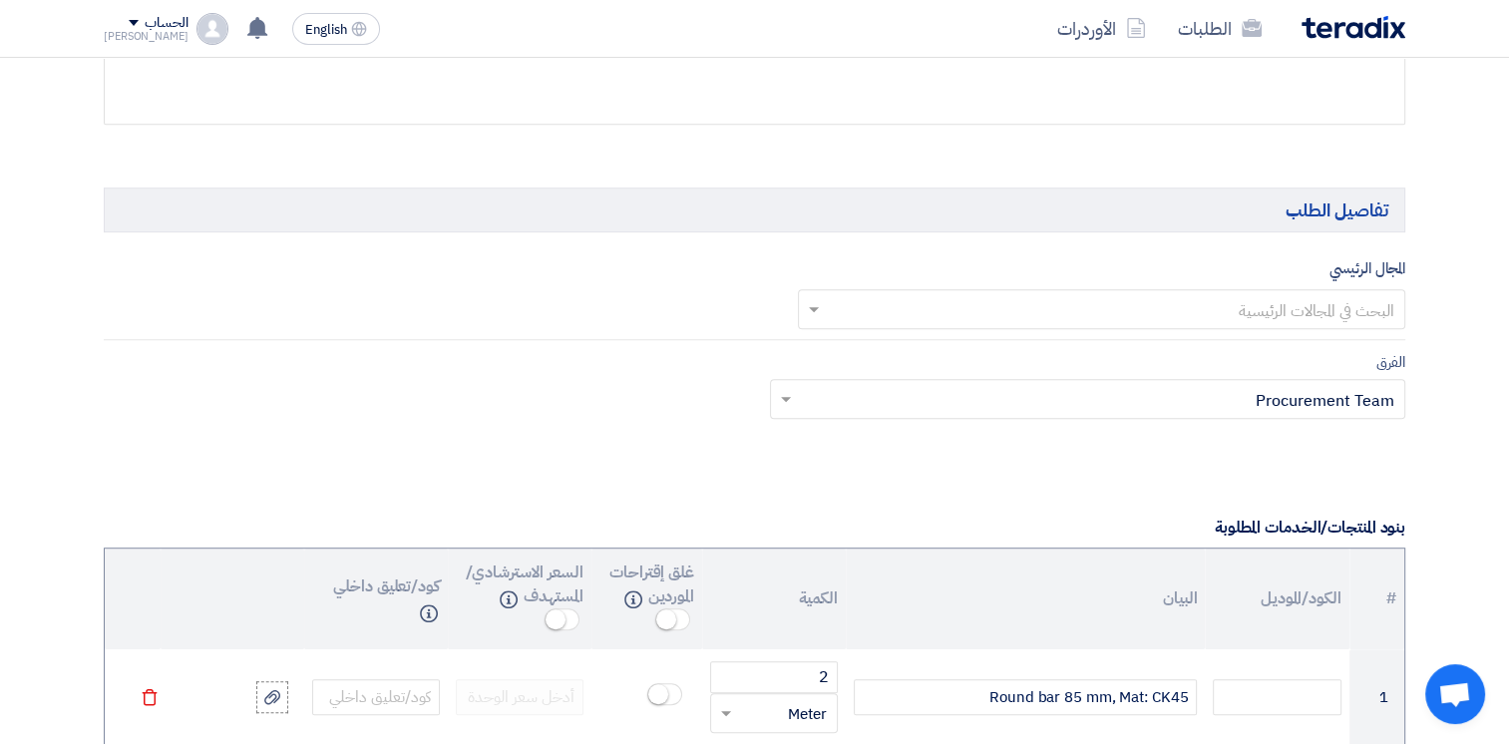
scroll to position [1197, 0]
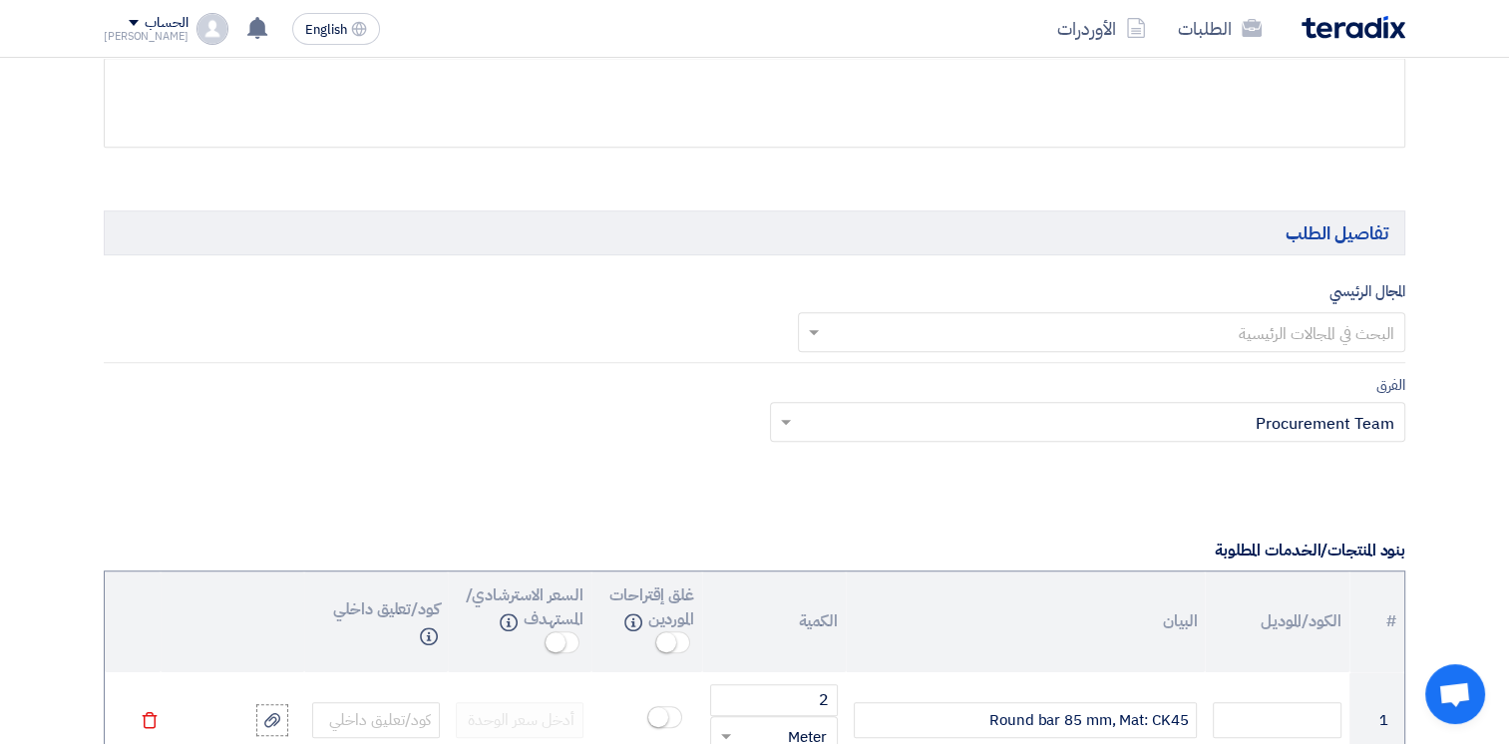
click at [1300, 330] on input "text" at bounding box center [1113, 334] width 569 height 33
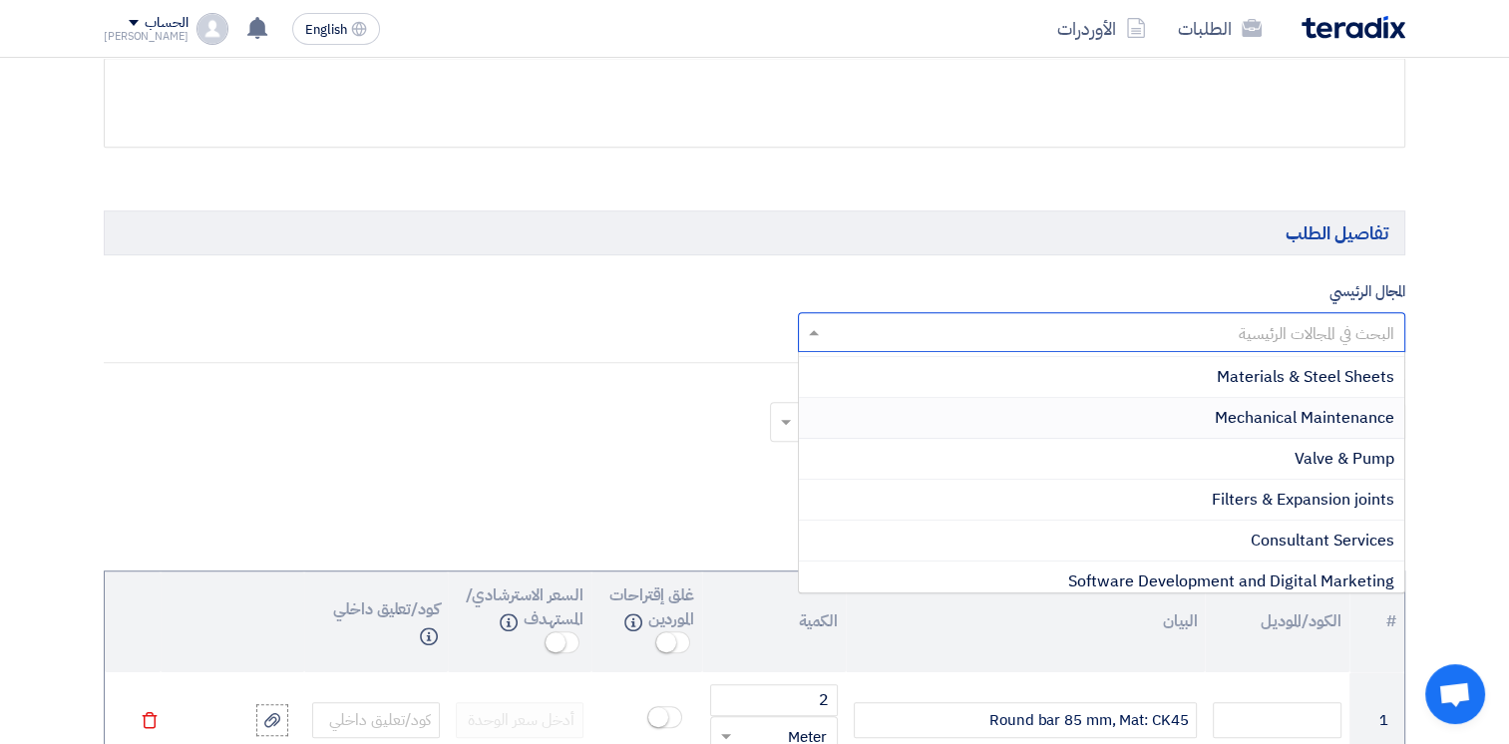
scroll to position [1550, 0]
click at [1317, 369] on span "Materials & Steel Sheets" at bounding box center [1306, 376] width 178 height 24
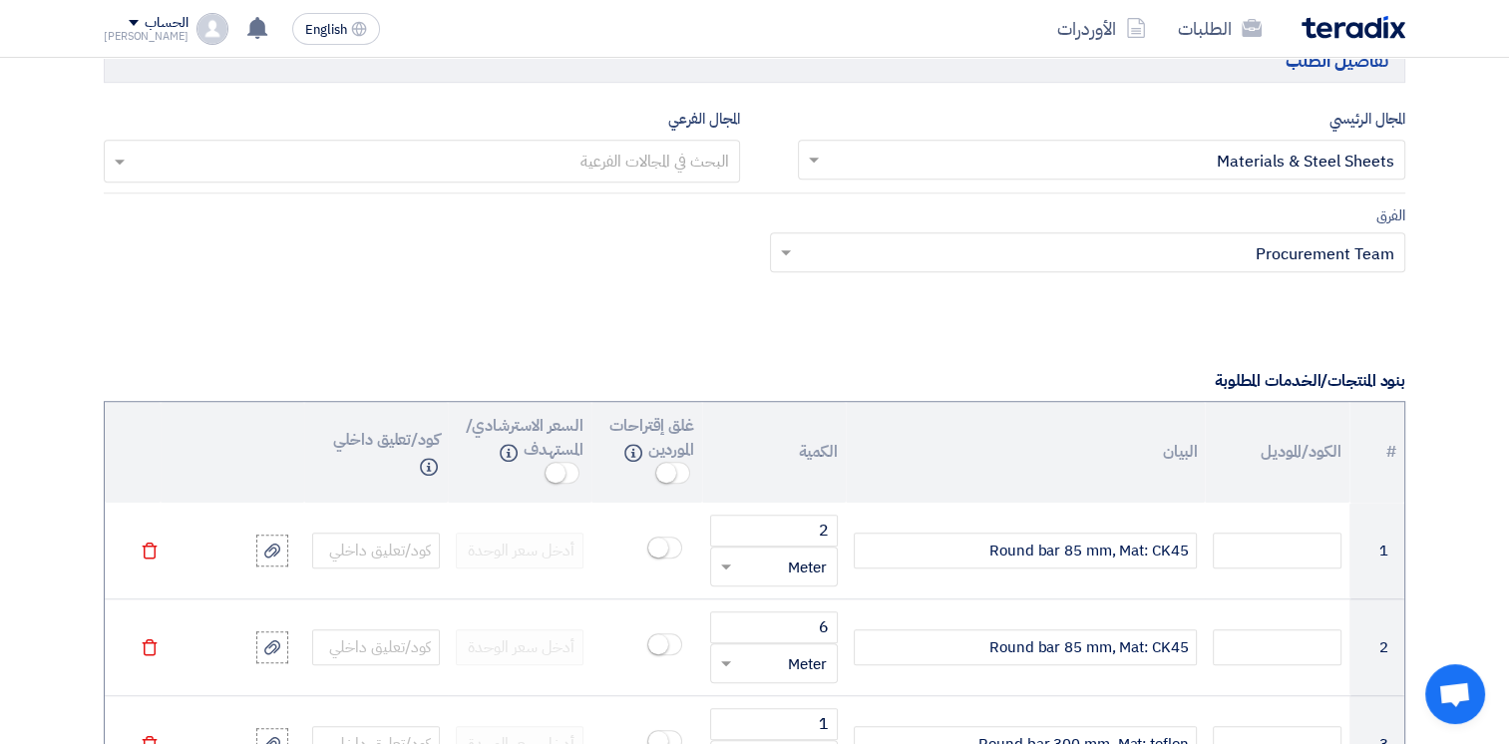
scroll to position [1496, 0]
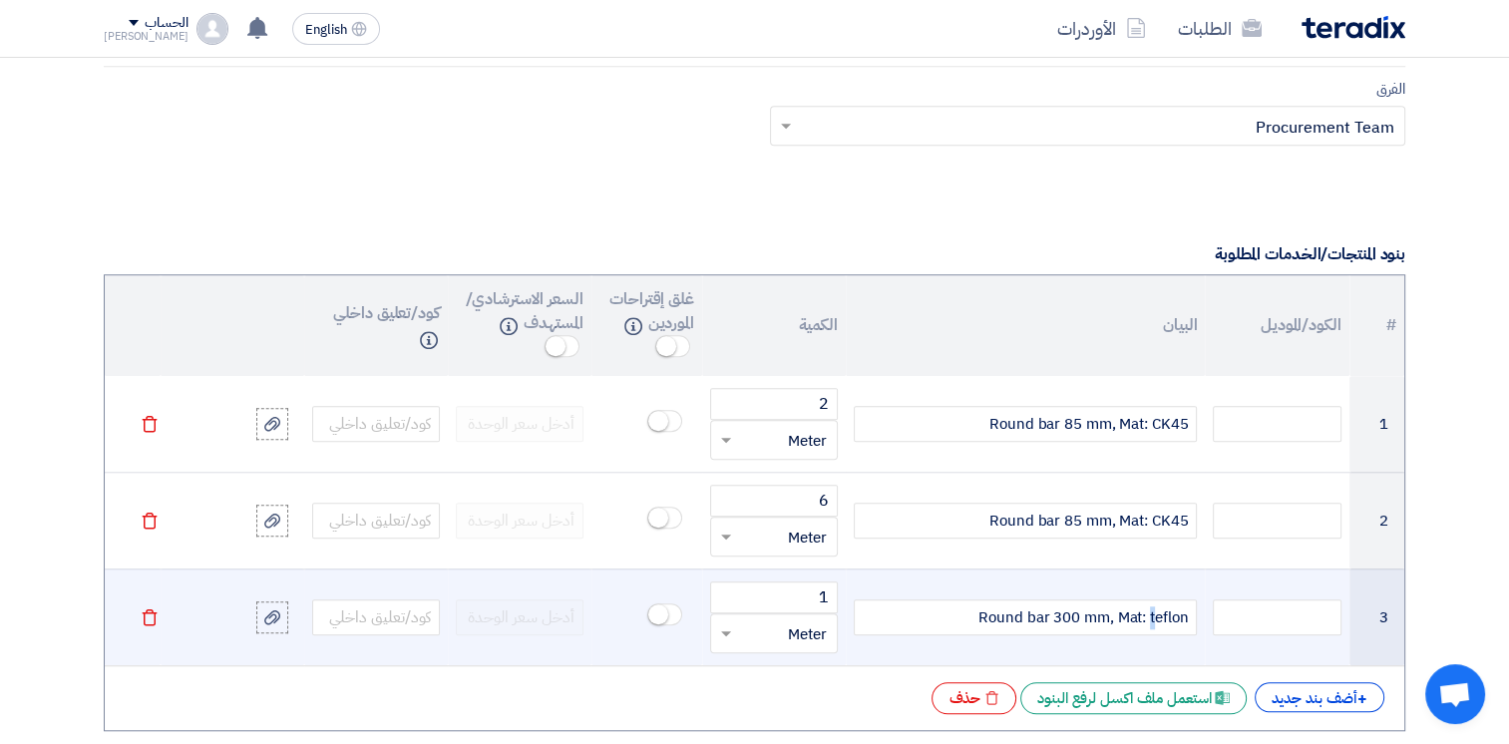
click at [1148, 622] on span "Round bar 300 mm, Mat: teflon" at bounding box center [1083, 618] width 209 height 23
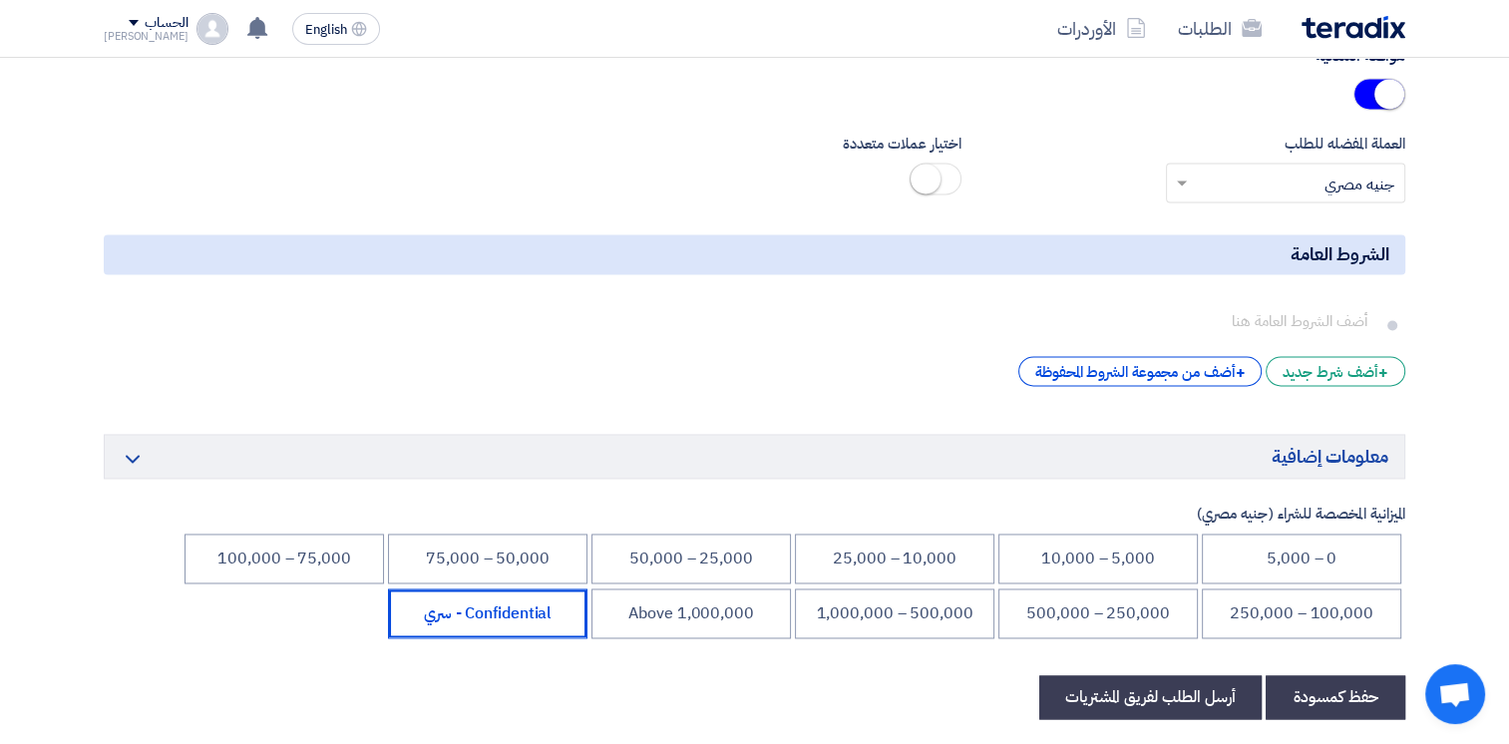
scroll to position [3456, 0]
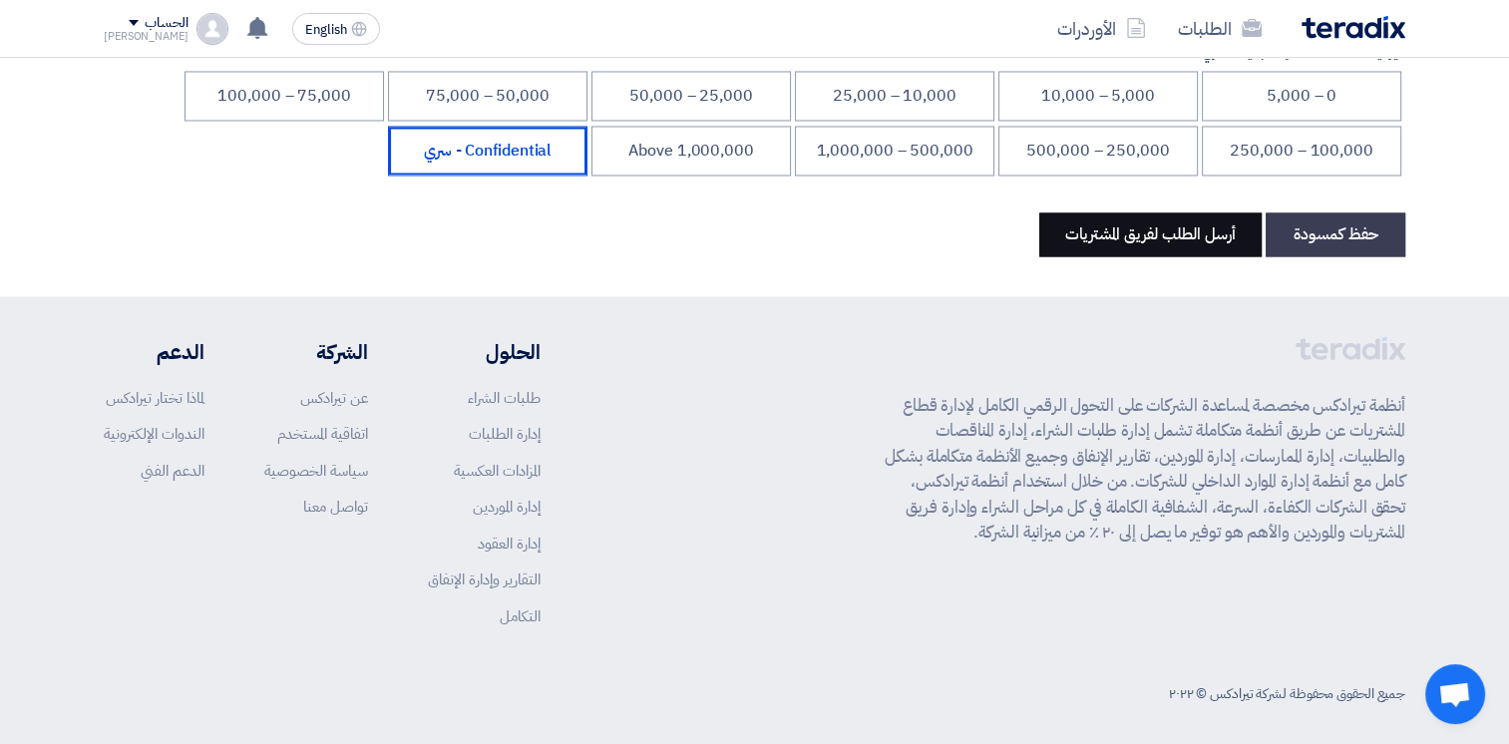
click at [1154, 233] on button "أرسل الطلب لفريق المشتريات" at bounding box center [1150, 234] width 222 height 44
